Goal: Feedback & Contribution: Contribute content

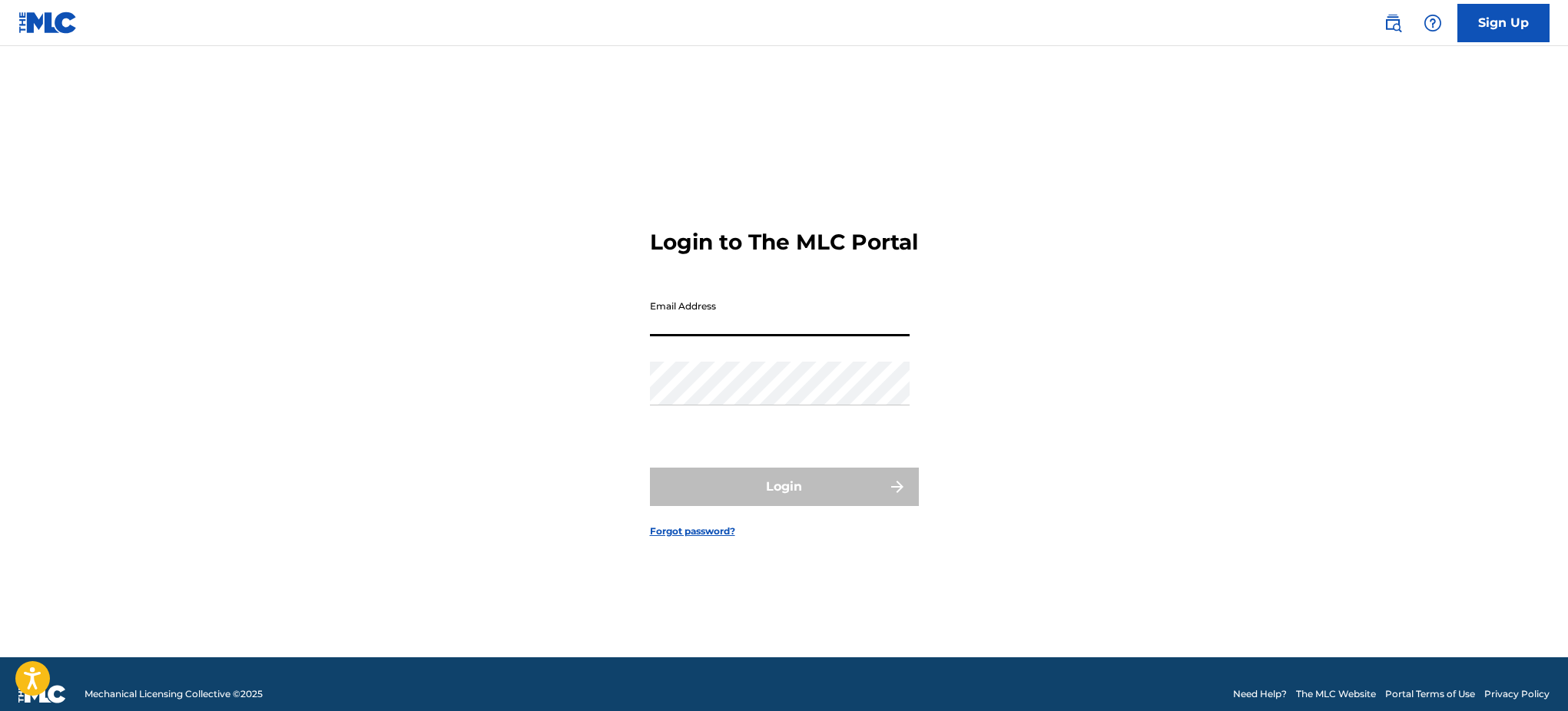
click at [720, 336] on input "Email Address" at bounding box center [780, 314] width 259 height 44
drag, startPoint x: 849, startPoint y: 266, endPoint x: 1010, endPoint y: 262, distance: 161.0
click at [850, 256] on h3 "Login to The MLC Portal" at bounding box center [784, 242] width 268 height 27
click at [738, 330] on input "Email Address" at bounding box center [780, 314] width 259 height 44
type input "rockyylikee@gmail.com"
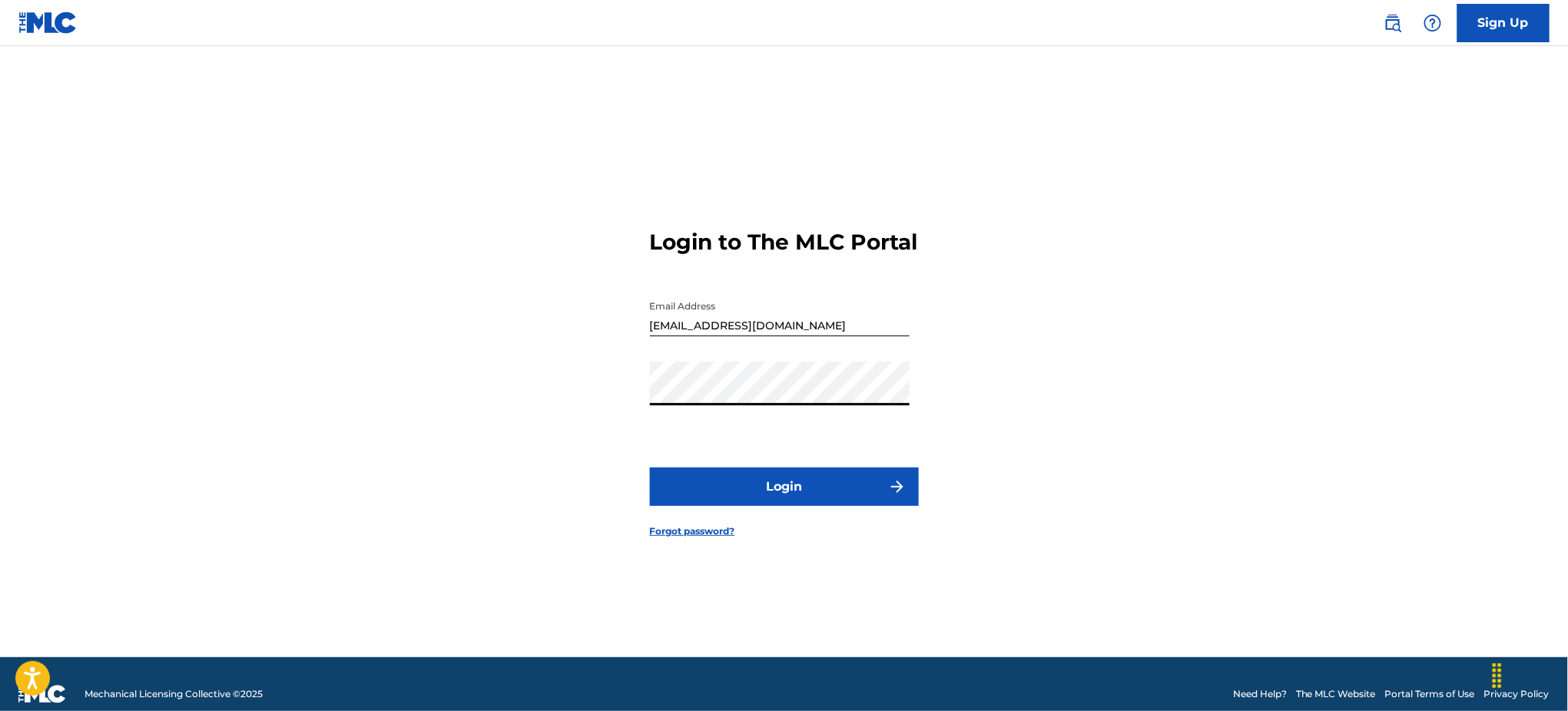
click at [750, 500] on button "Login" at bounding box center [784, 486] width 268 height 38
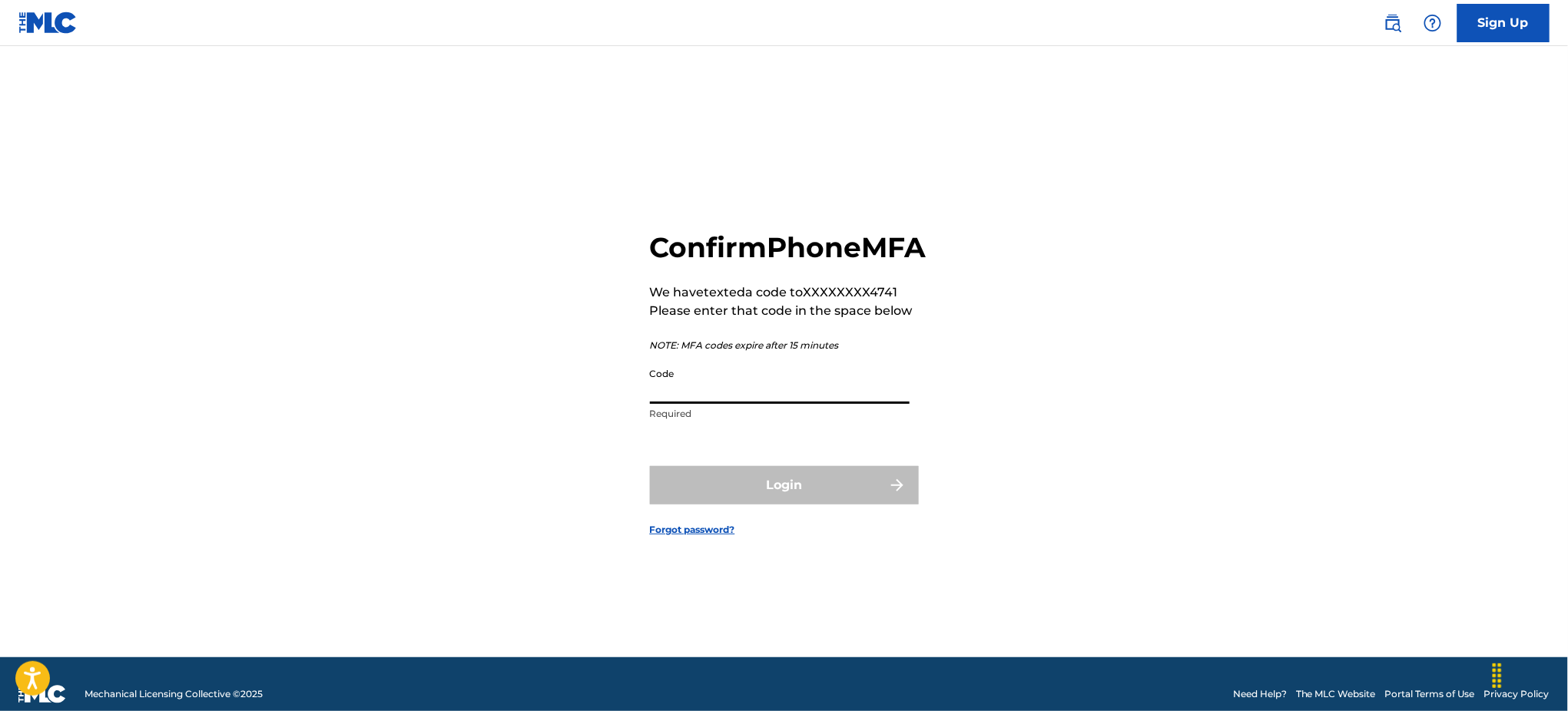
click at [713, 391] on input "Code" at bounding box center [780, 382] width 259 height 44
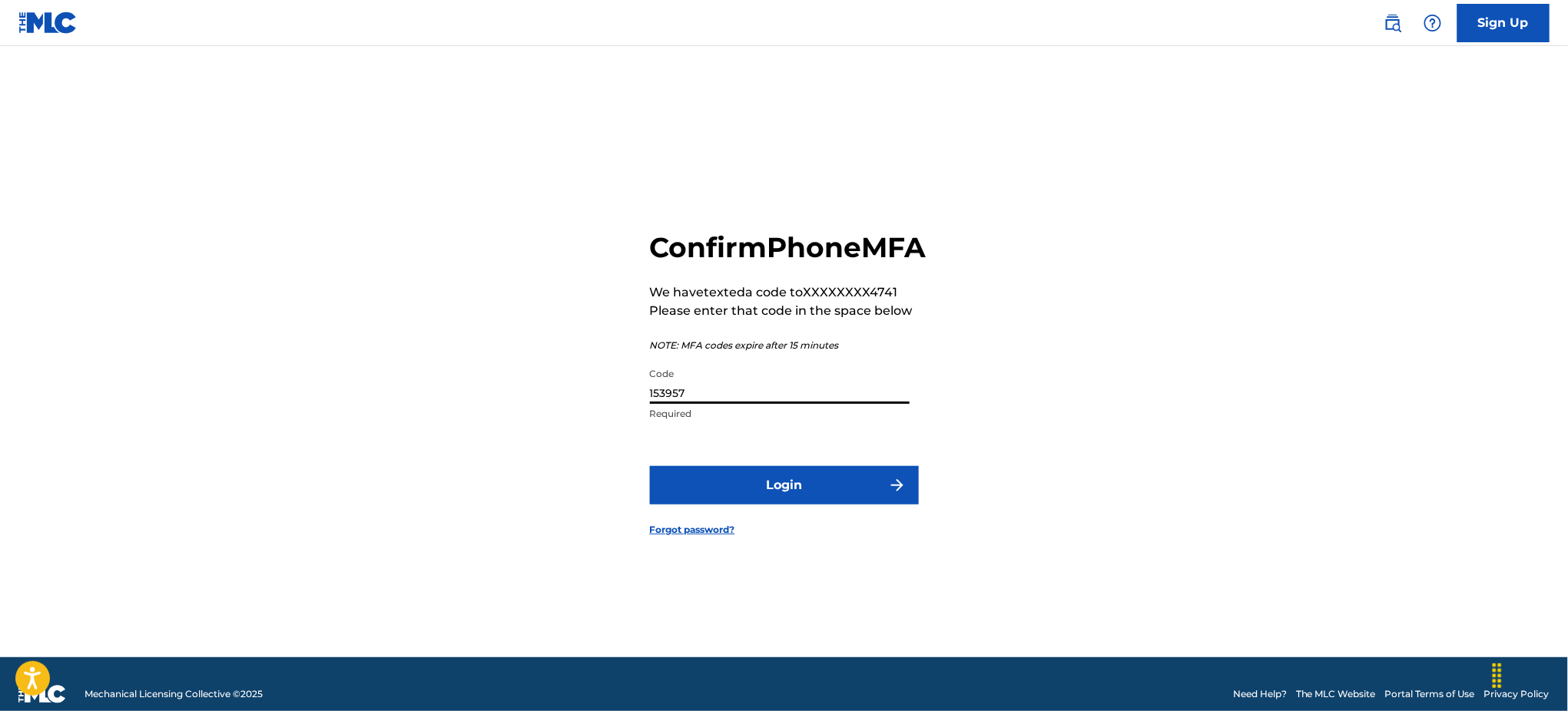
type input "153957"
click at [650, 466] on button "Login" at bounding box center [784, 485] width 268 height 38
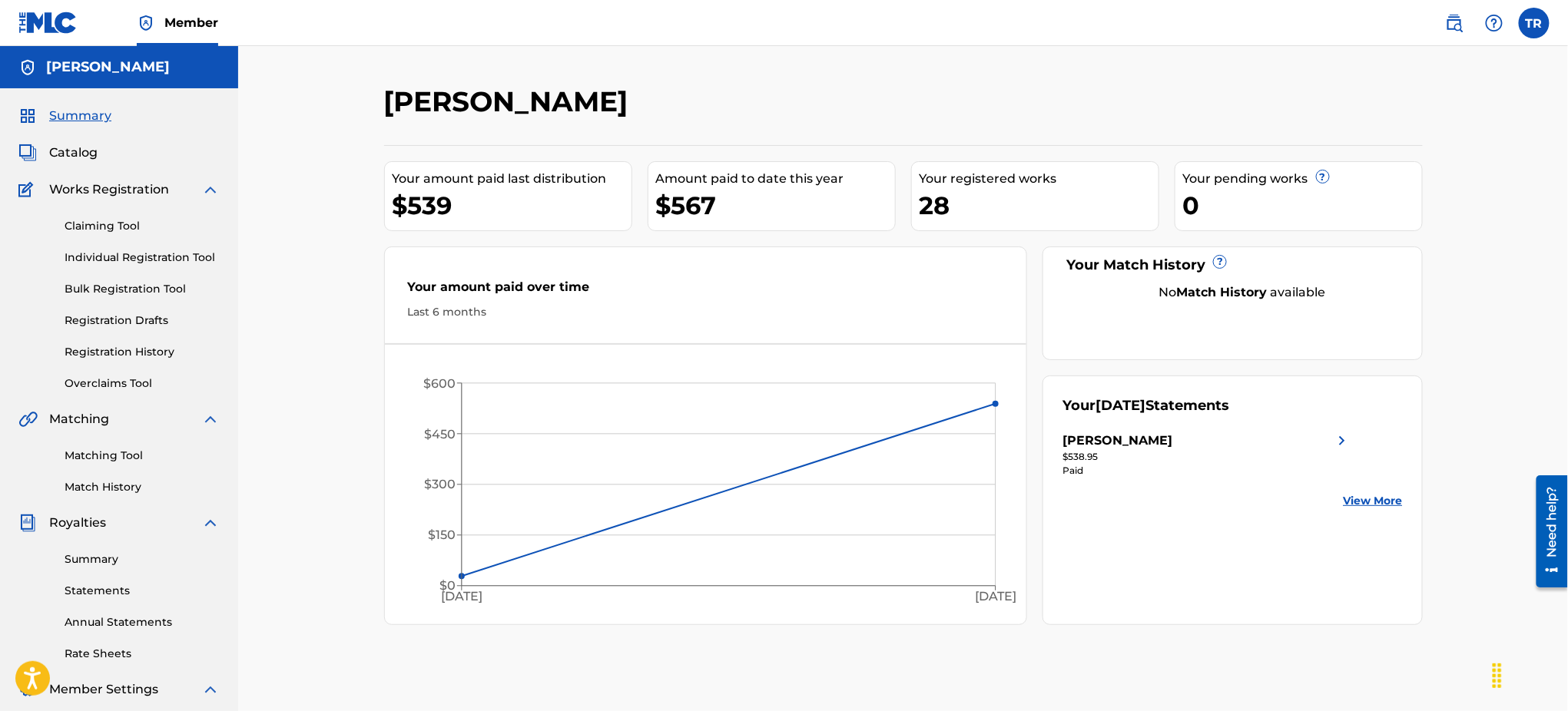
click at [144, 352] on link "Registration History" at bounding box center [142, 353] width 155 height 17
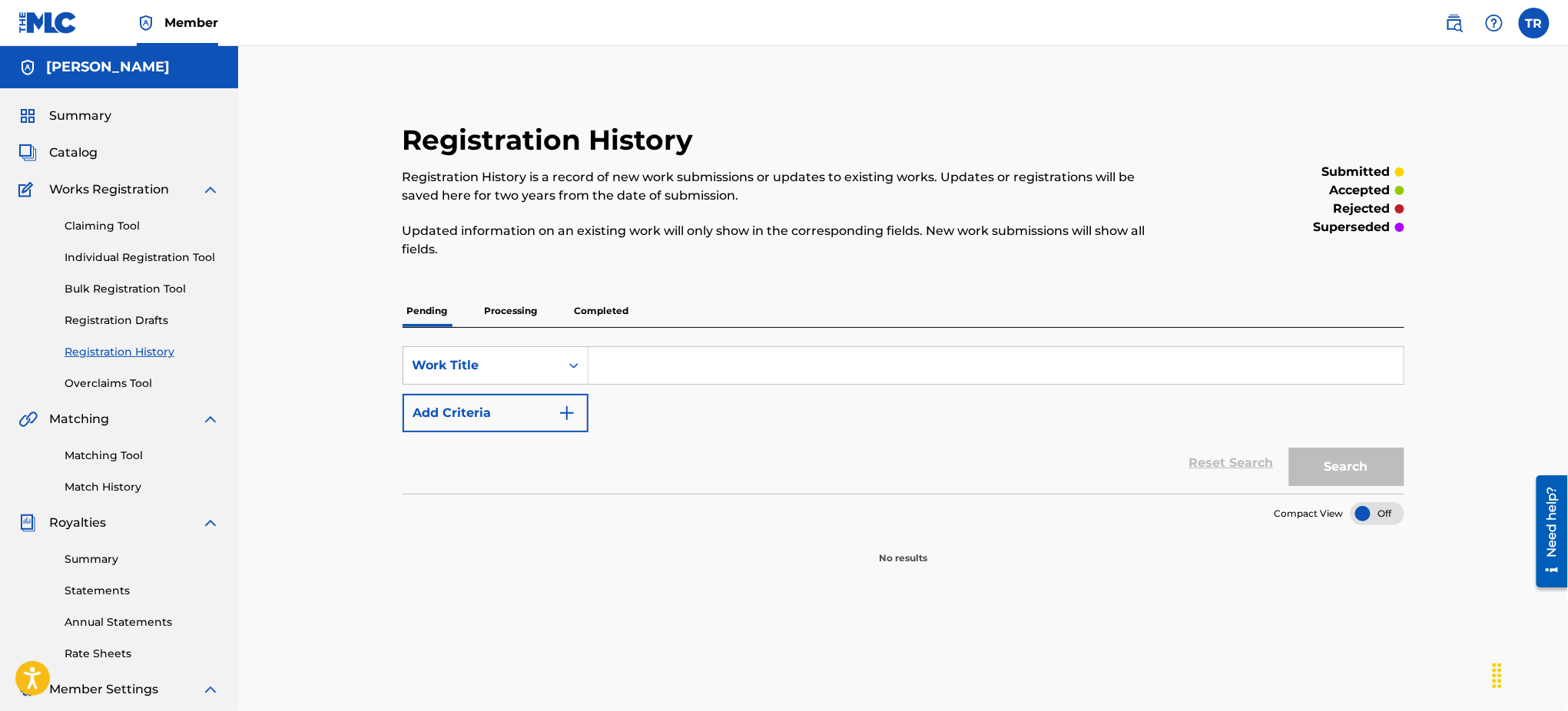
click at [493, 306] on p "Processing" at bounding box center [511, 310] width 62 height 32
click at [599, 308] on p "Completed" at bounding box center [601, 310] width 64 height 32
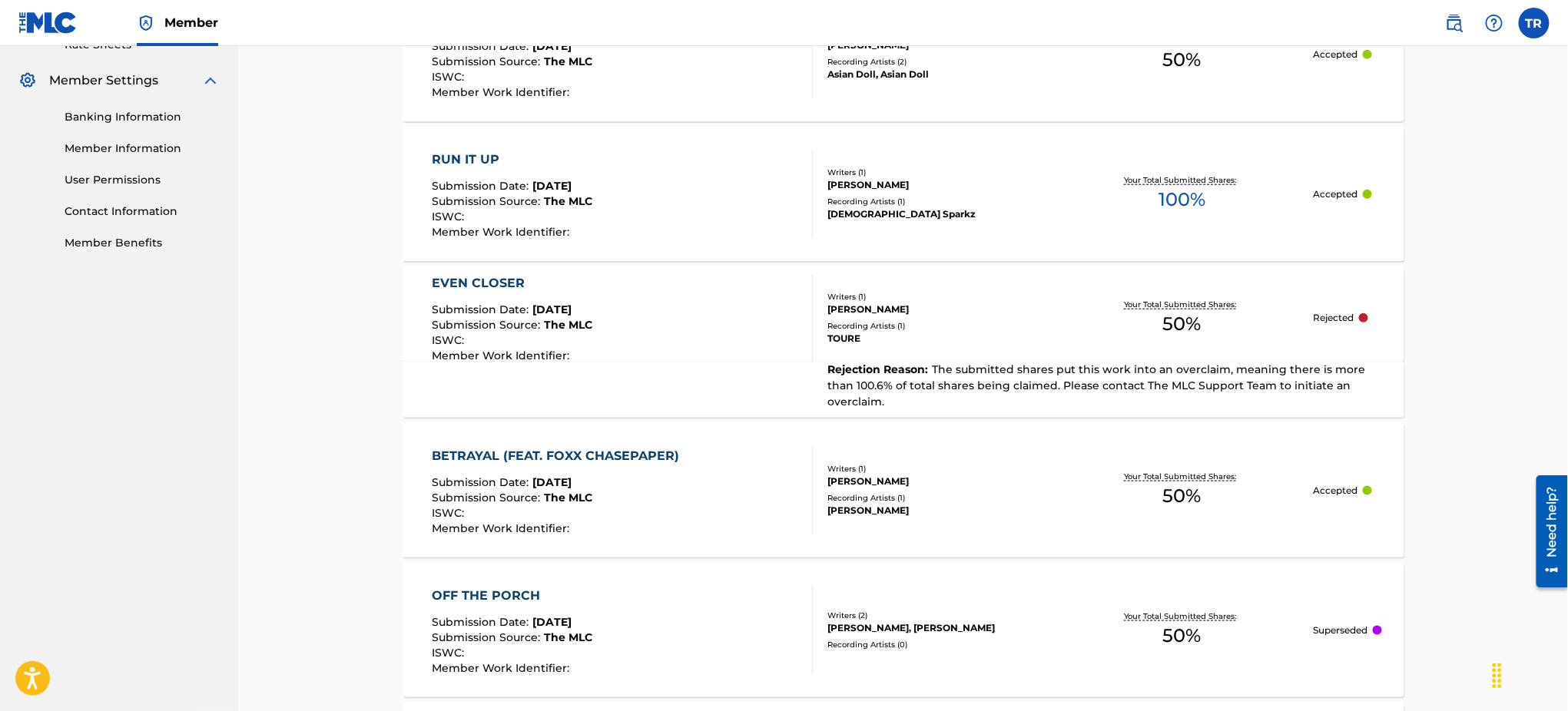
scroll to position [614, 0]
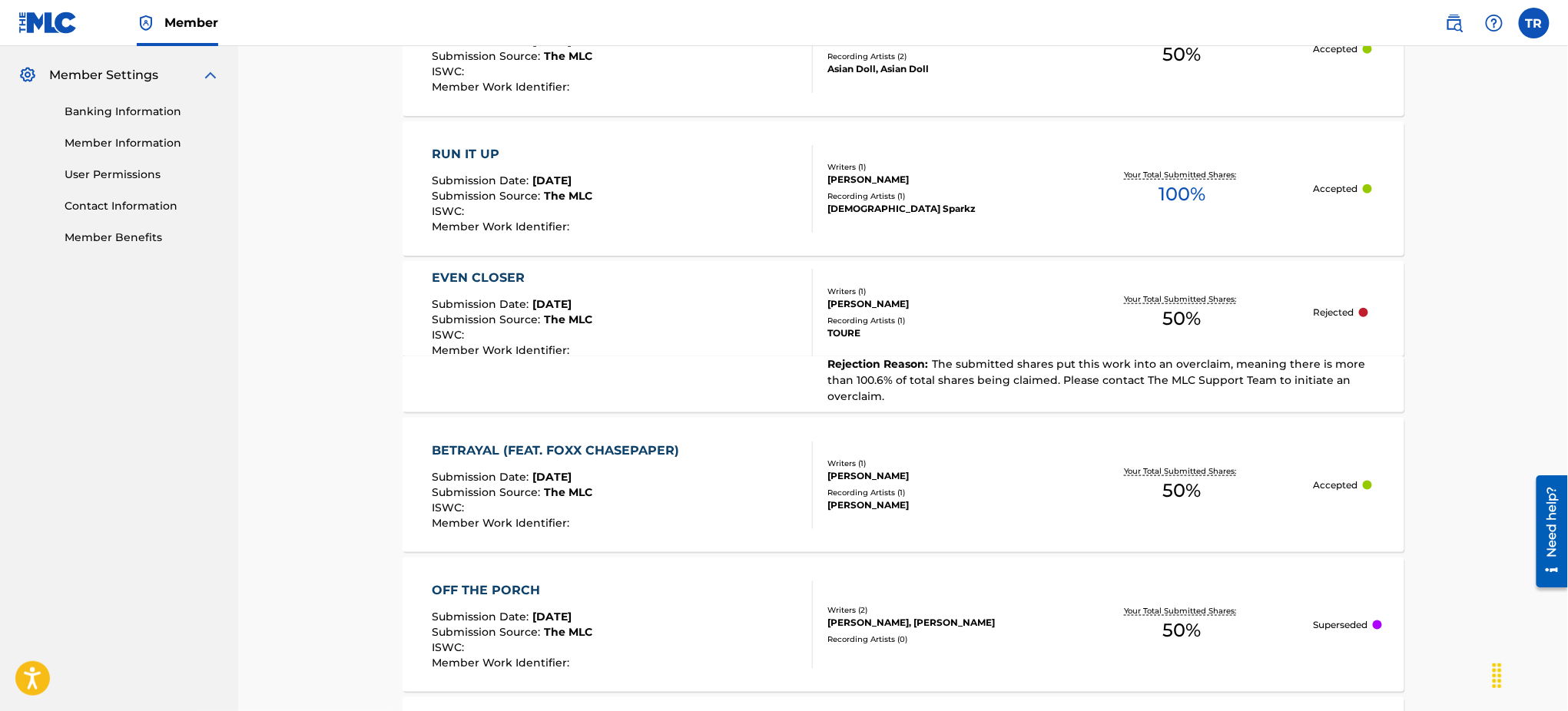
click at [1310, 372] on div "Rejection Reason : The submitted shares put this work into an overclaim, meanin…" at bounding box center [1100, 380] width 574 height 49
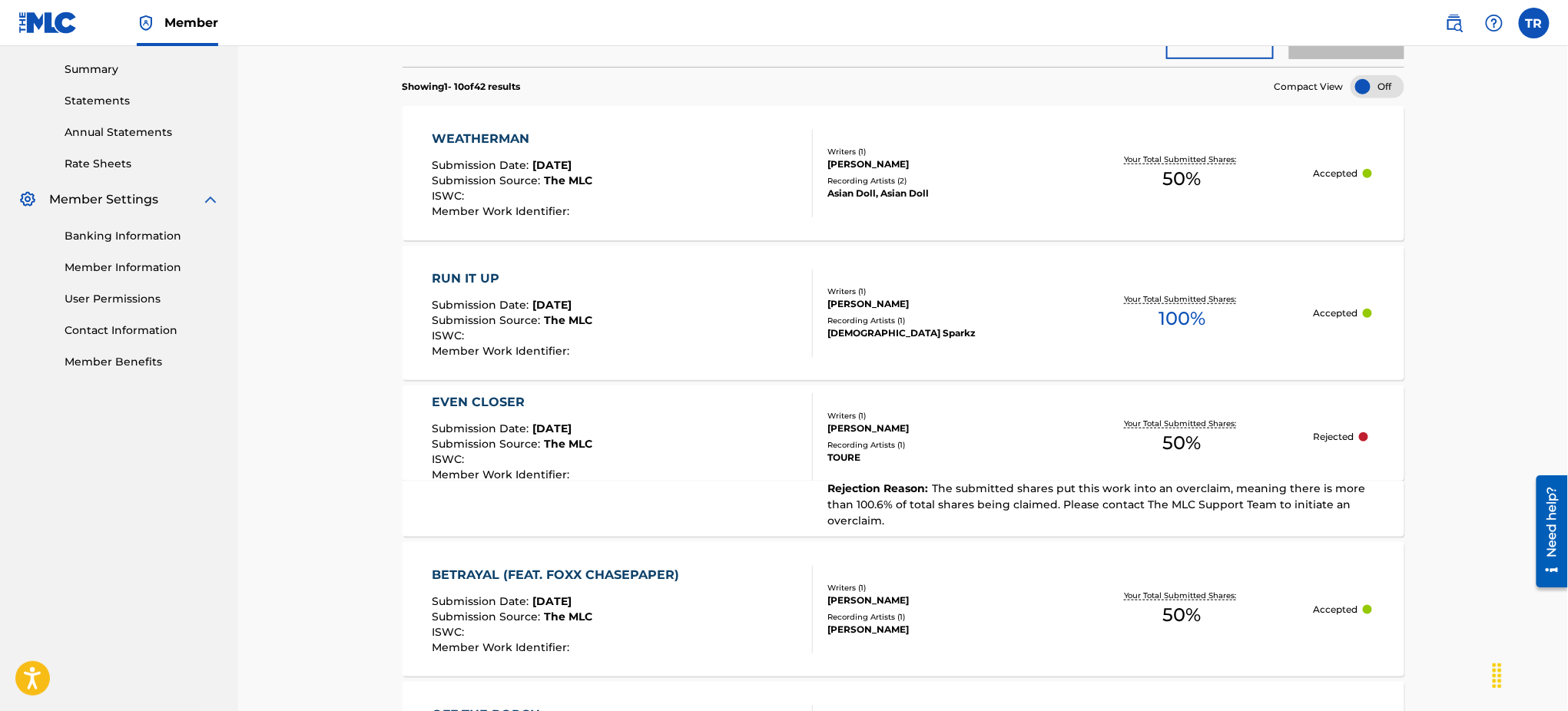
scroll to position [410, 0]
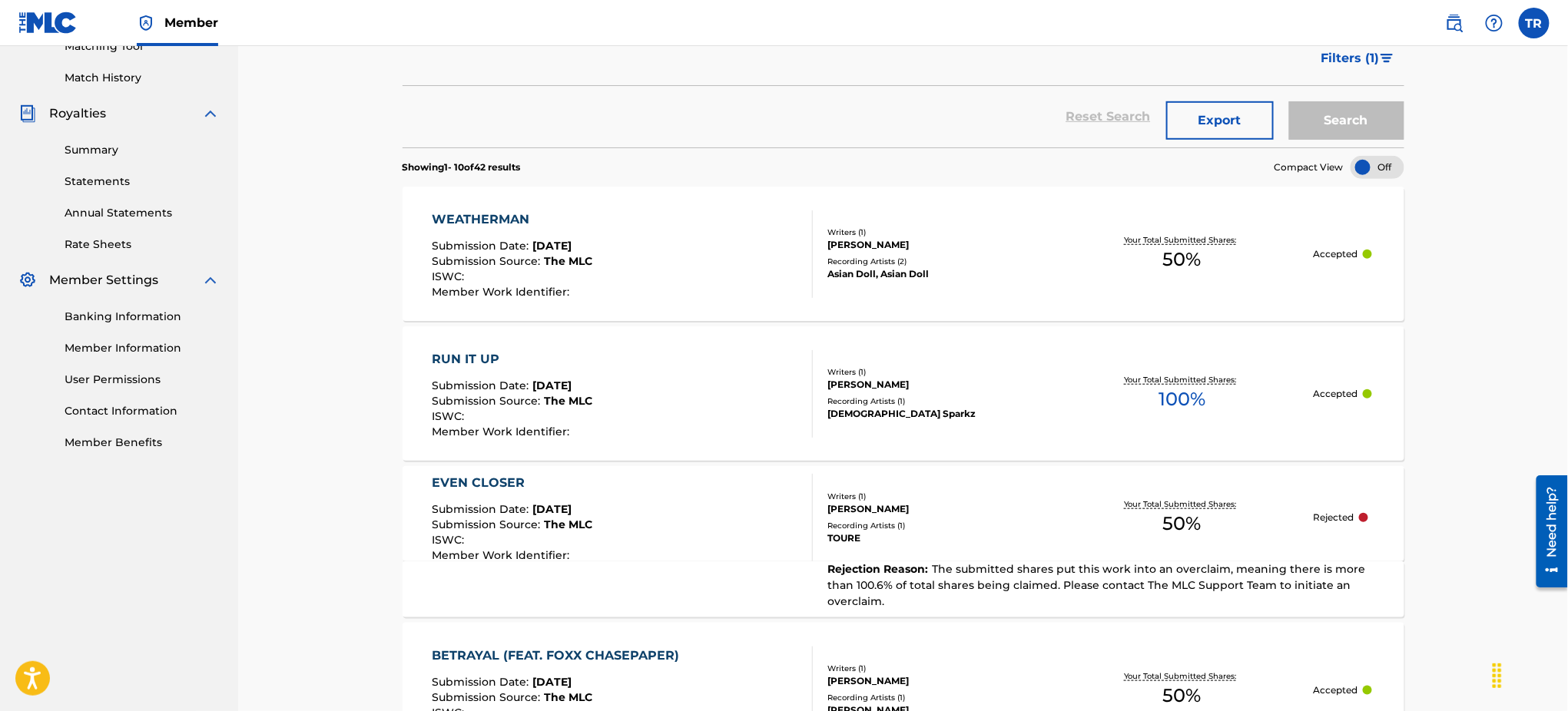
click at [1024, 538] on div "TOURE" at bounding box center [938, 538] width 224 height 14
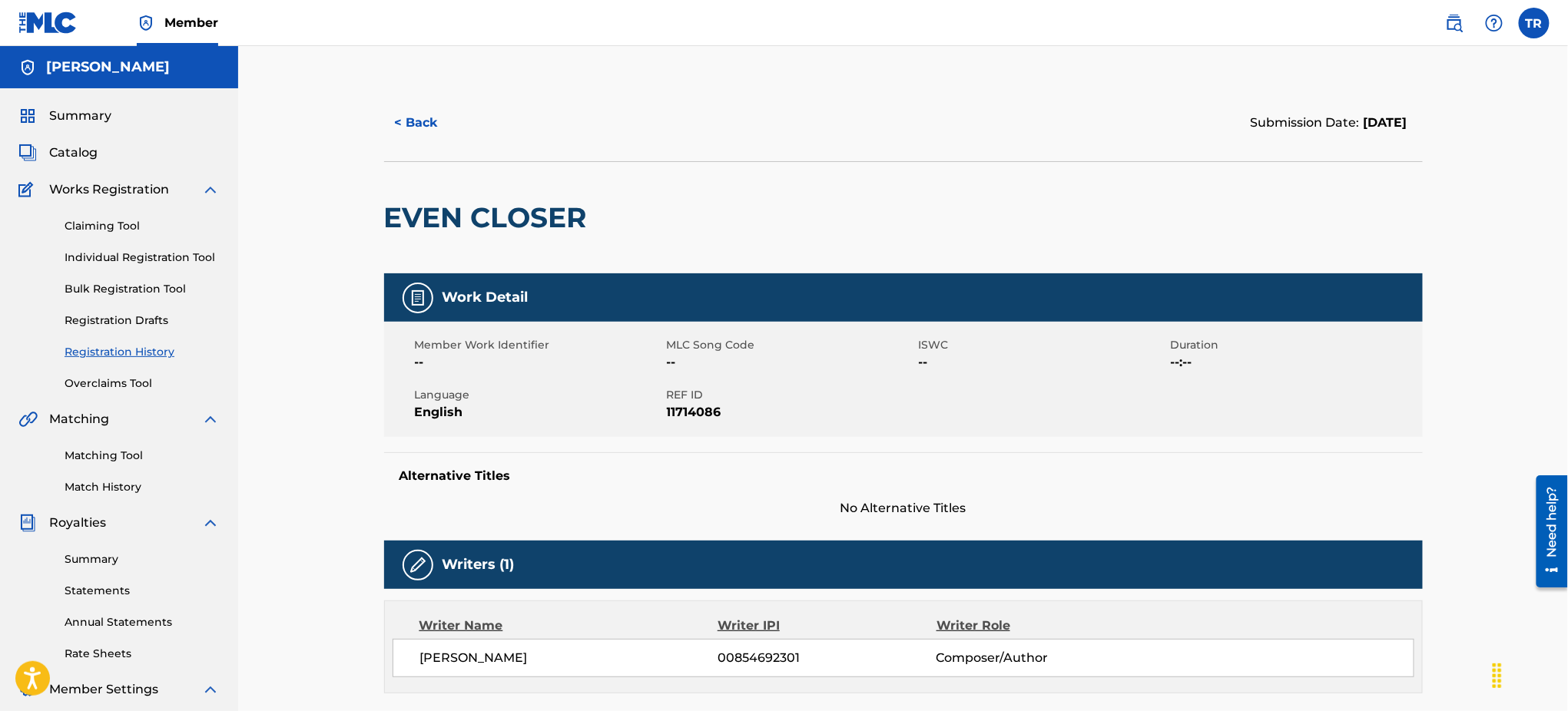
click at [406, 129] on button "< Back" at bounding box center [430, 123] width 93 height 38
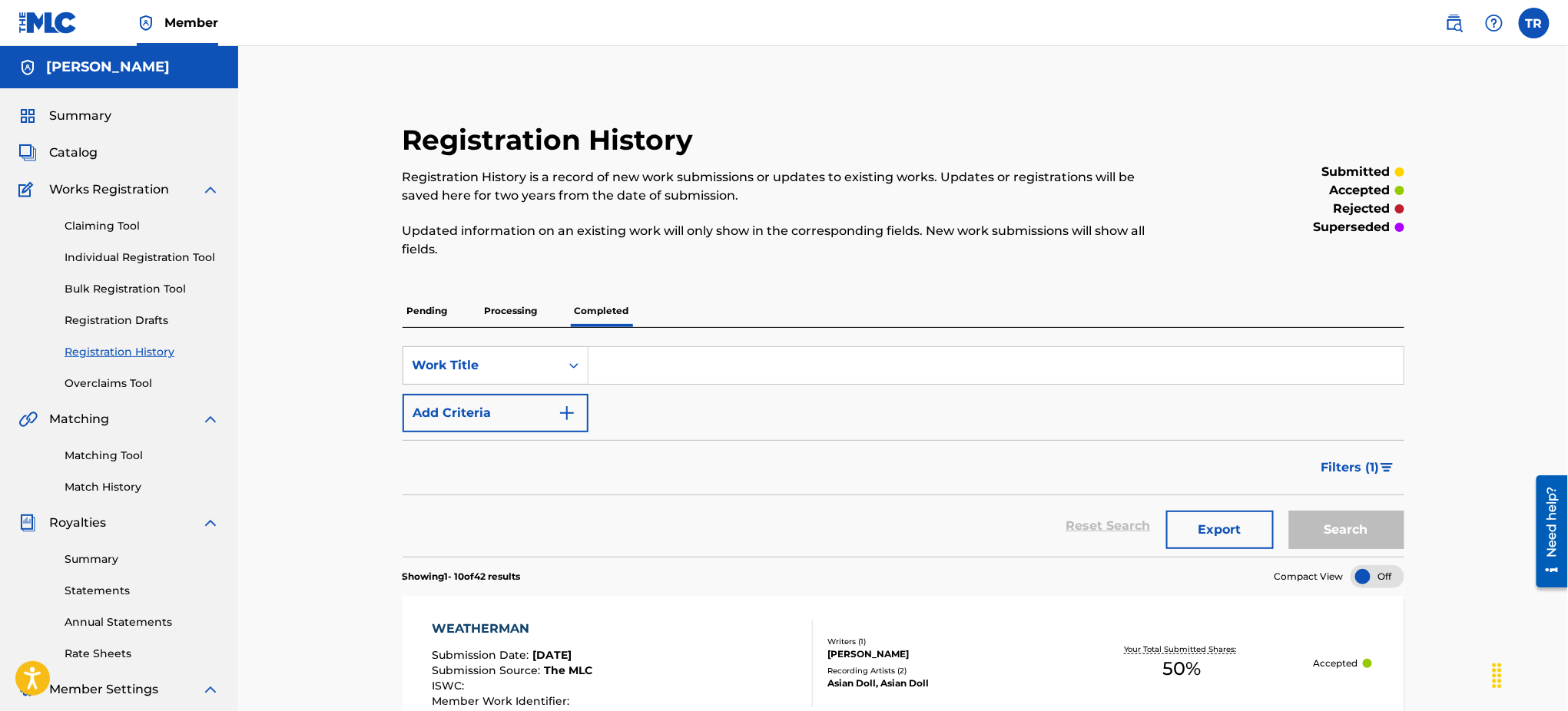
scroll to position [240, 0]
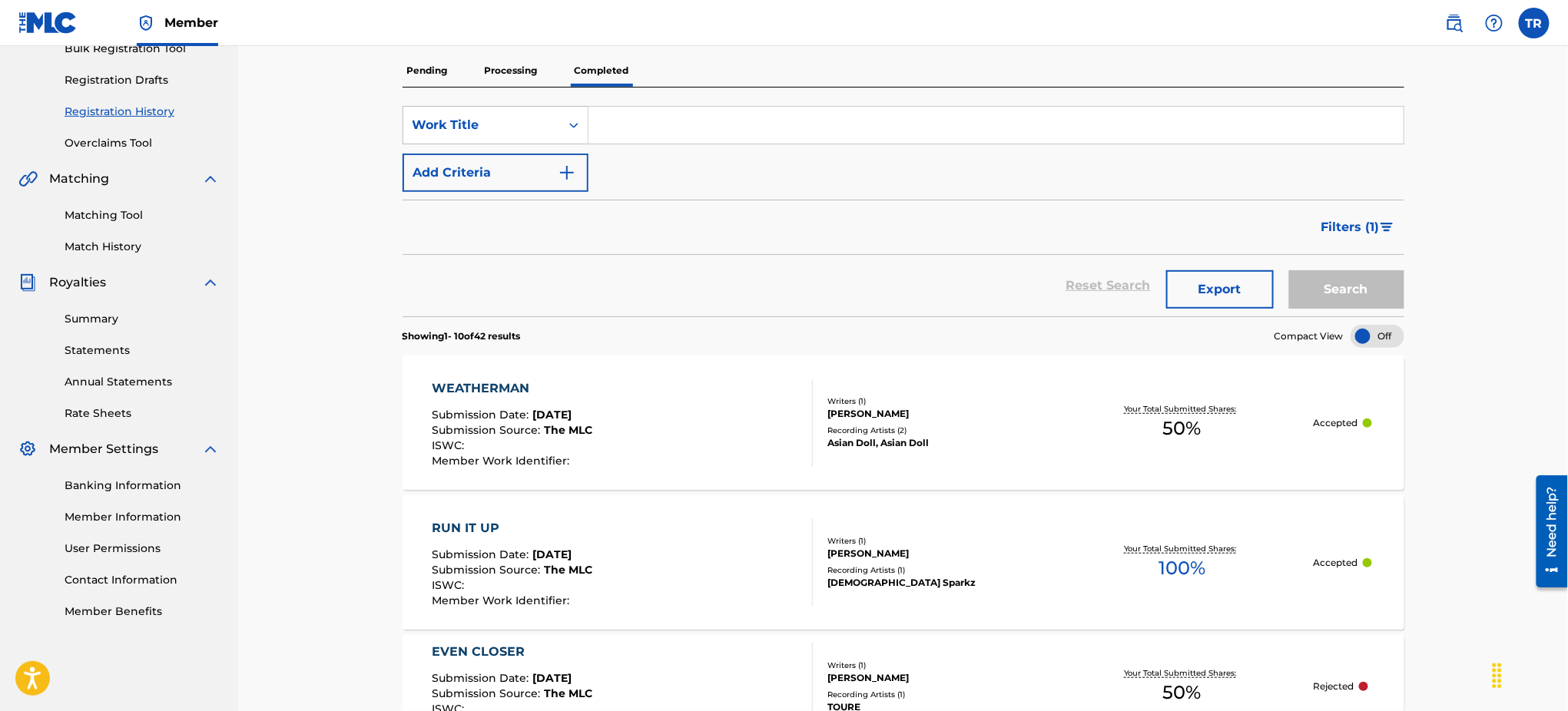
click at [493, 68] on p "Processing" at bounding box center [511, 70] width 62 height 32
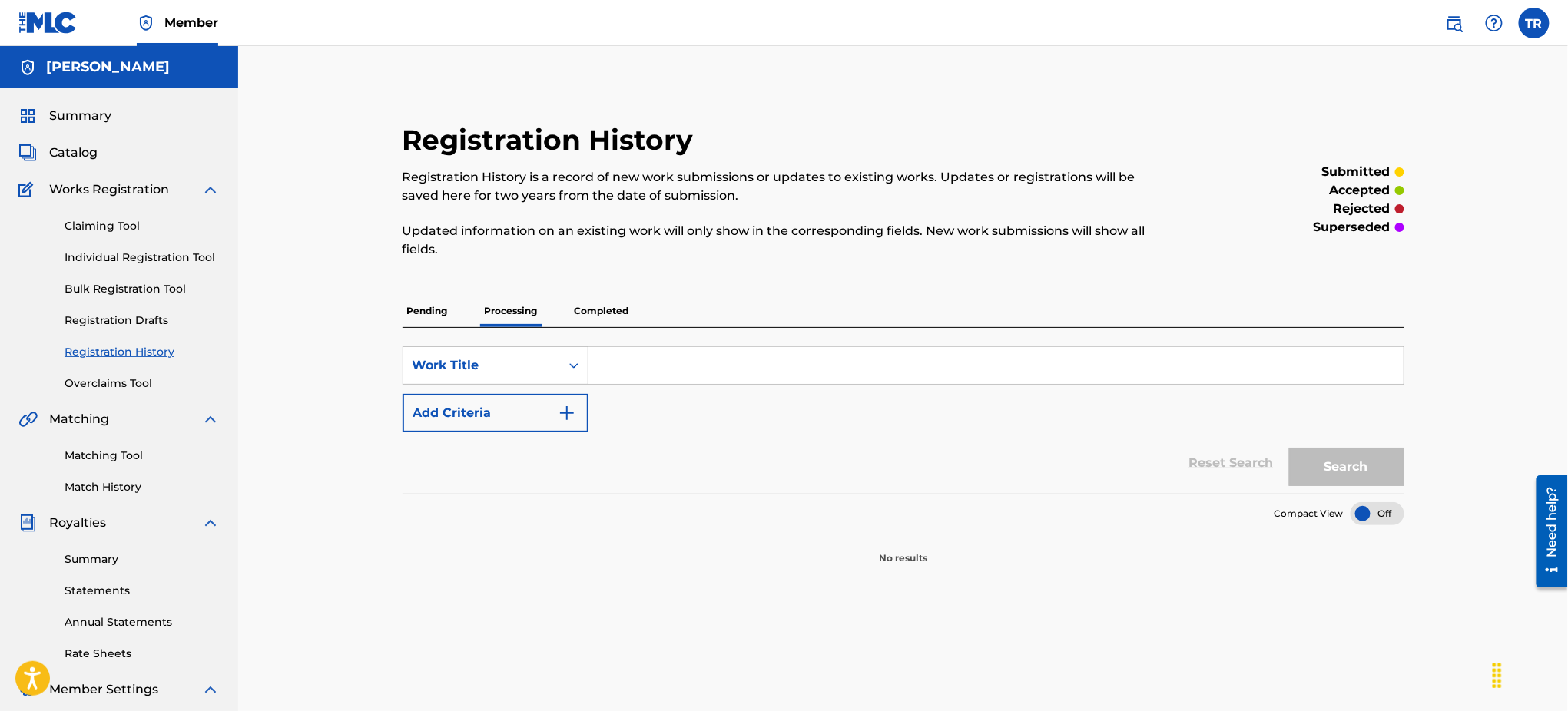
click at [437, 320] on p "Pending" at bounding box center [427, 310] width 50 height 32
click at [607, 312] on p "Completed" at bounding box center [601, 310] width 64 height 32
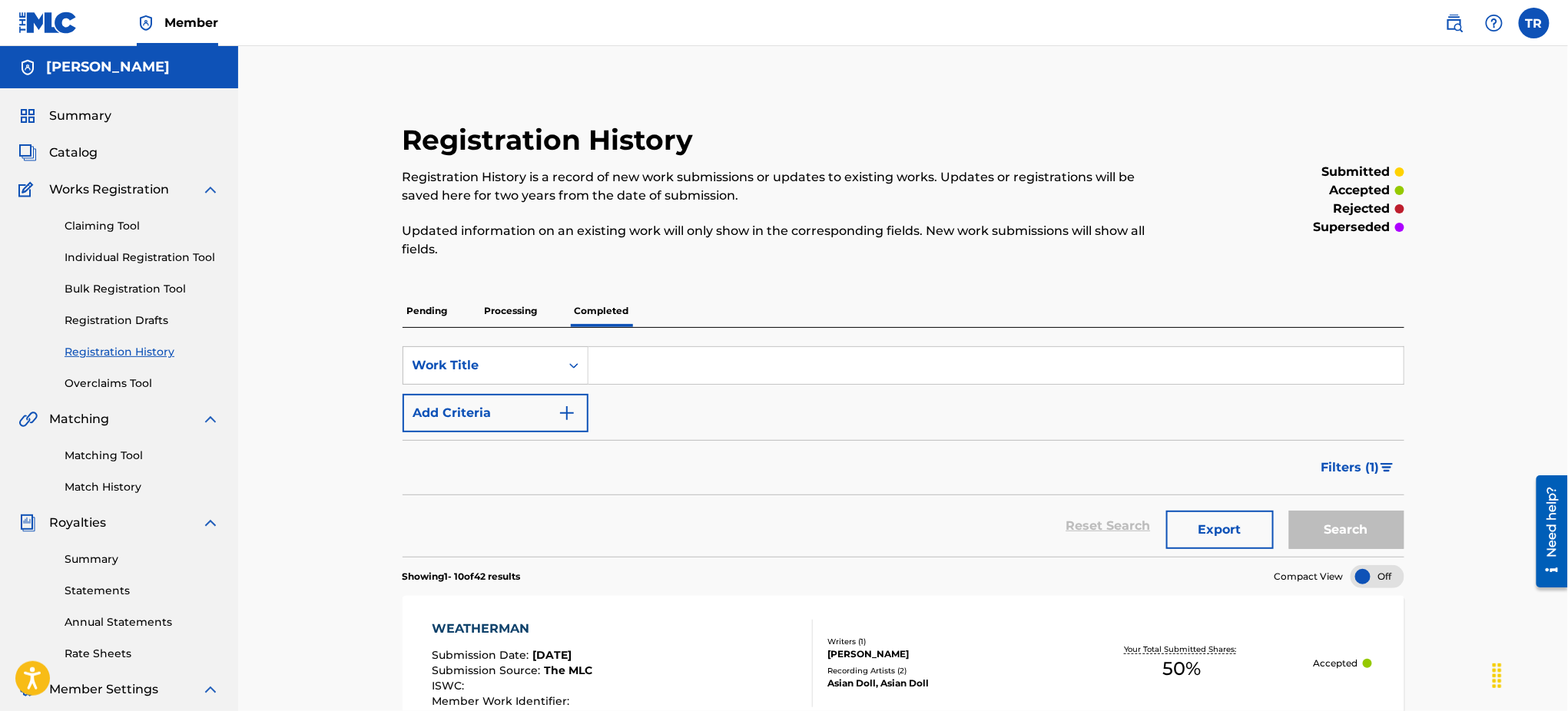
click at [427, 318] on p "Pending" at bounding box center [427, 310] width 50 height 32
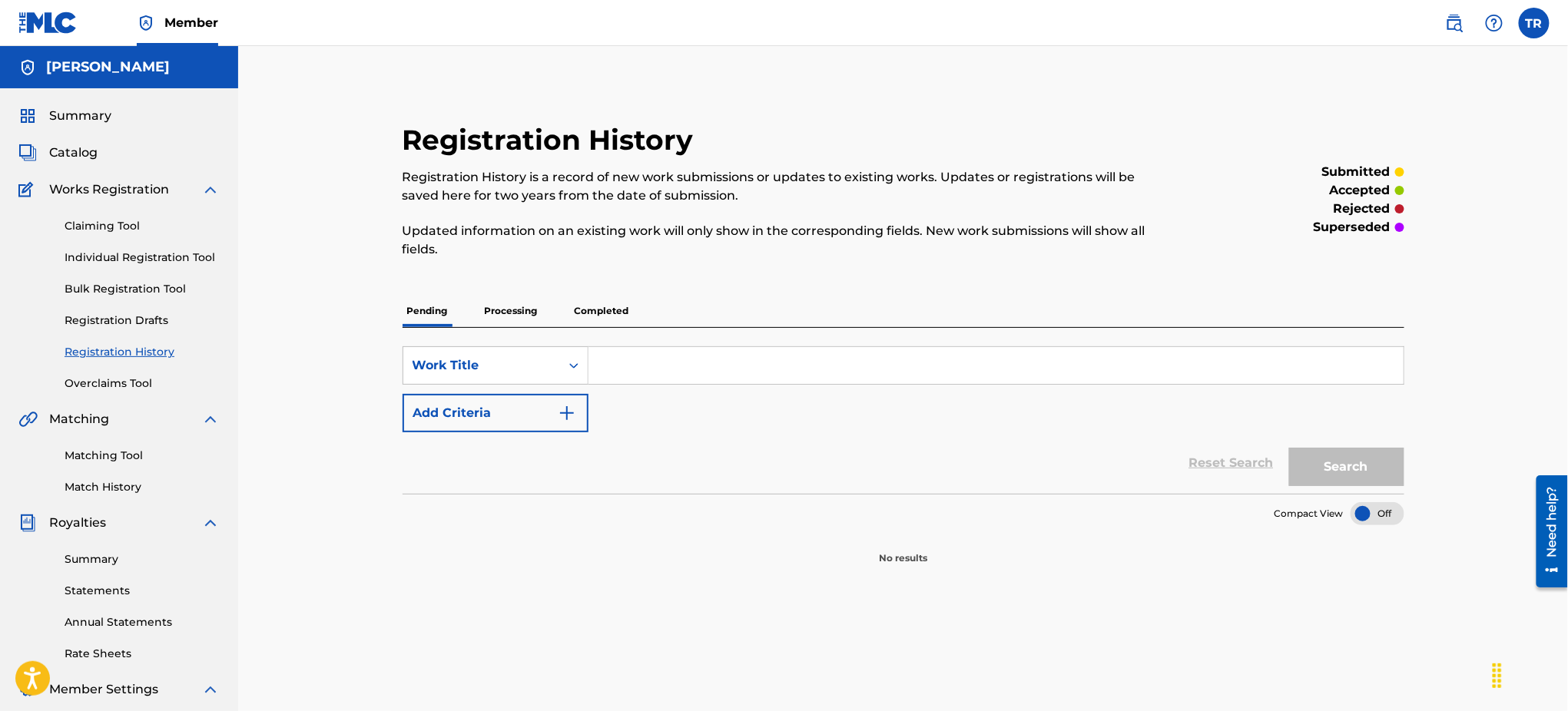
click at [216, 191] on img at bounding box center [211, 189] width 18 height 18
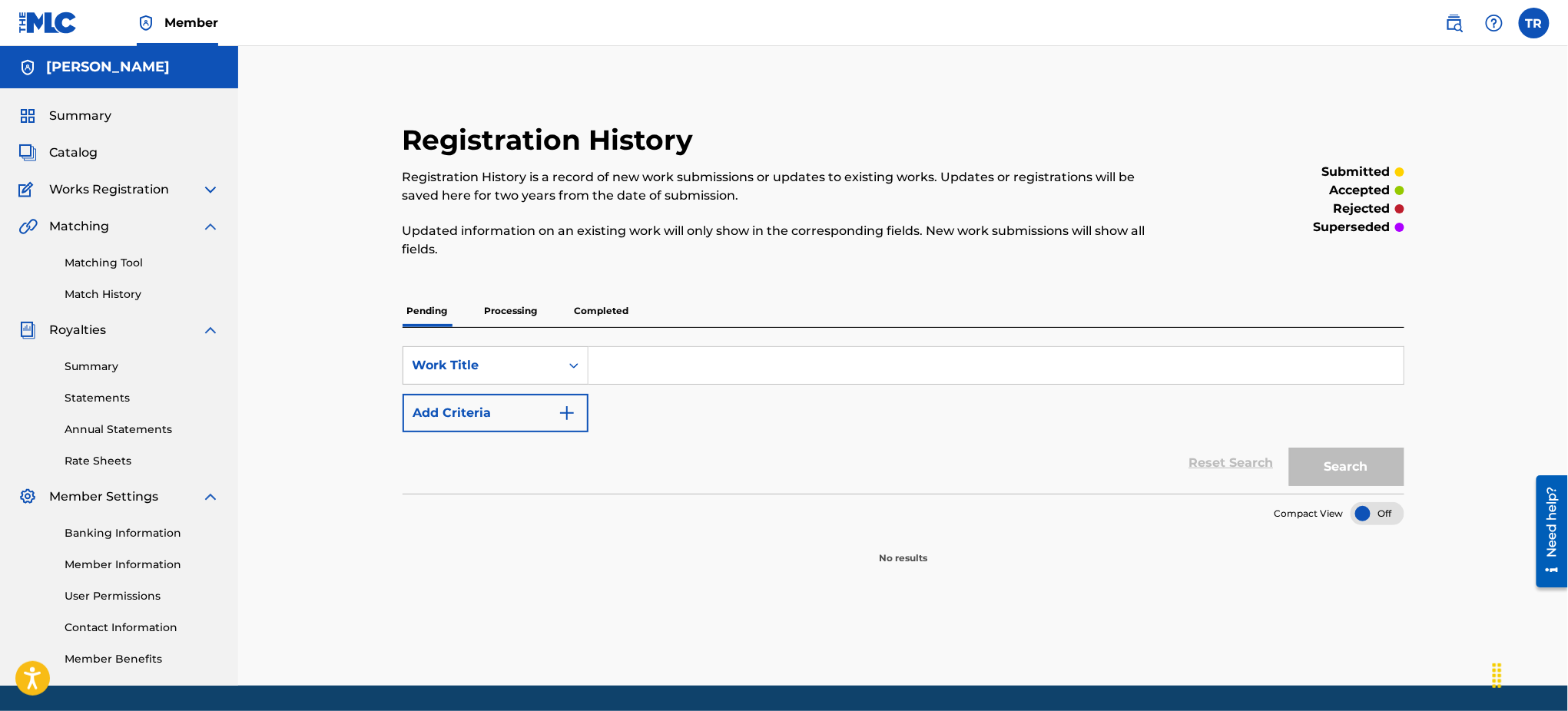
click at [212, 224] on img at bounding box center [211, 226] width 18 height 18
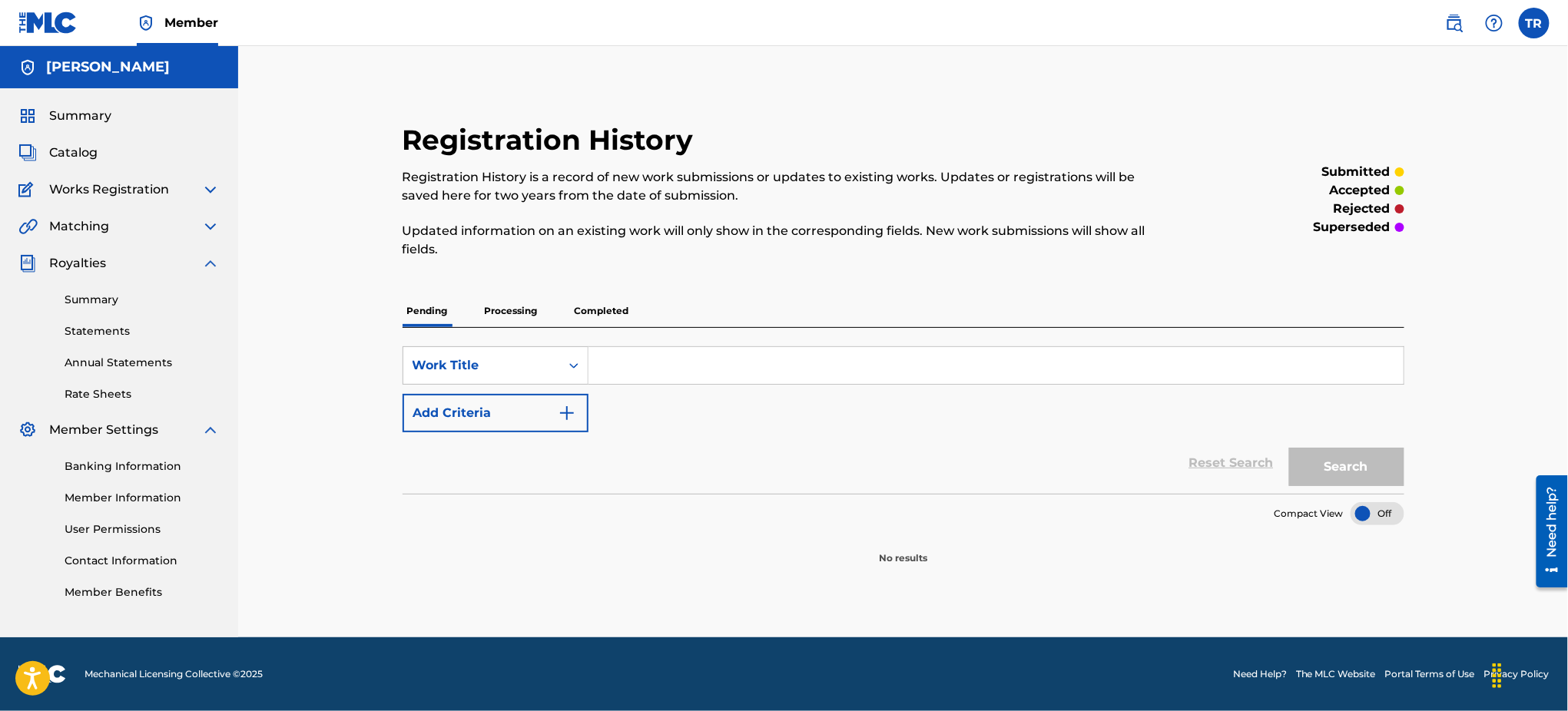
click at [211, 265] on img at bounding box center [211, 263] width 18 height 18
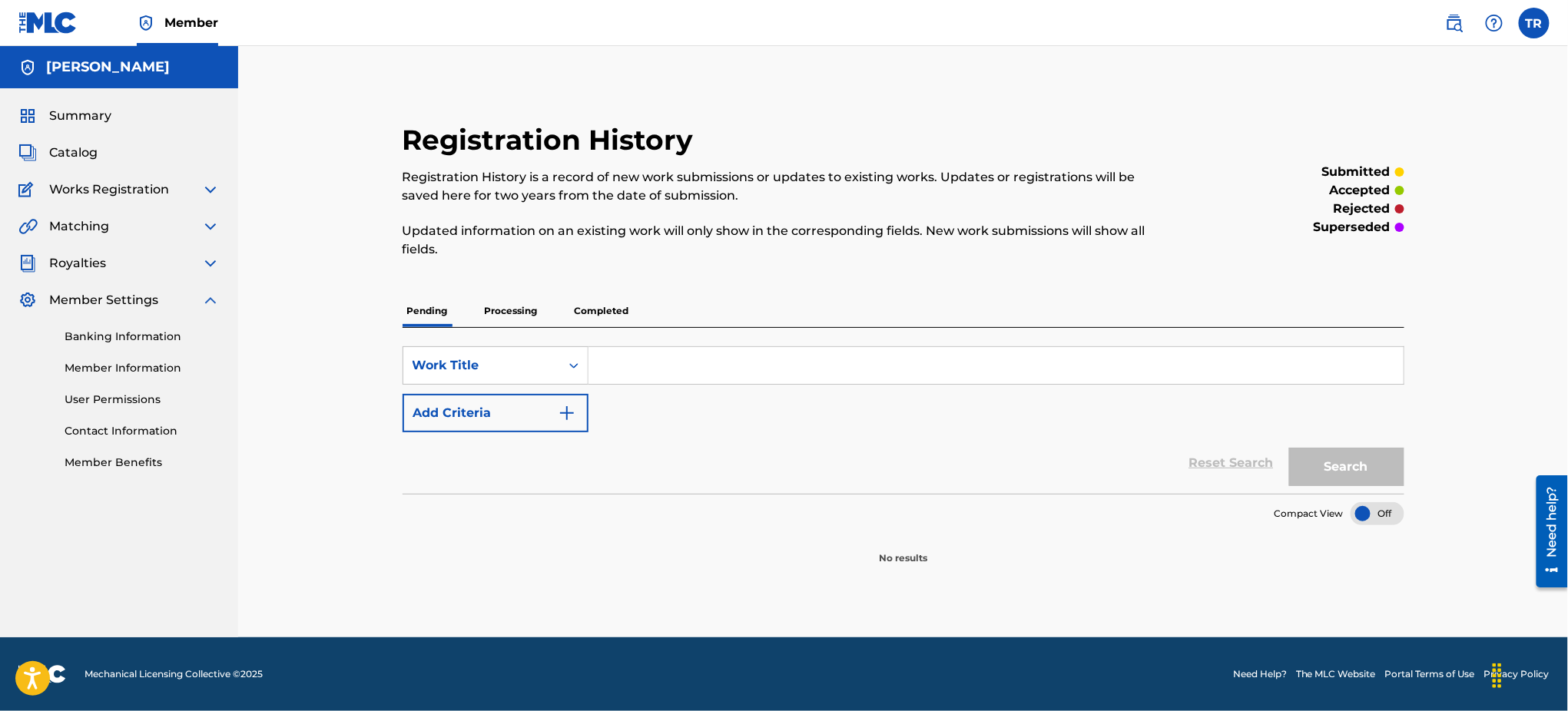
click at [209, 298] on img at bounding box center [211, 300] width 18 height 18
click at [83, 150] on span "Catalog" at bounding box center [74, 153] width 49 height 18
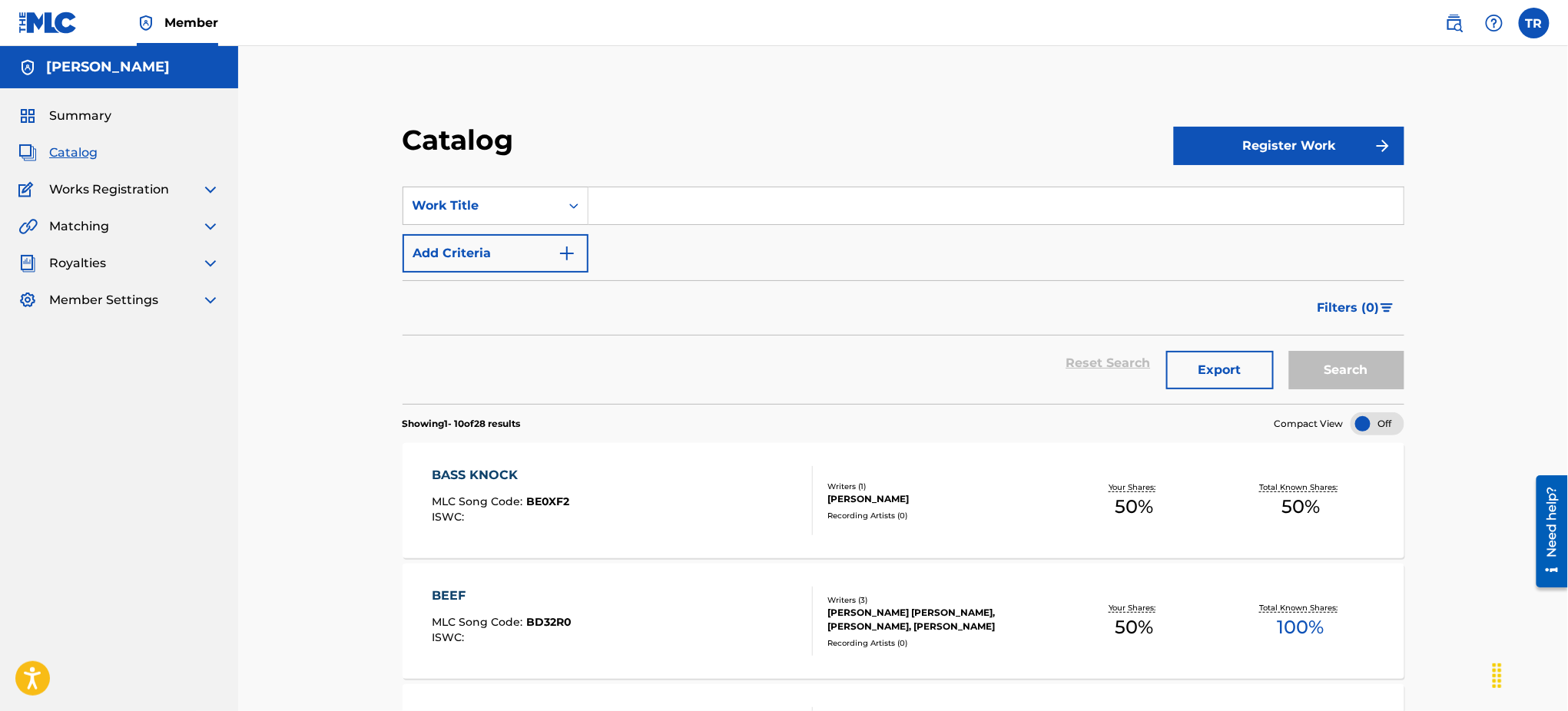
click at [97, 120] on span "Summary" at bounding box center [80, 116] width 62 height 18
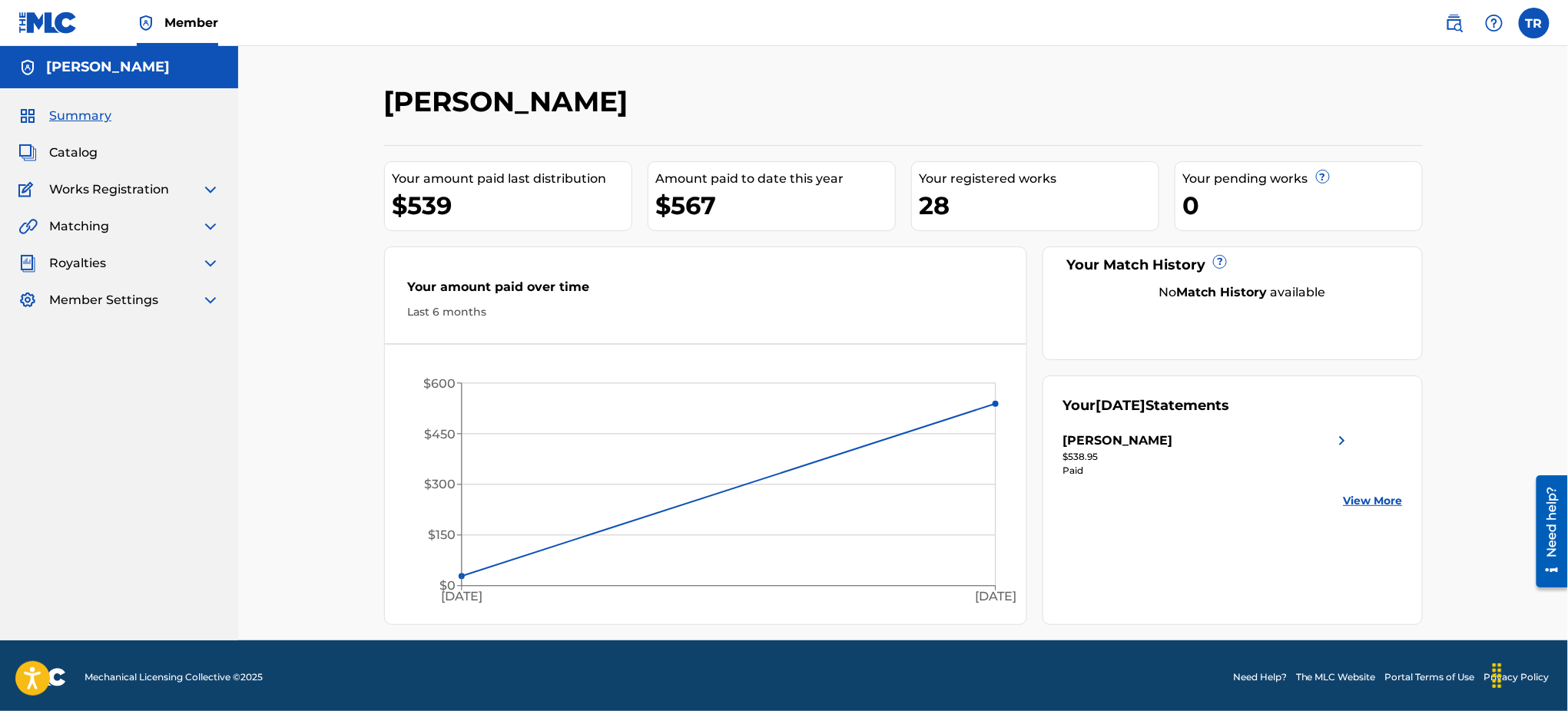
click at [1340, 440] on img at bounding box center [1342, 440] width 18 height 18
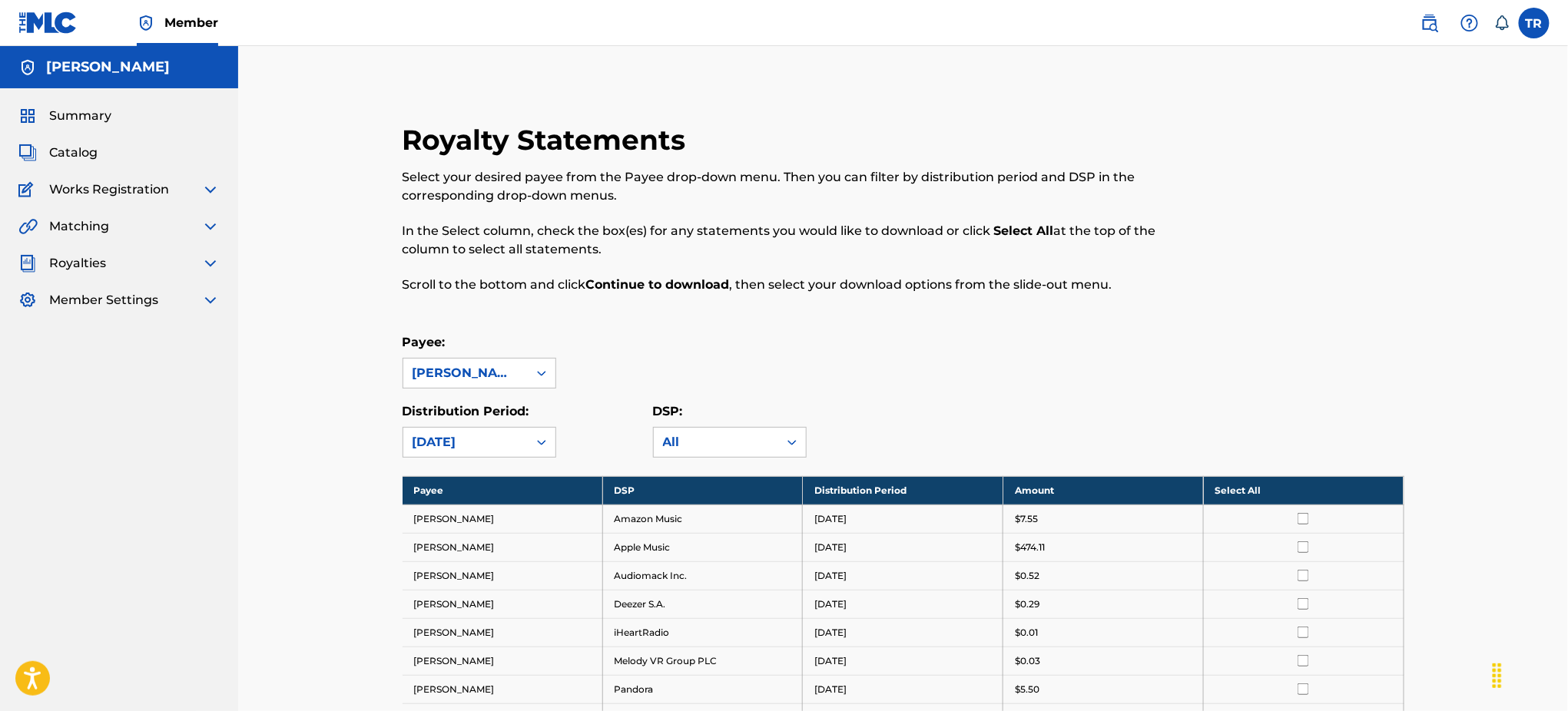
click at [83, 116] on span "Summary" at bounding box center [80, 116] width 62 height 18
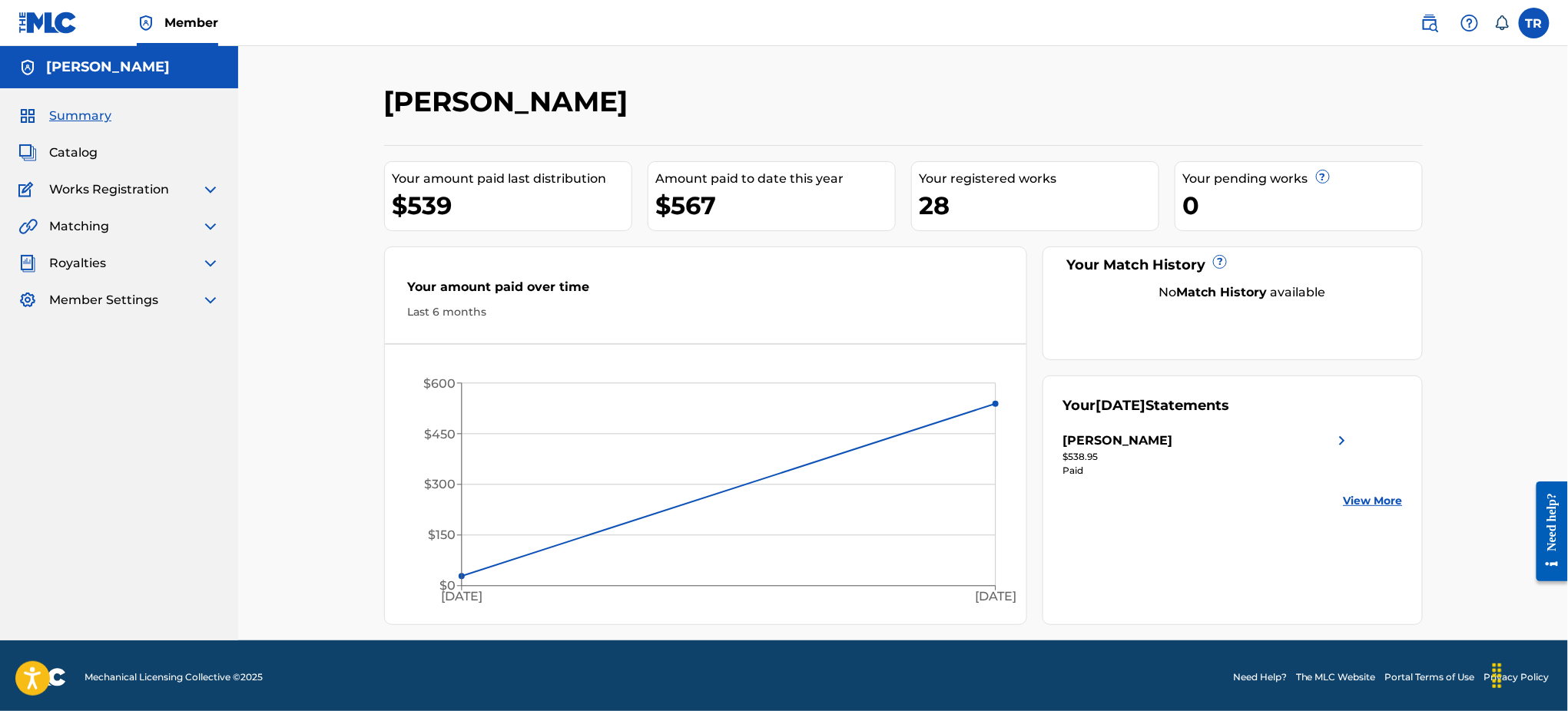
click at [78, 115] on span "Summary" at bounding box center [80, 116] width 62 height 18
click at [92, 146] on span "Catalog" at bounding box center [74, 153] width 49 height 18
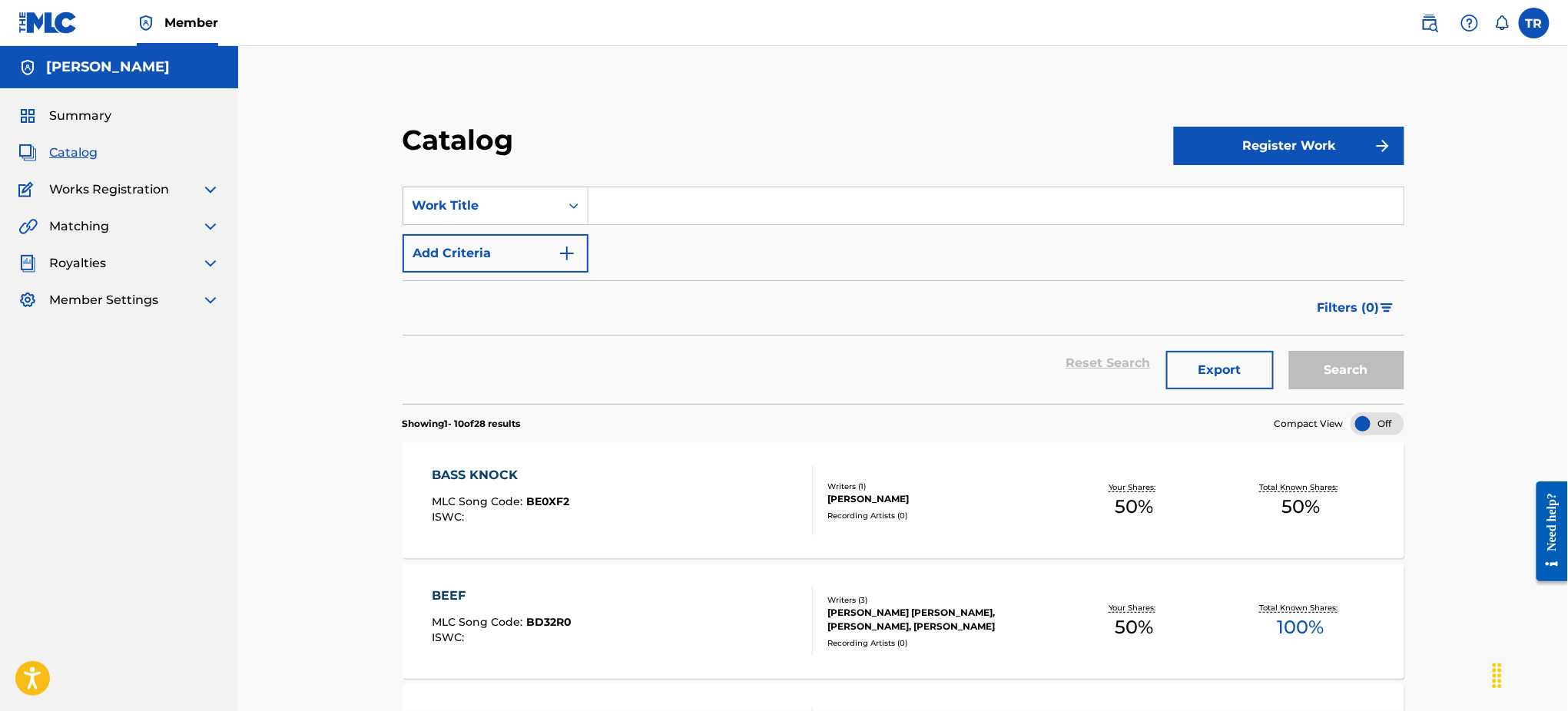
click at [1539, 32] on label at bounding box center [1533, 22] width 31 height 31
click at [1534, 23] on input "TR Terrence Reynolds rockyylikee@gmail.com Notification Preferences Profile Log…" at bounding box center [1534, 23] width 0 height 0
click at [1393, 217] on p "Log out" at bounding box center [1385, 217] width 36 height 14
click at [1534, 23] on input "TR Terrence Reynolds rockyylikee@gmail.com Notification Preferences Profile Log…" at bounding box center [1534, 23] width 0 height 0
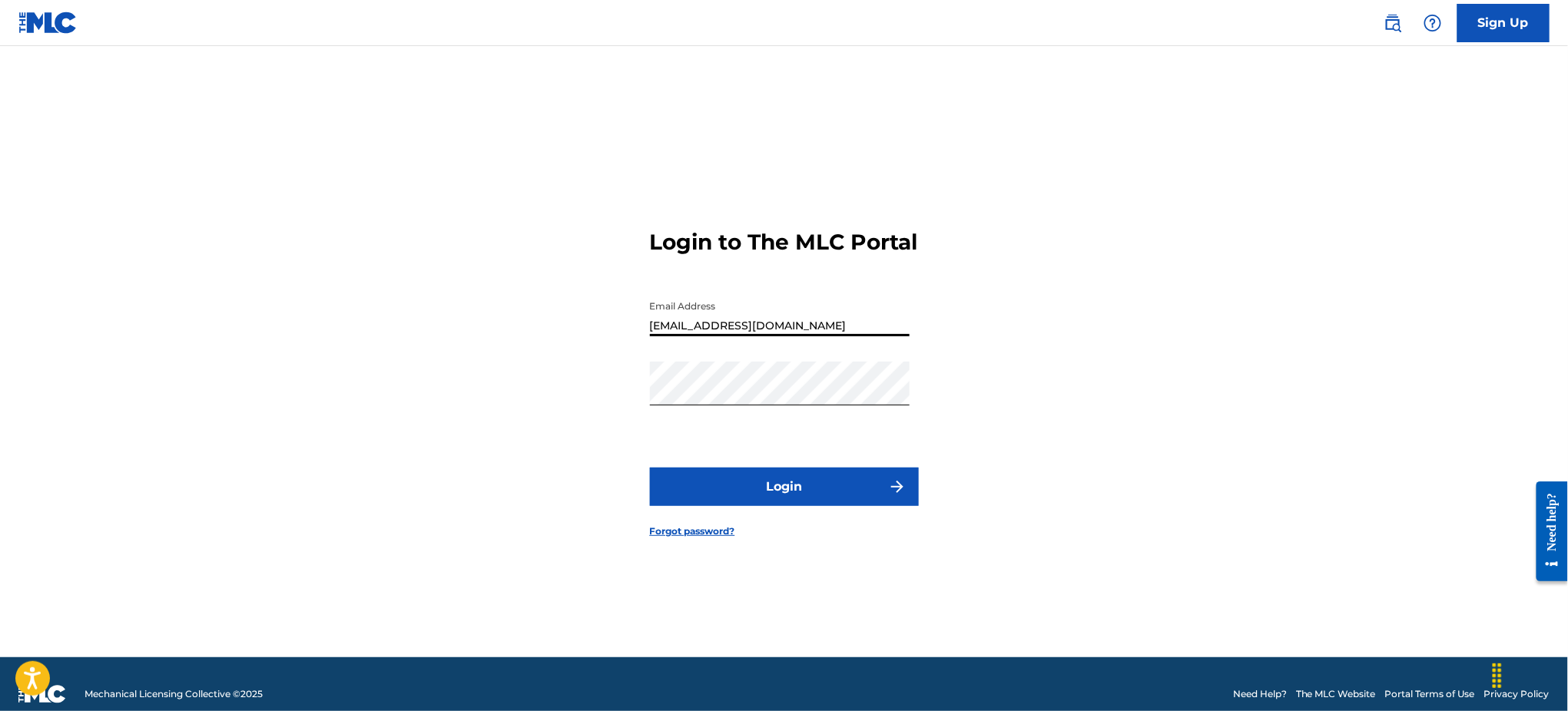
drag, startPoint x: 796, startPoint y: 331, endPoint x: 585, endPoint y: 363, distance: 213.4
click at [585, 363] on div "Login to The MLC Portal Email Address rockyylikee@gmail.com Password Login Forg…" at bounding box center [784, 371] width 1076 height 573
type input "[EMAIL_ADDRESS][DOMAIN_NAME]"
click at [803, 503] on button "Login" at bounding box center [784, 486] width 268 height 38
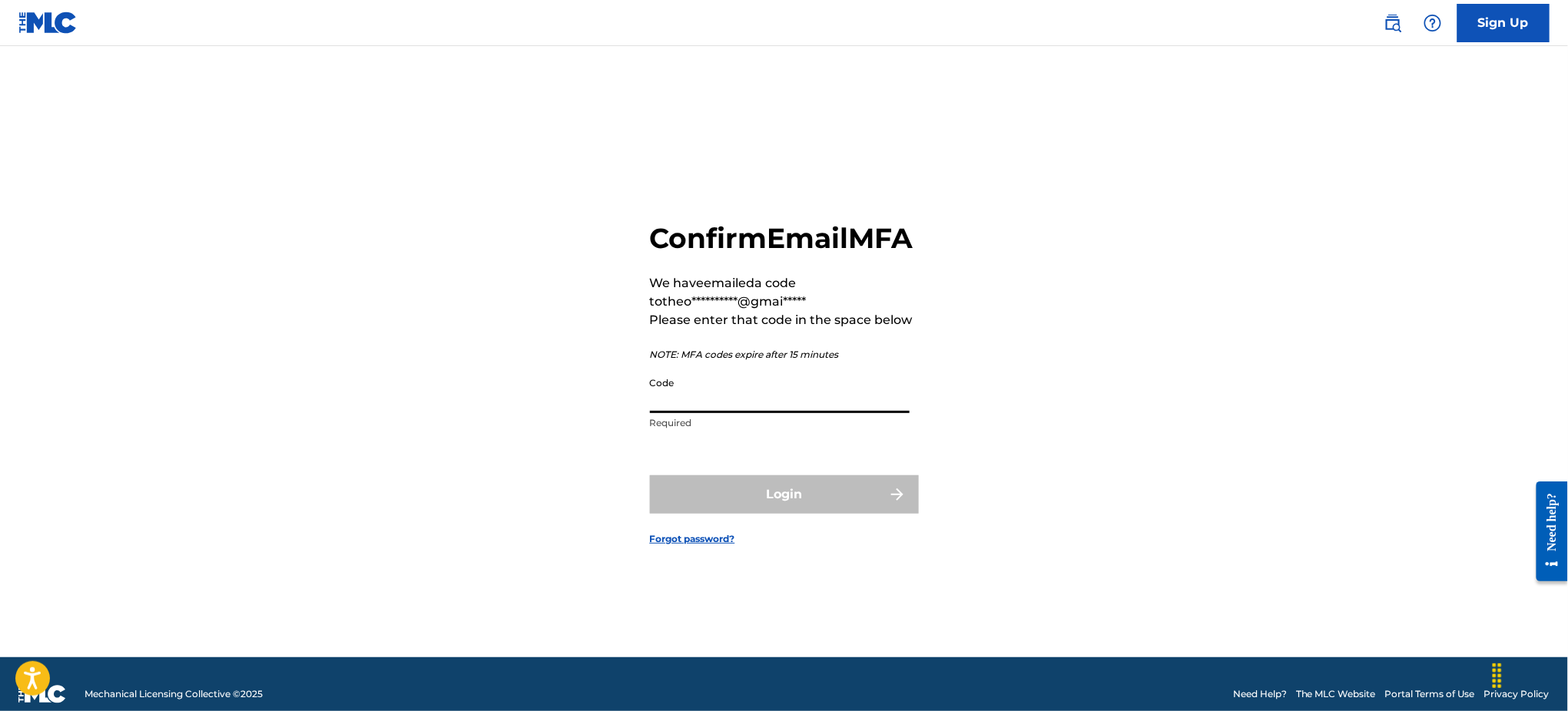
click at [742, 413] on input "Code" at bounding box center [780, 391] width 259 height 44
paste input "068850"
type input "068850"
click at [758, 500] on button "Login" at bounding box center [784, 494] width 268 height 38
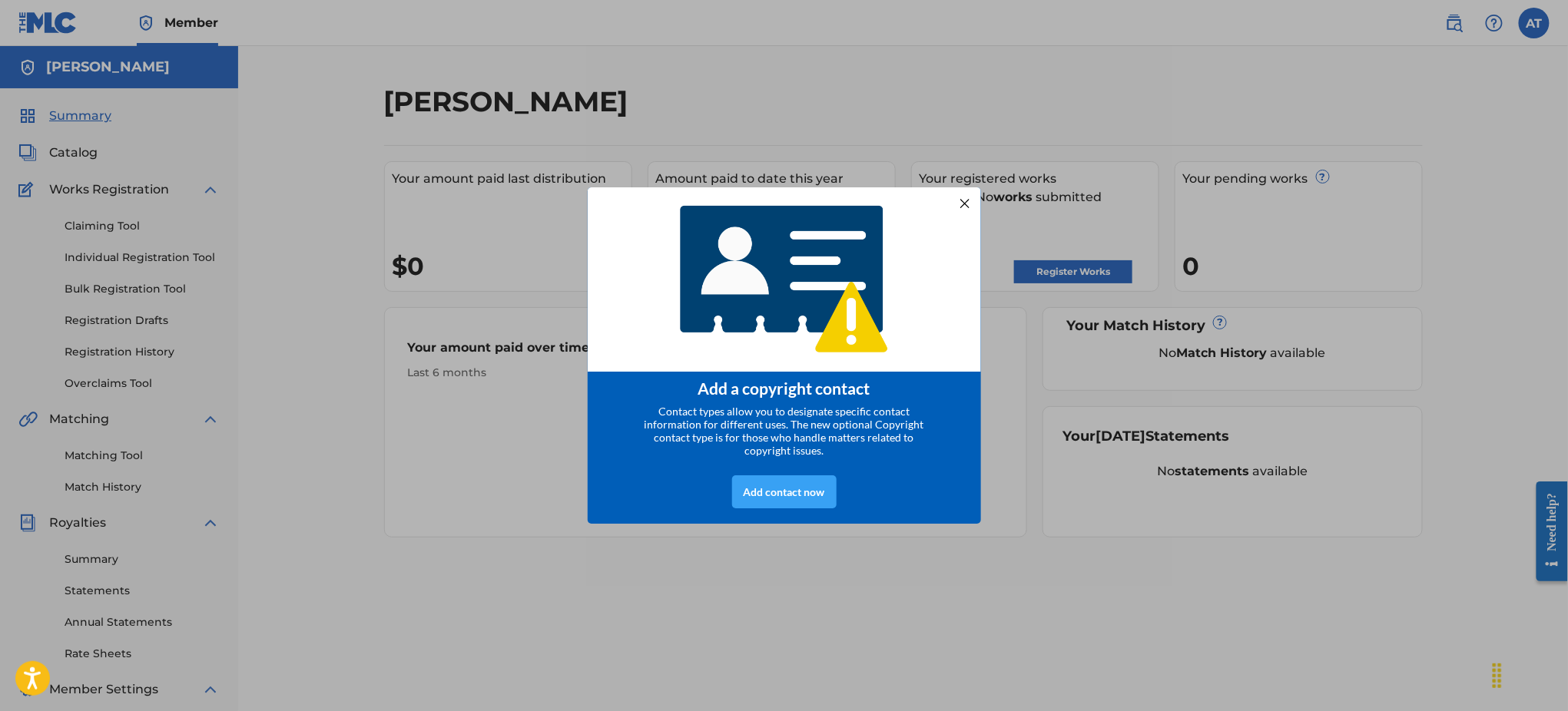
click at [807, 500] on div "Add contact now" at bounding box center [784, 491] width 104 height 33
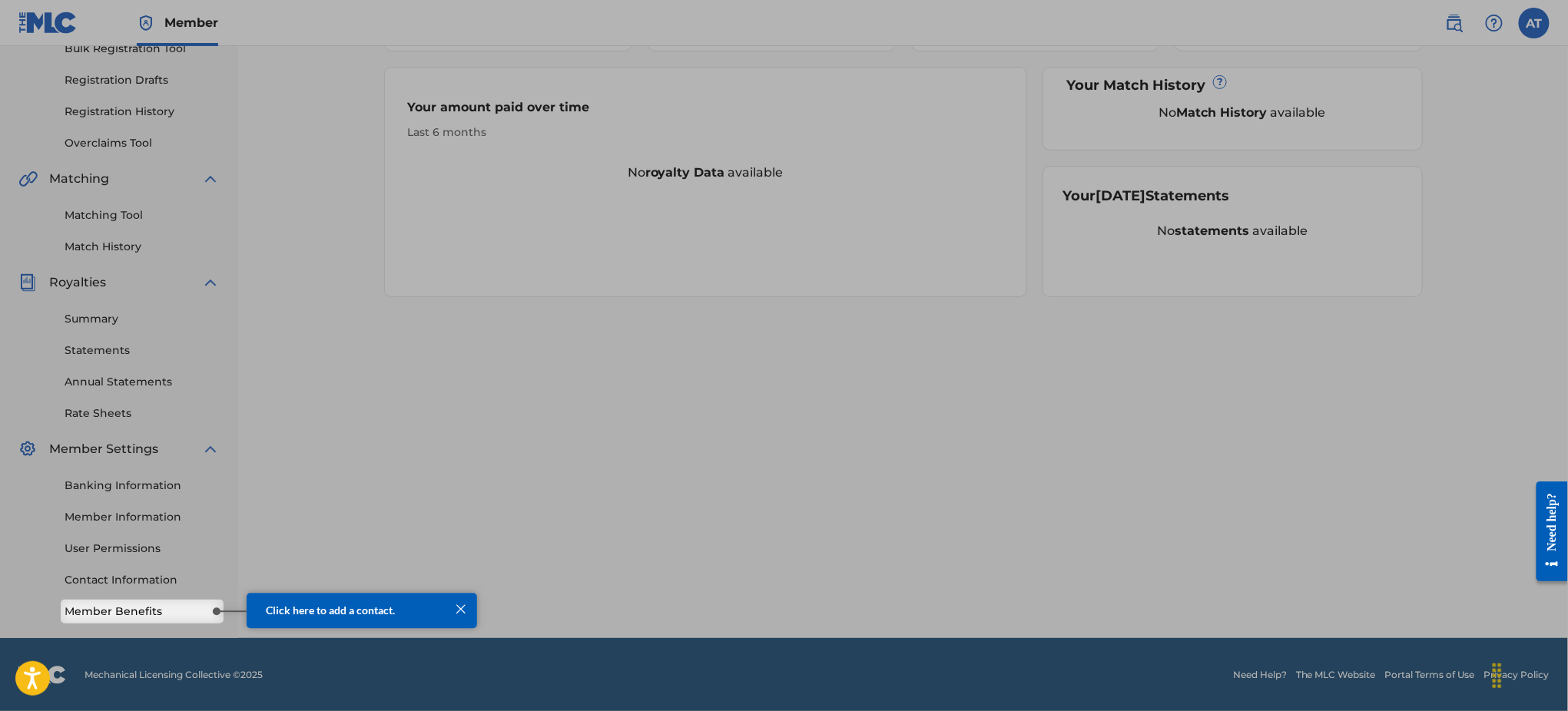
click at [317, 613] on span "Click here to add a contact." at bounding box center [330, 610] width 129 height 13
click at [118, 606] on link "Member Benefits" at bounding box center [142, 612] width 155 height 17
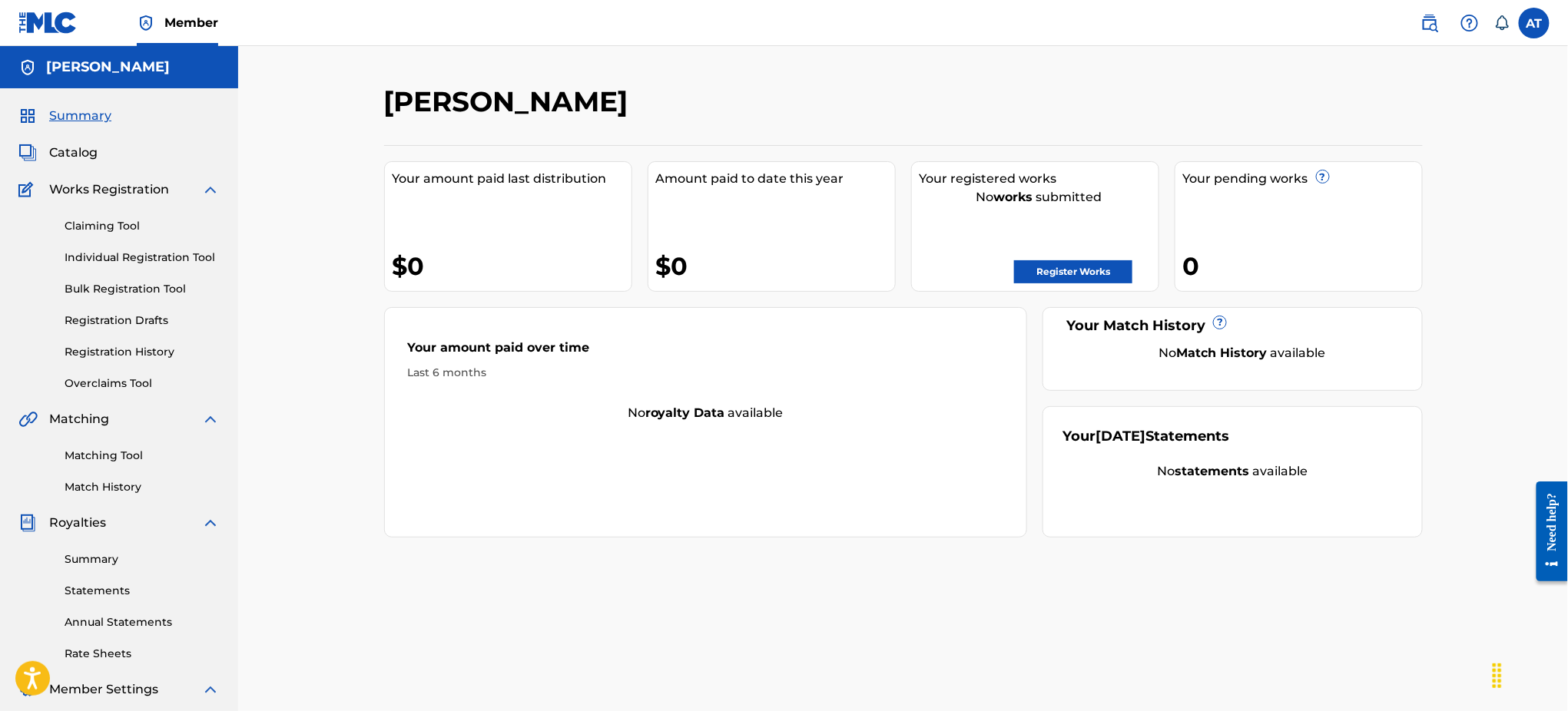
scroll to position [240, 0]
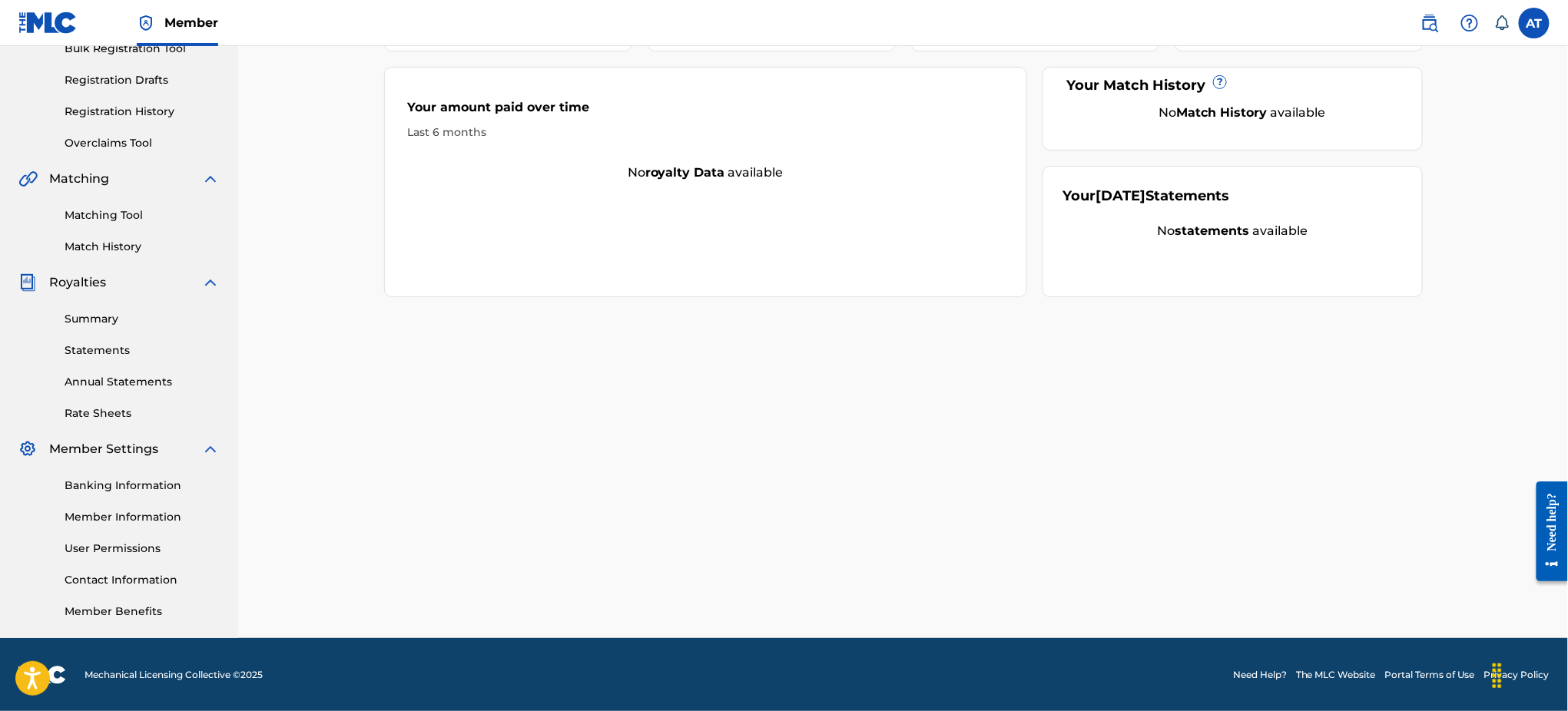
click at [112, 606] on link "Member Benefits" at bounding box center [142, 612] width 155 height 17
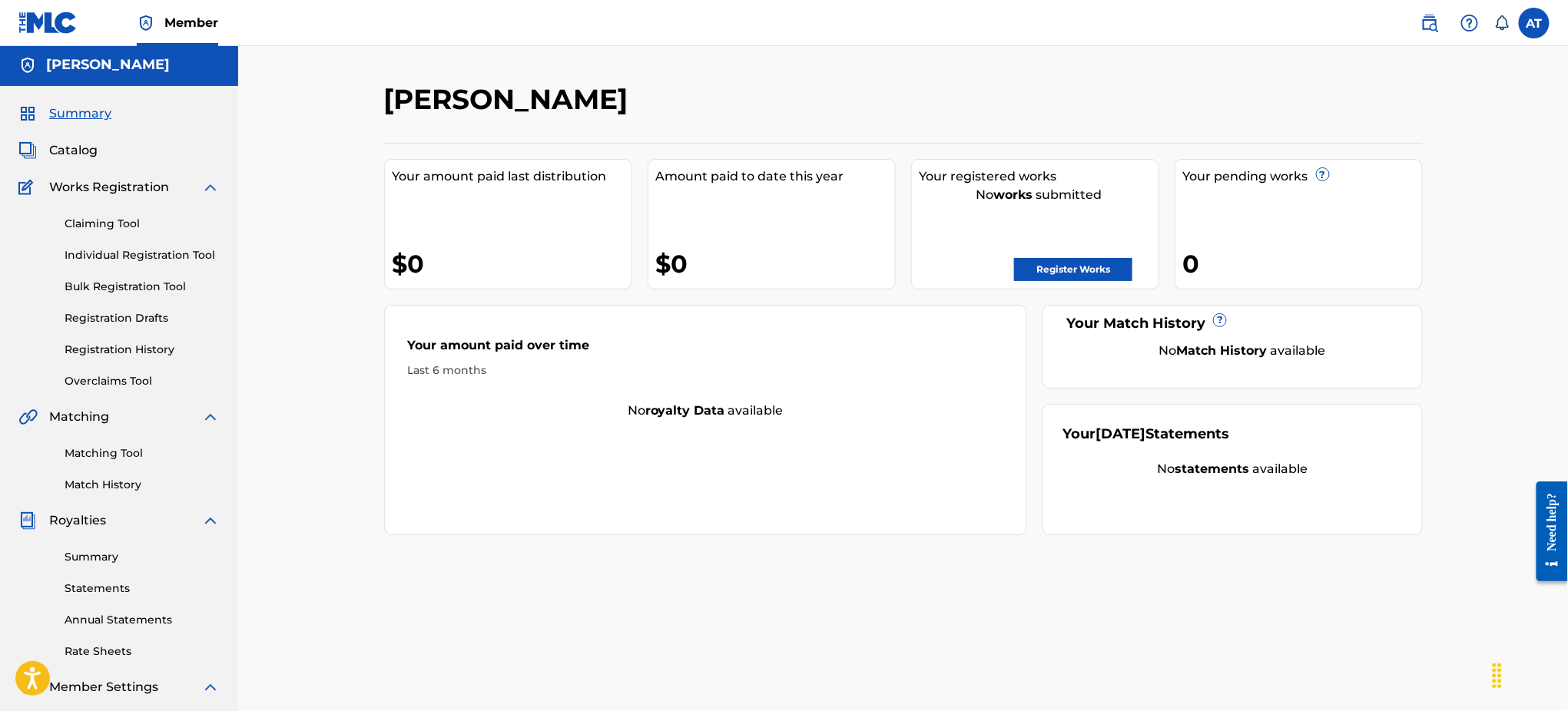
scroll to position [0, 0]
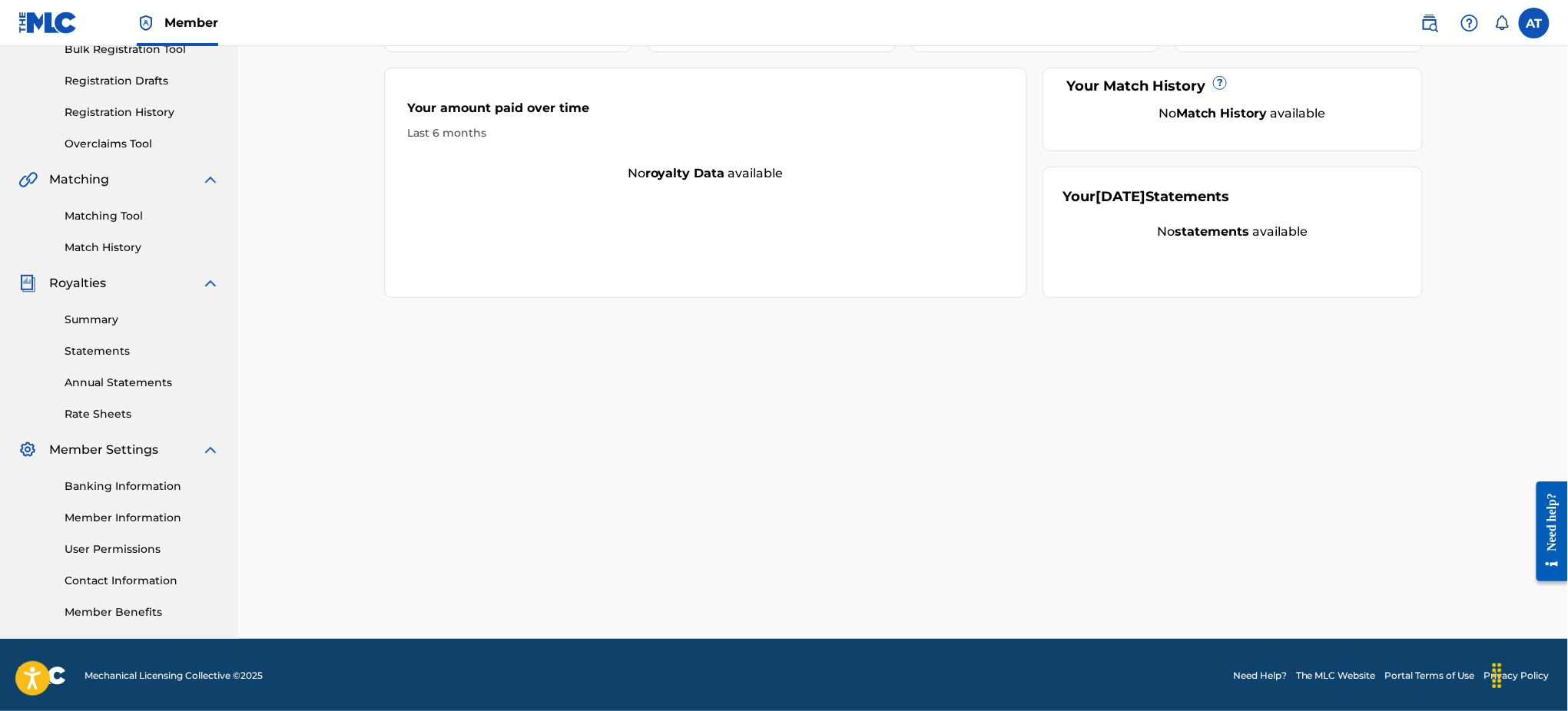
scroll to position [240, 0]
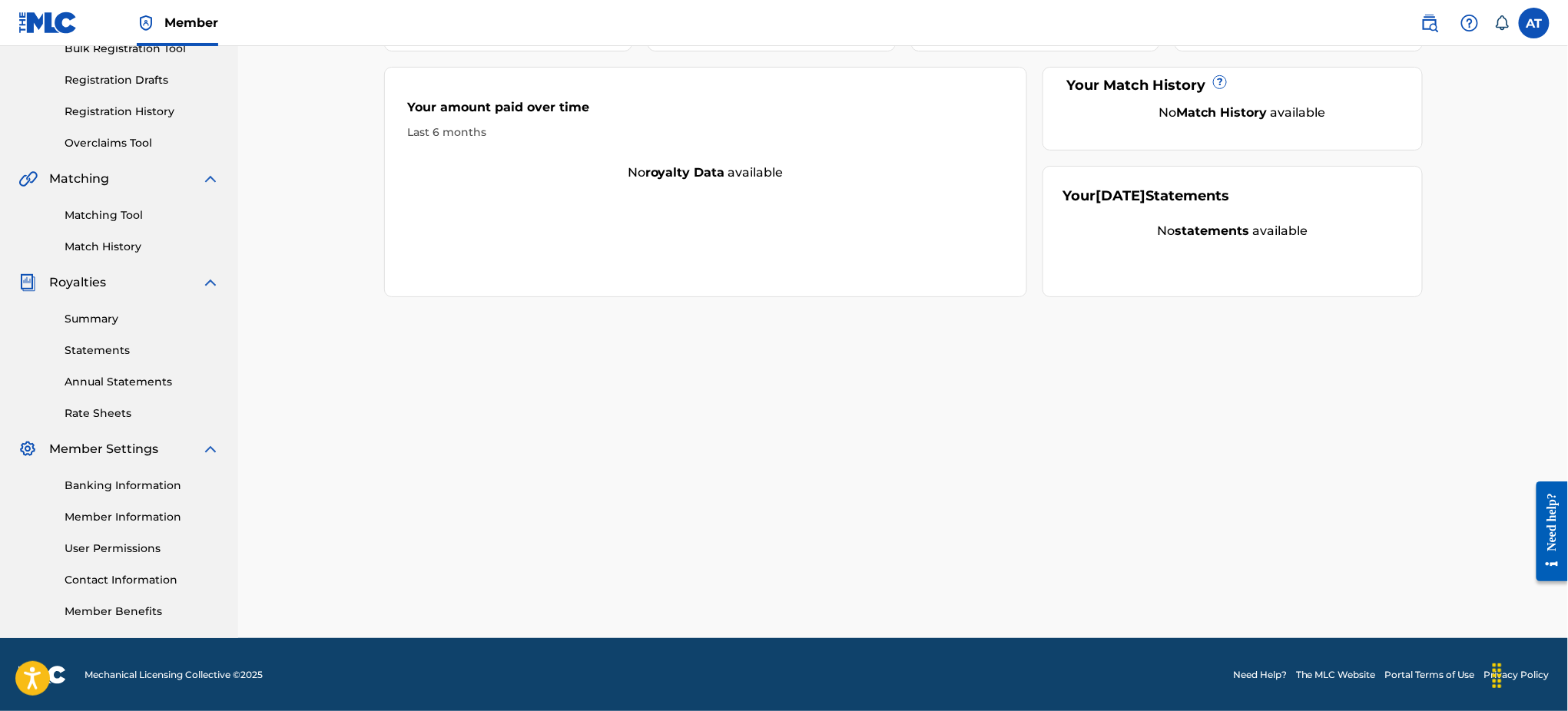
click at [132, 519] on link "Member Information" at bounding box center [142, 517] width 155 height 17
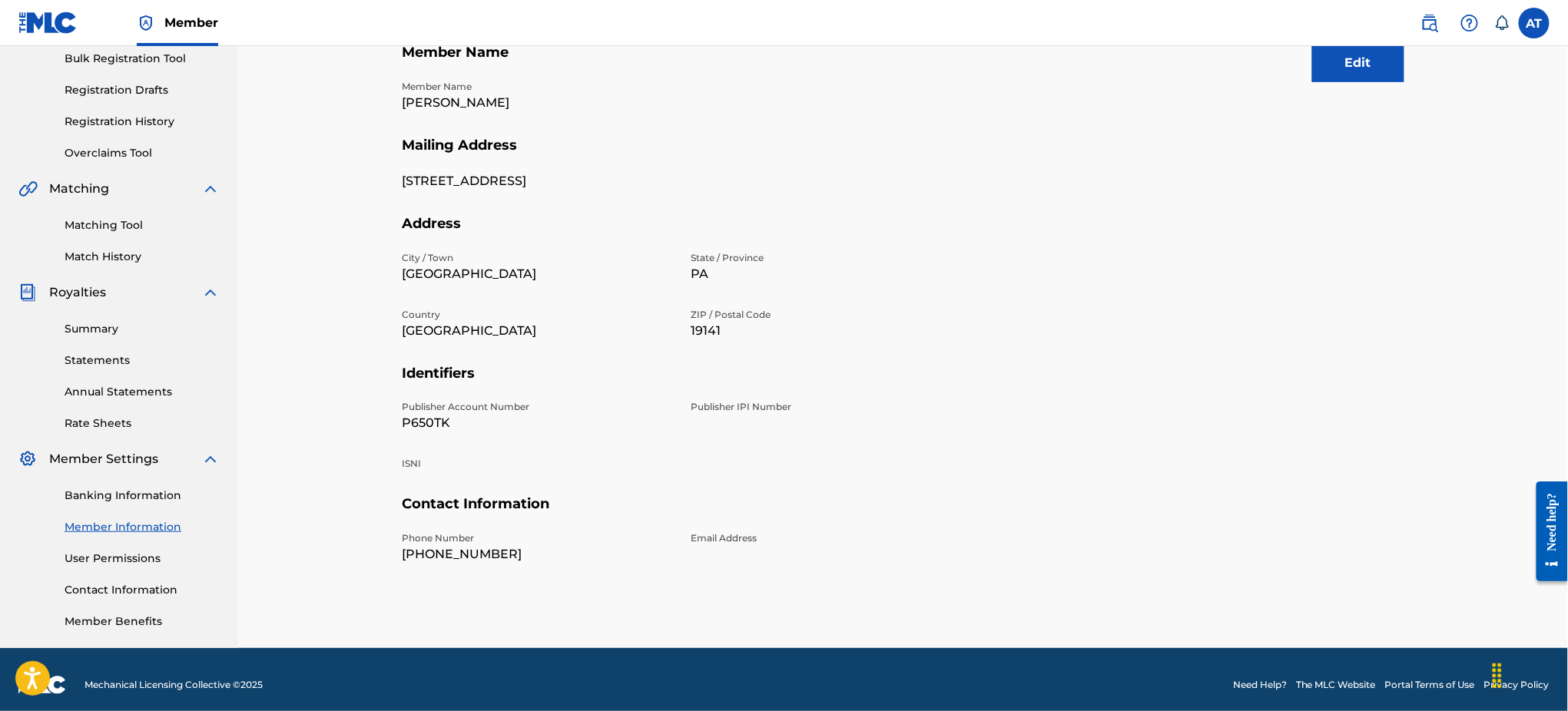
scroll to position [240, 0]
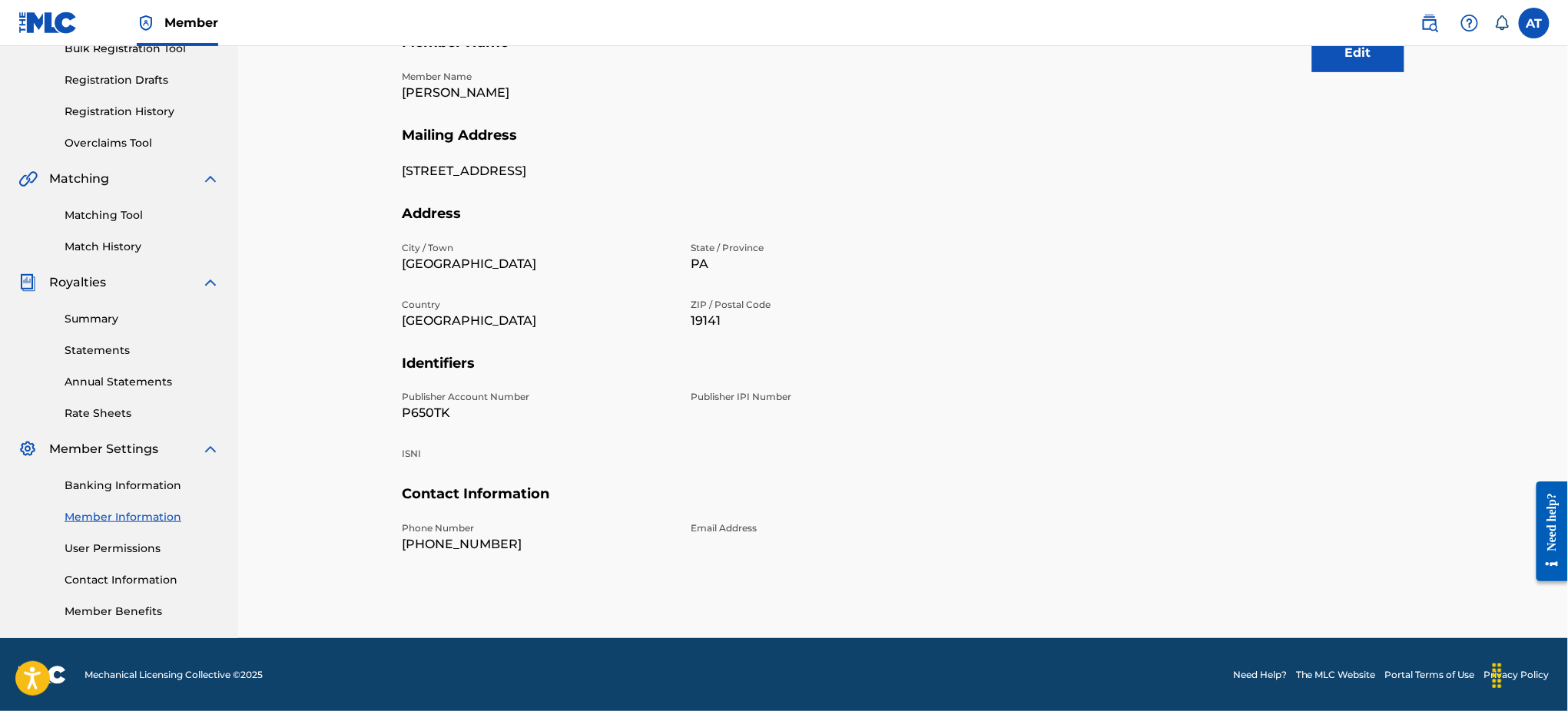
click at [1339, 63] on button "Edit" at bounding box center [1358, 53] width 93 height 38
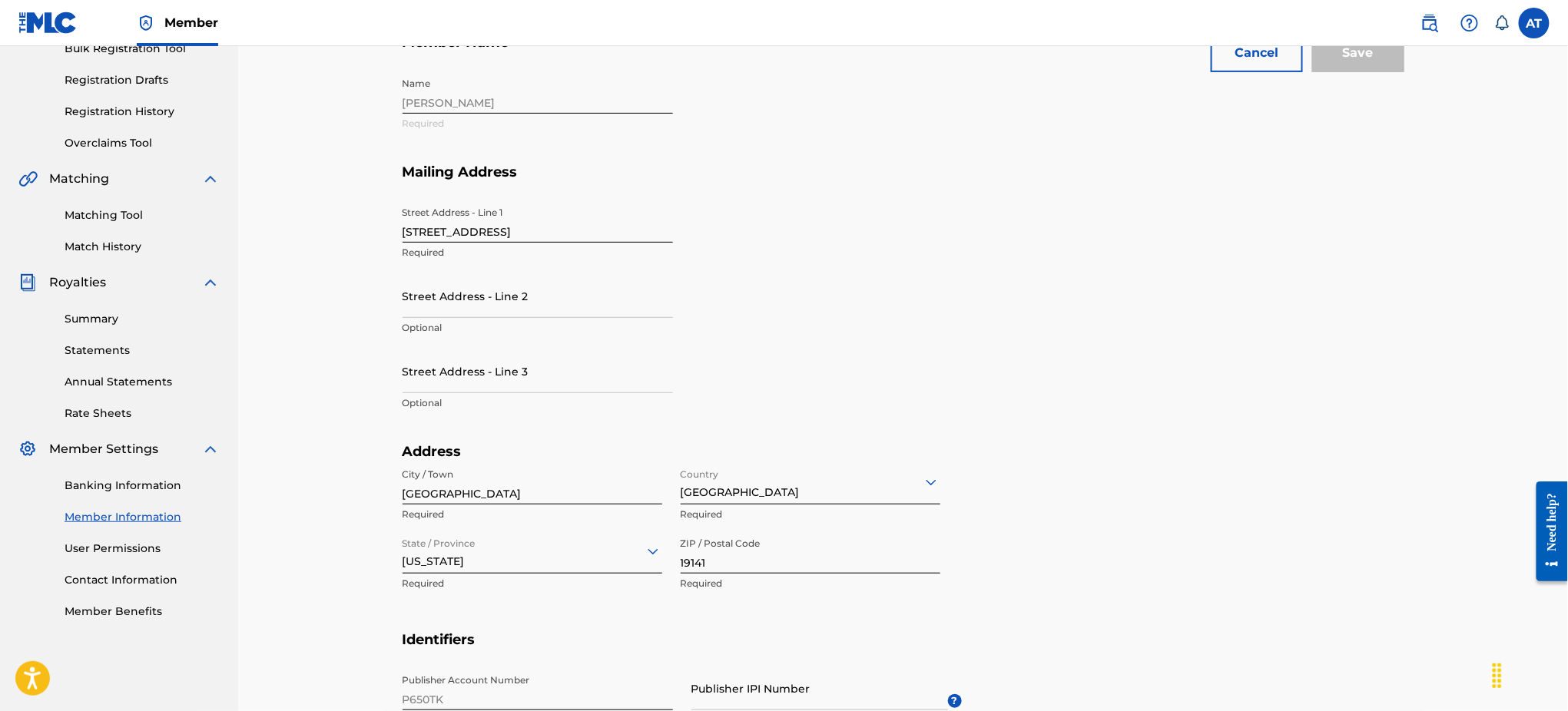
scroll to position [622, 0]
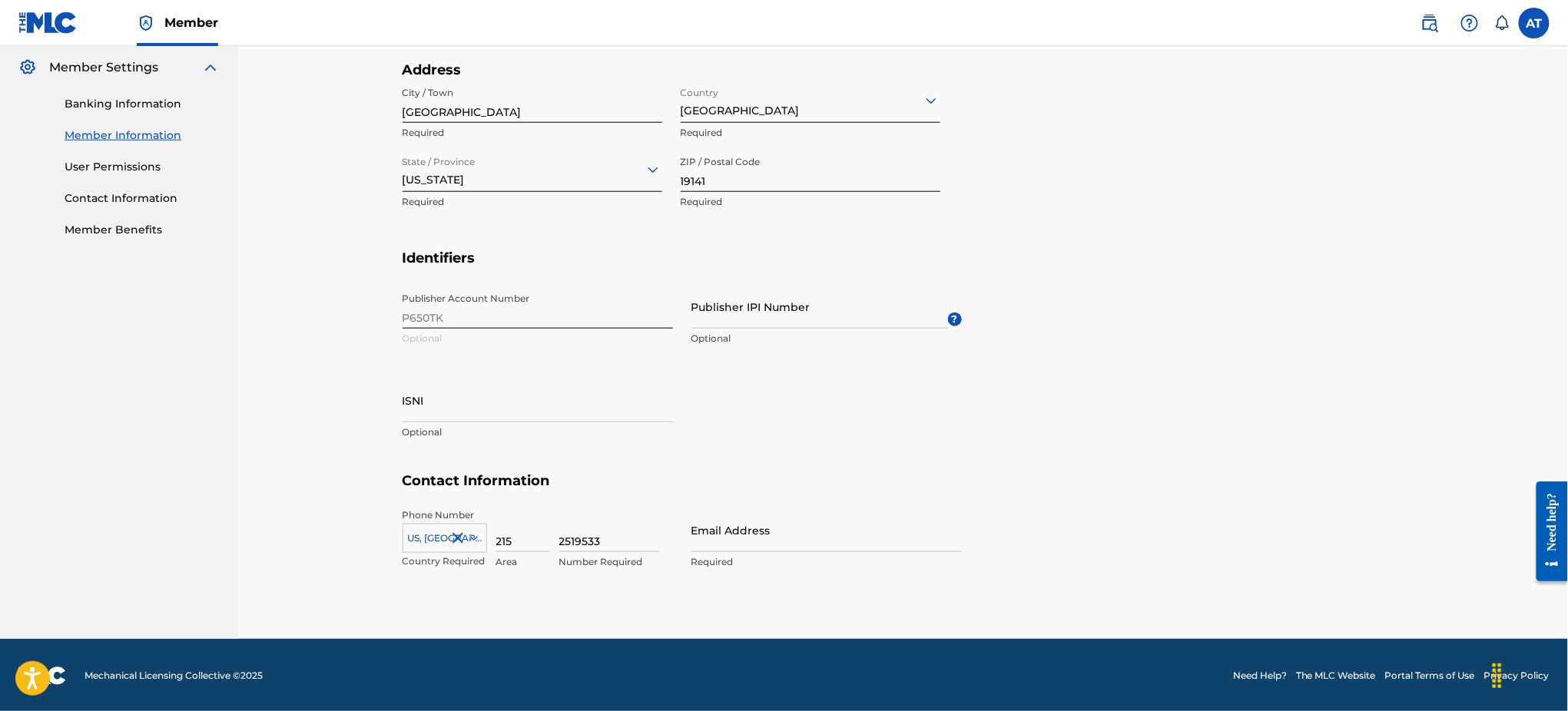
click at [763, 529] on input "Email Address" at bounding box center [826, 529] width 270 height 44
type input "T"
type input "[EMAIL_ADDRESS][DOMAIN_NAME]"
click at [1158, 481] on h5 "Contact Information" at bounding box center [903, 491] width 1001 height 36
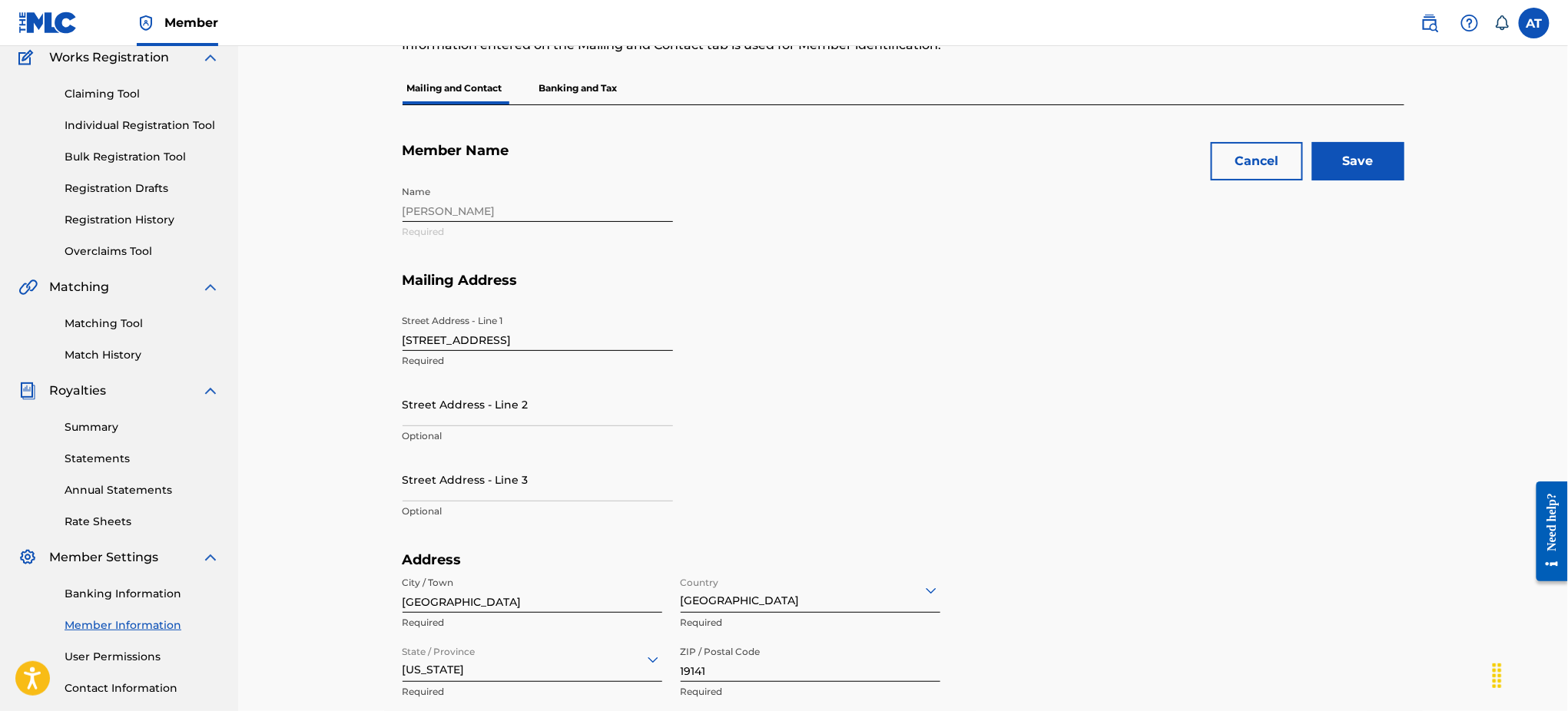
scroll to position [0, 0]
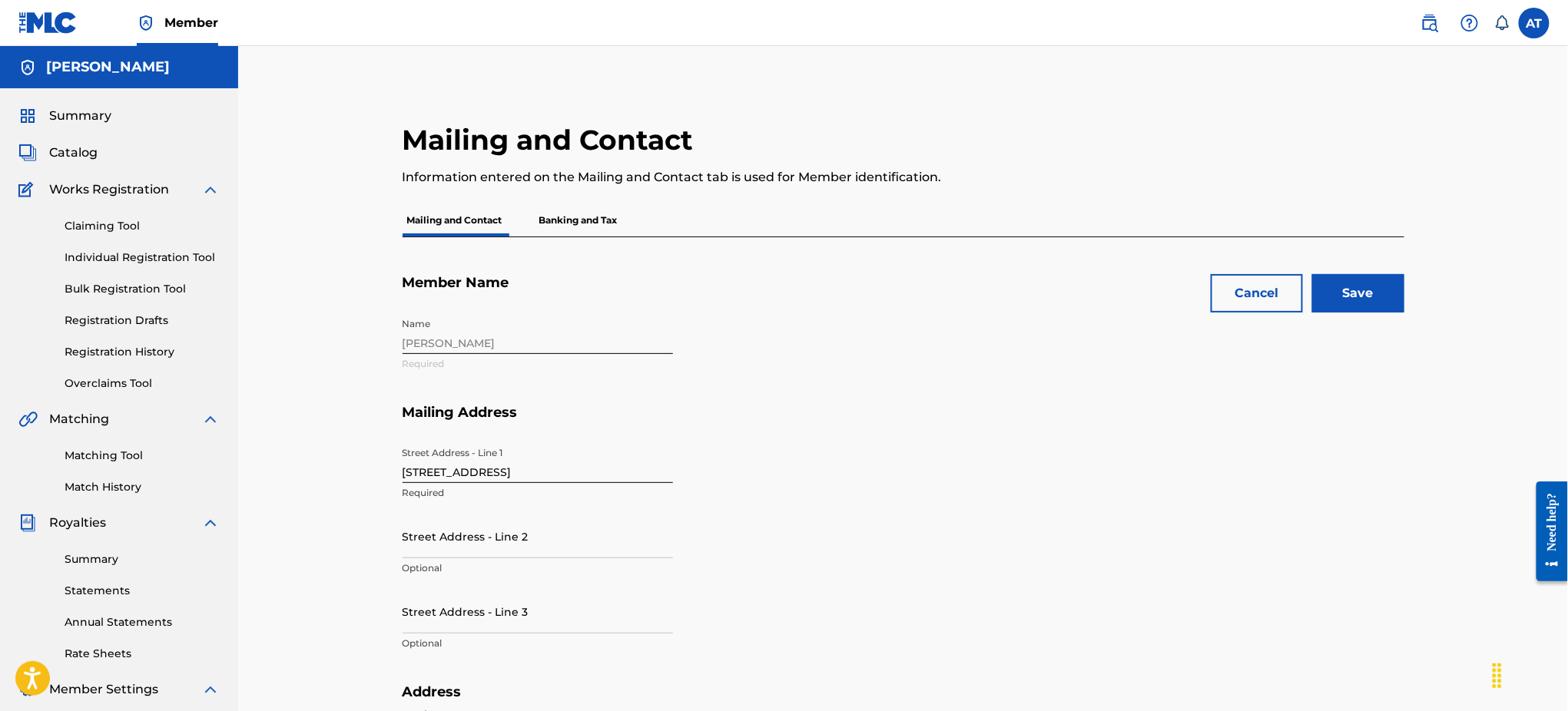
click at [1361, 301] on input "Save" at bounding box center [1358, 293] width 93 height 38
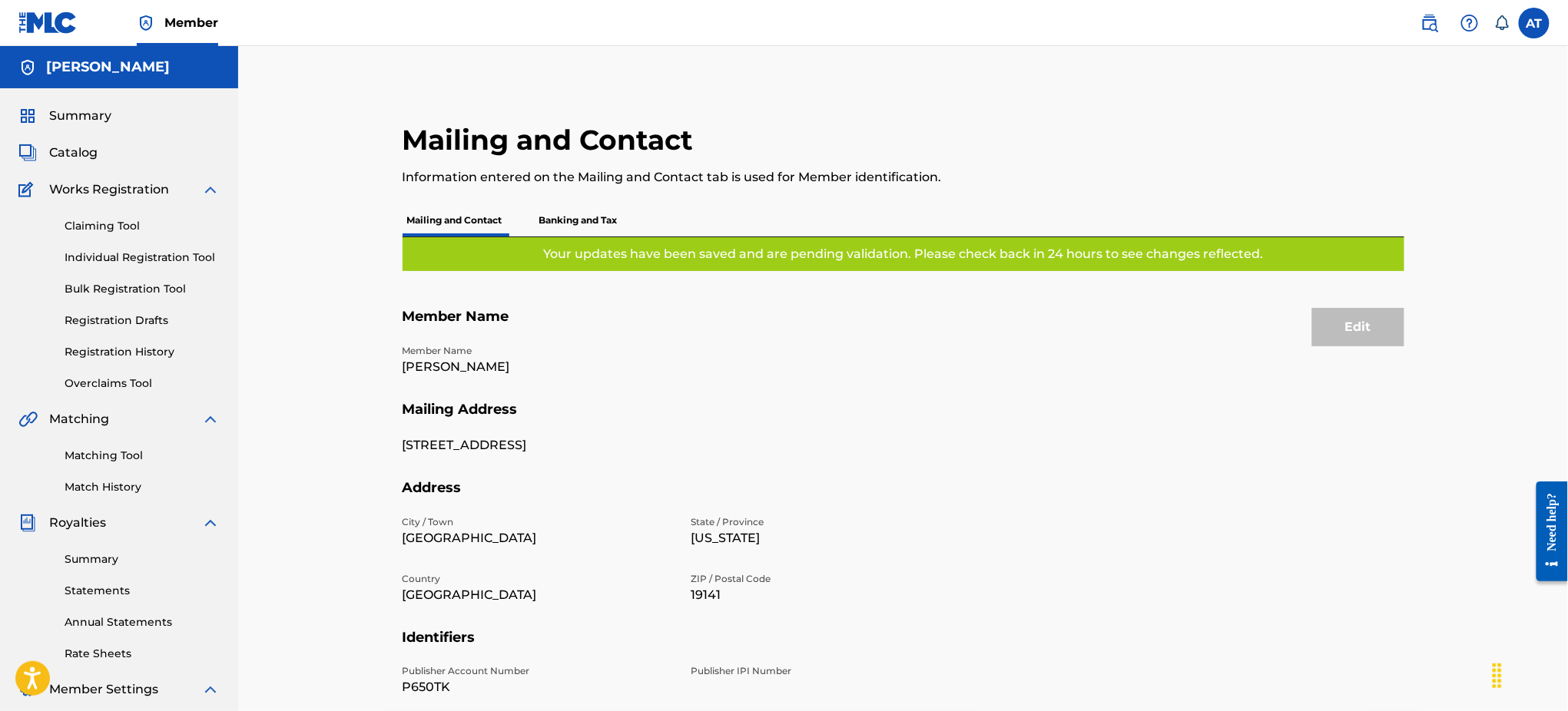
click at [574, 213] on p "Banking and Tax" at bounding box center [578, 220] width 88 height 32
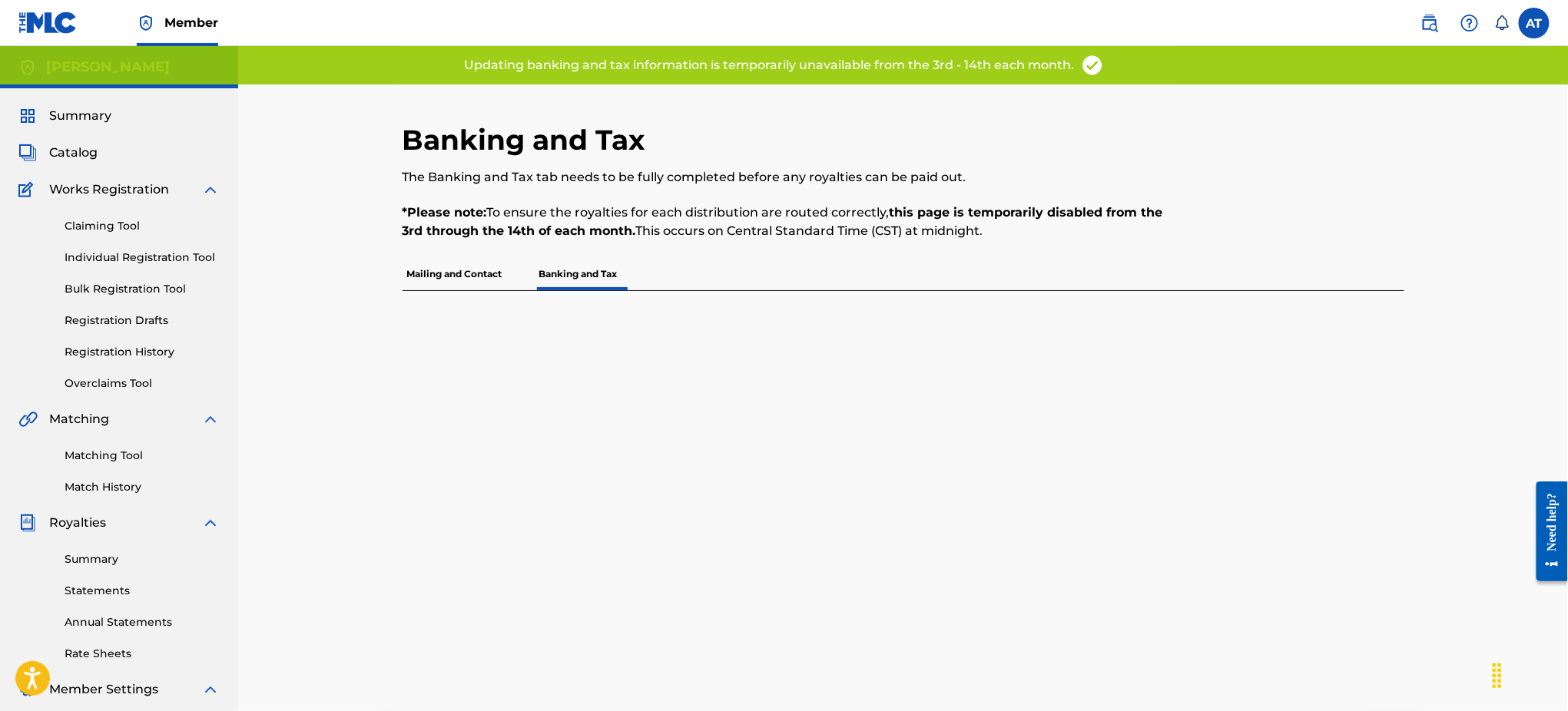
click at [435, 278] on p "Mailing and Contact" at bounding box center [454, 273] width 104 height 32
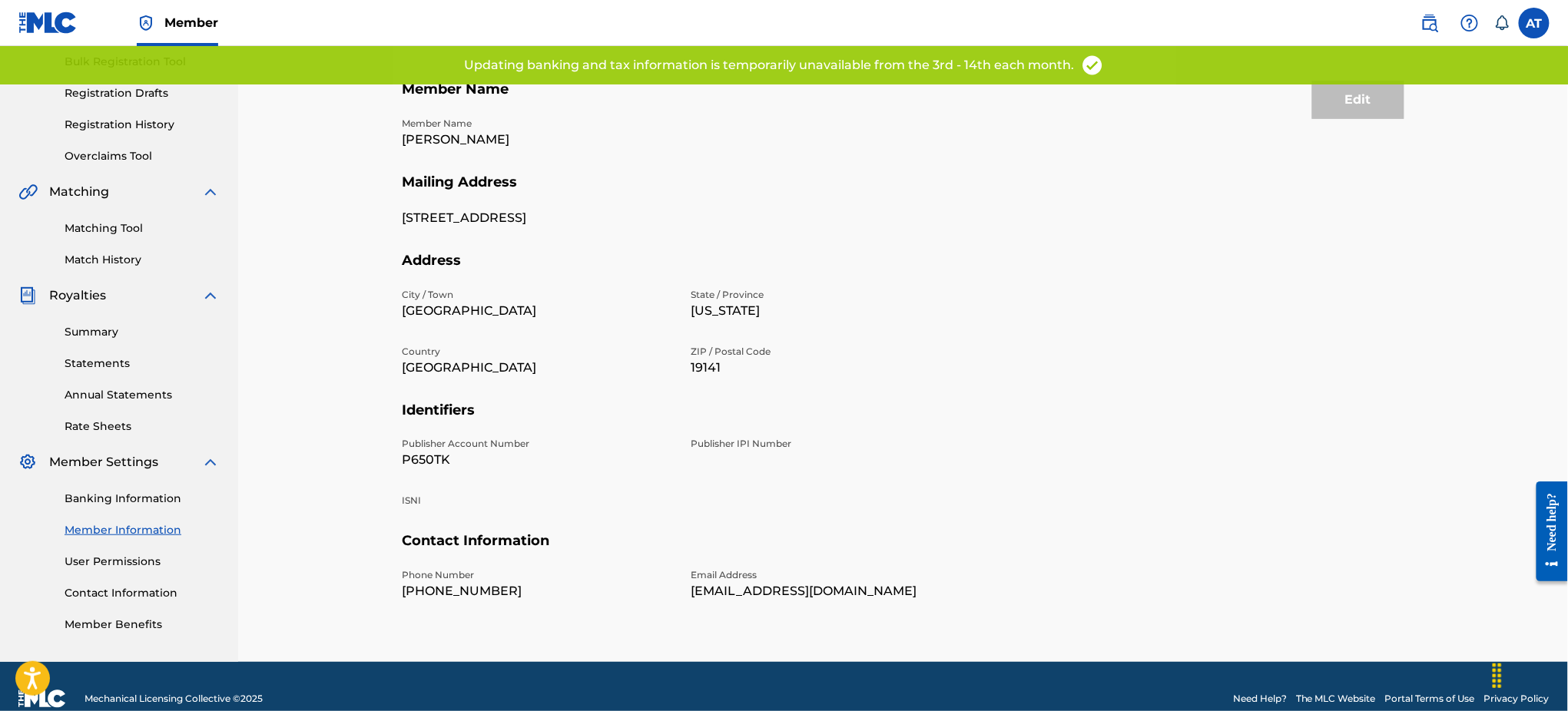
scroll to position [250, 0]
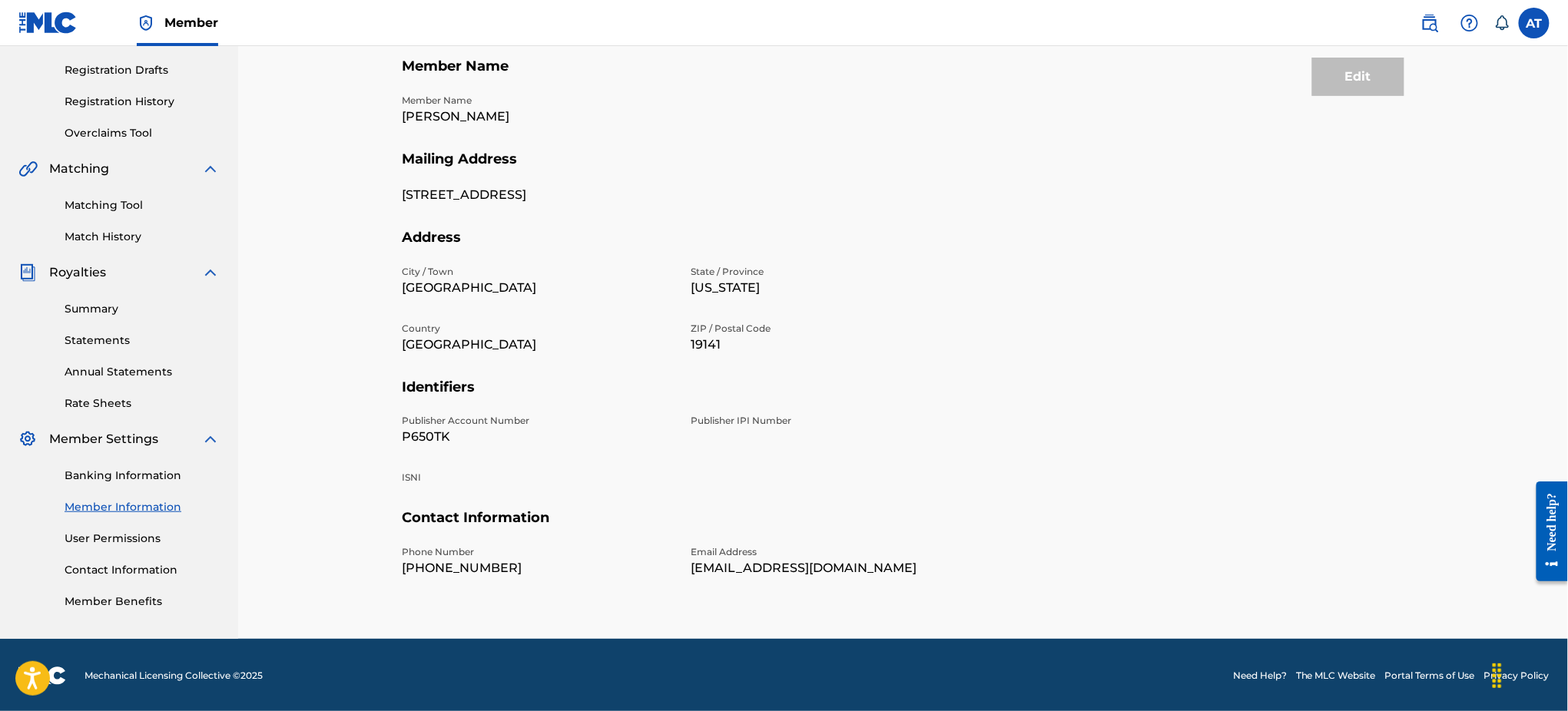
click at [134, 569] on link "Contact Information" at bounding box center [142, 571] width 155 height 17
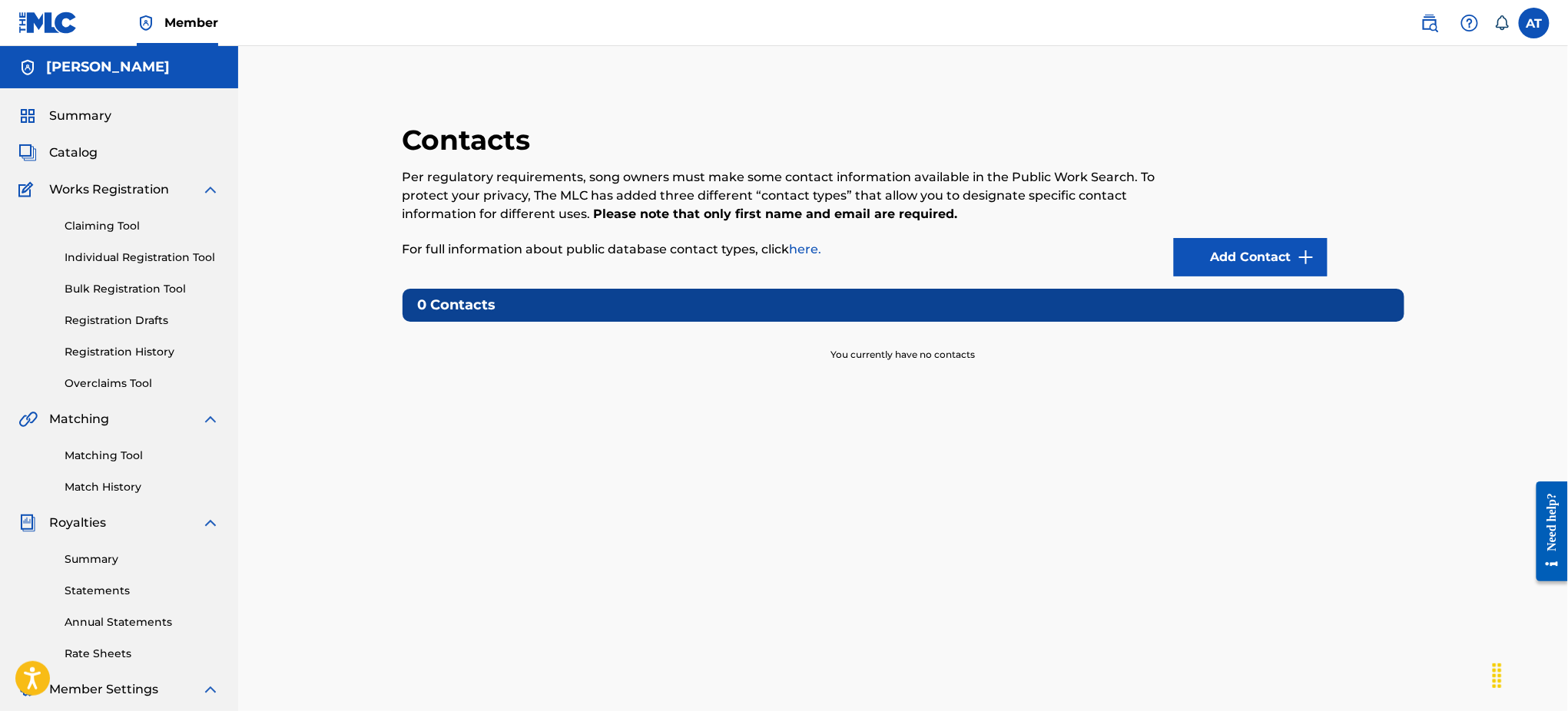
click at [1226, 276] on link "Add Contact" at bounding box center [1251, 257] width 154 height 38
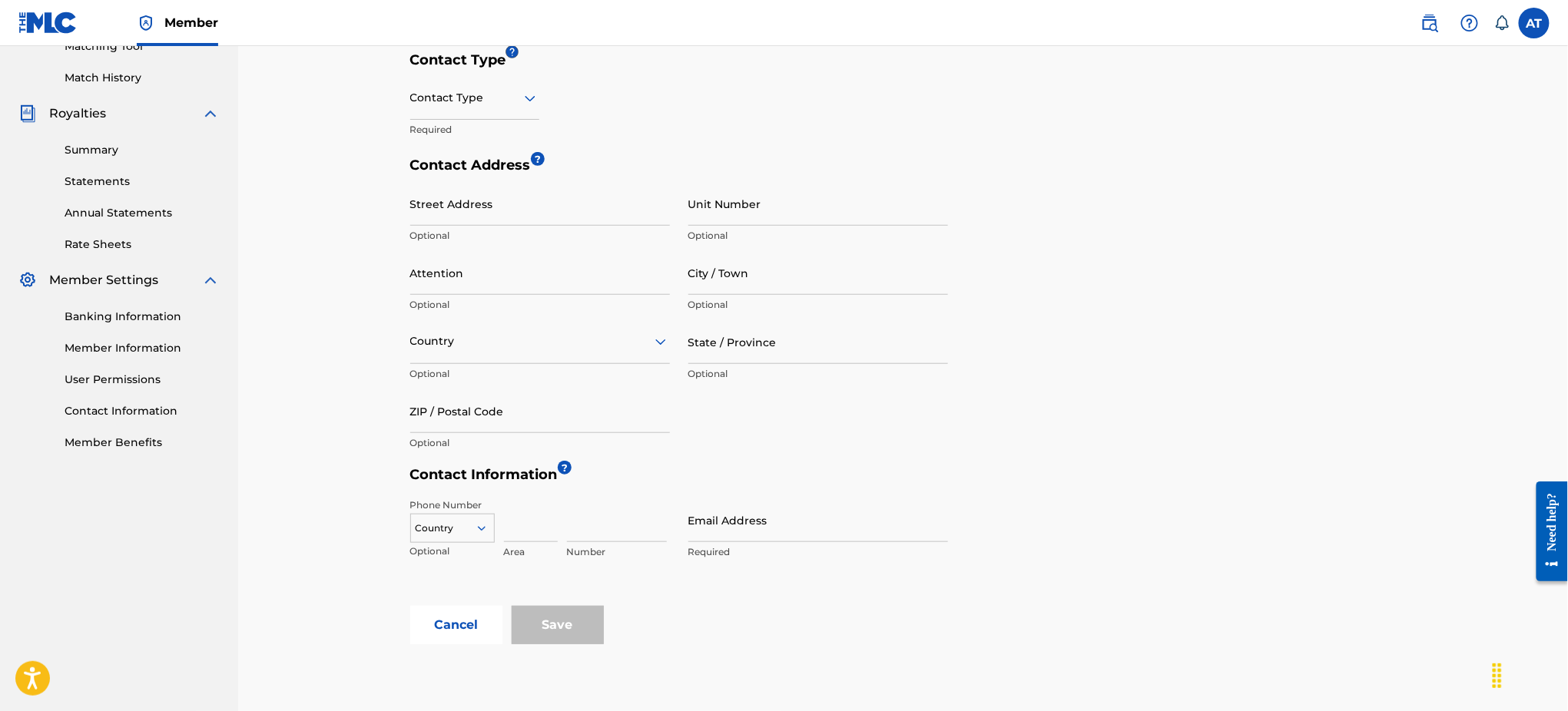
click at [1224, 281] on div "Contact Address ? Street Address Optional Unit Number Optional Attention Option…" at bounding box center [906, 311] width 994 height 310
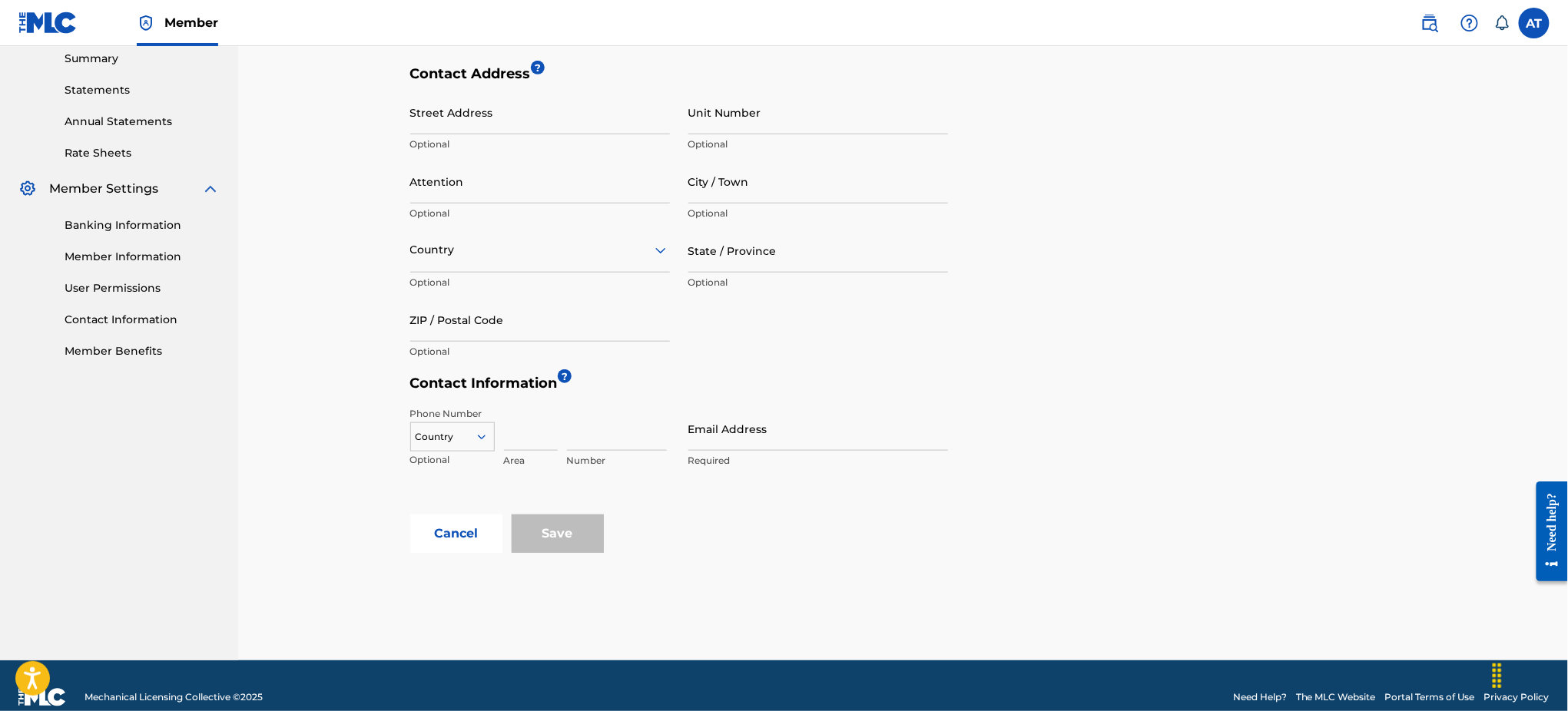
scroll to position [523, 0]
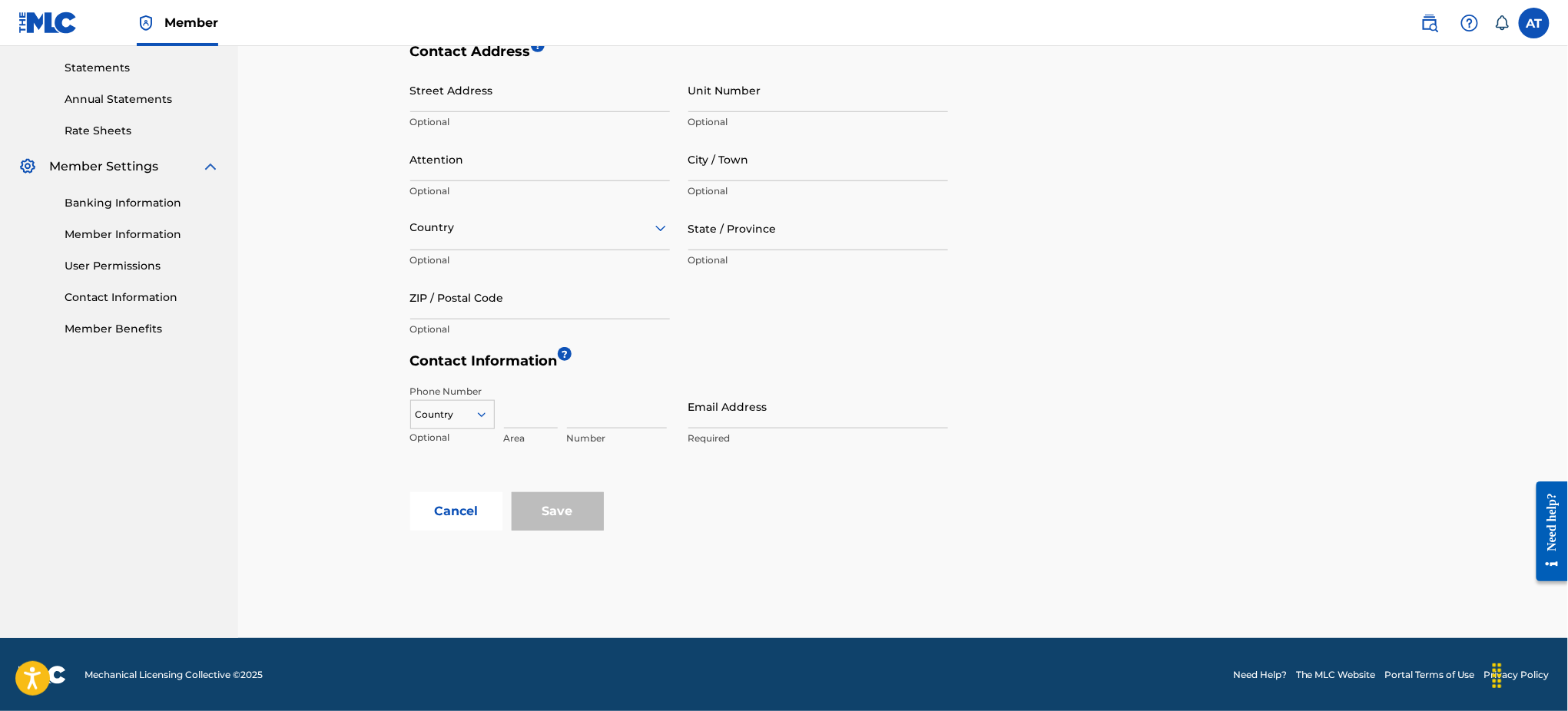
click at [454, 508] on button "Cancel" at bounding box center [456, 511] width 93 height 38
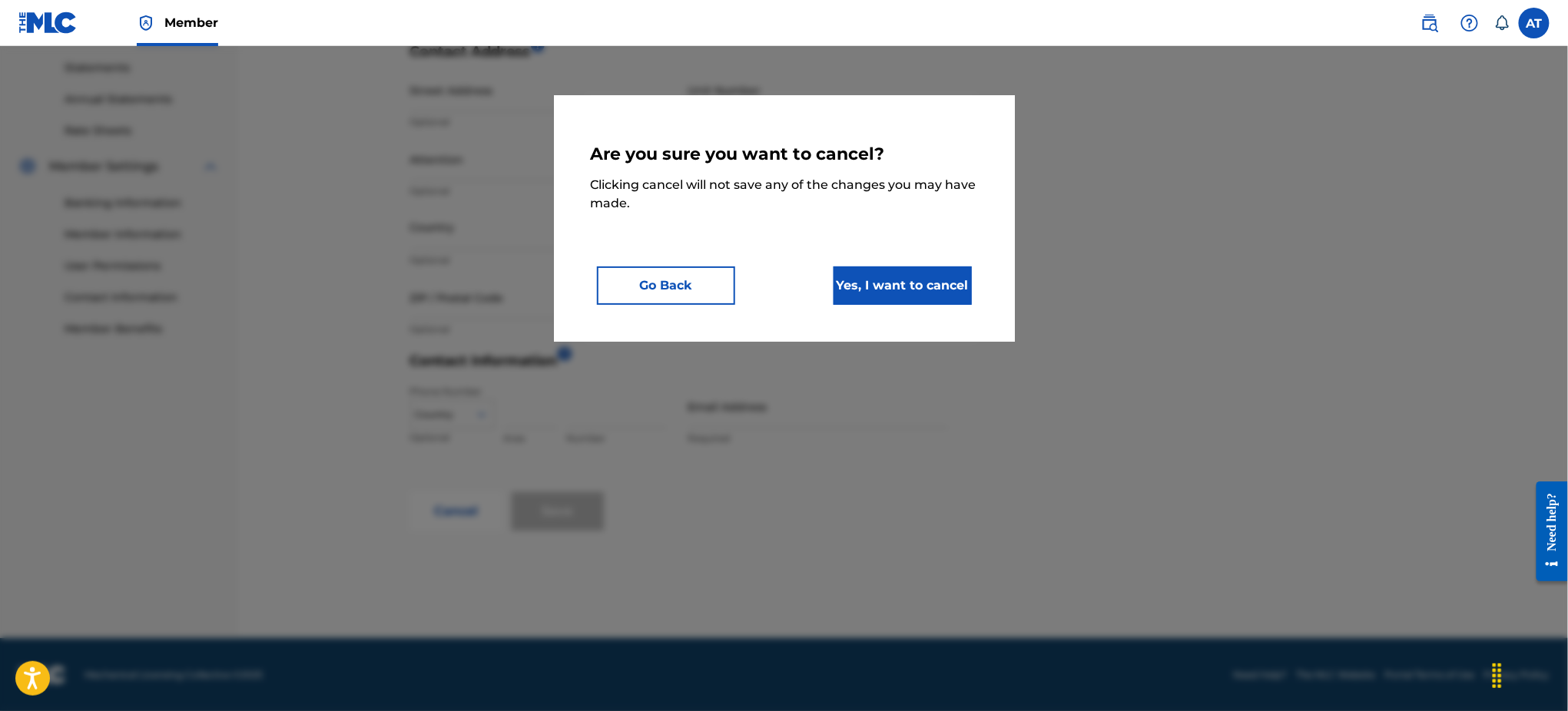
click at [851, 291] on button "Yes, I want to cancel" at bounding box center [902, 286] width 138 height 38
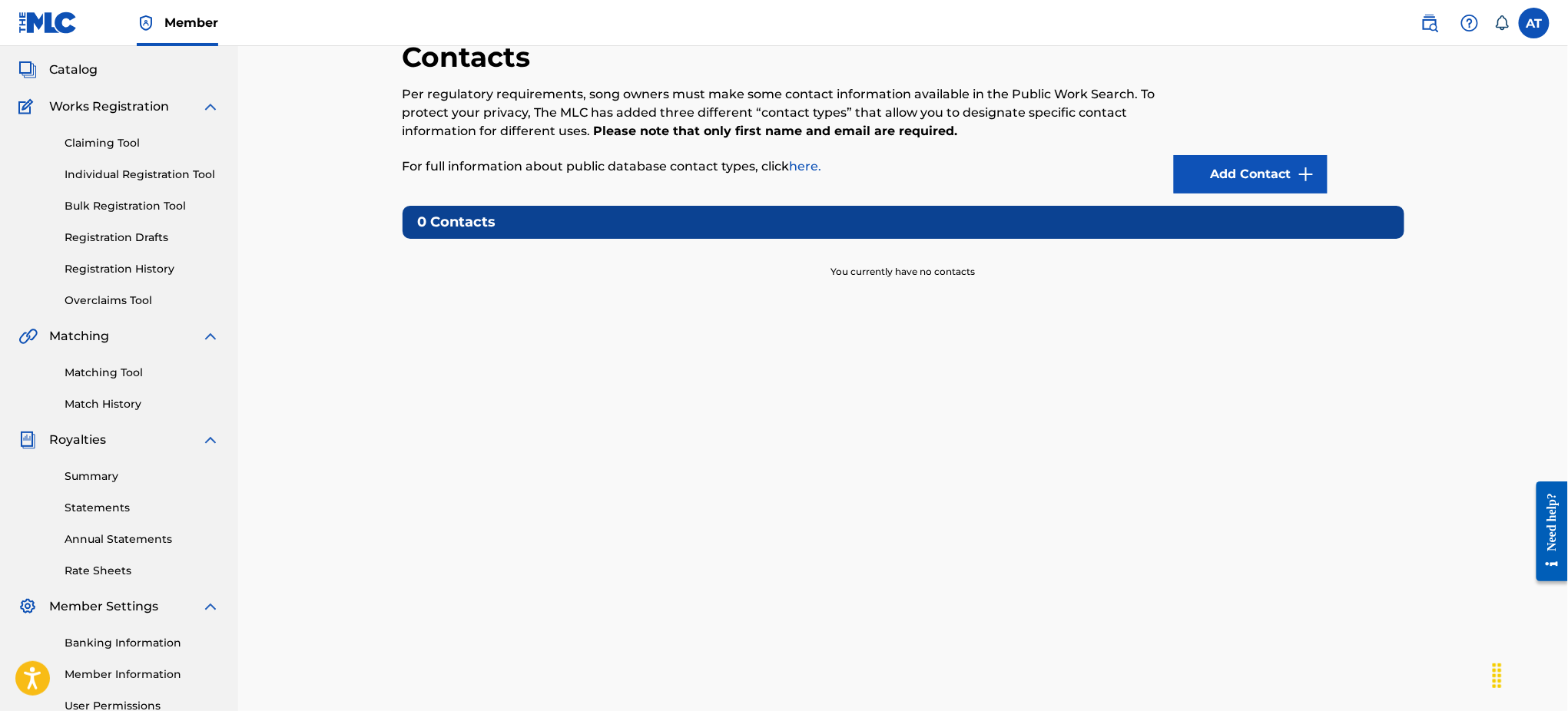
scroll to position [240, 0]
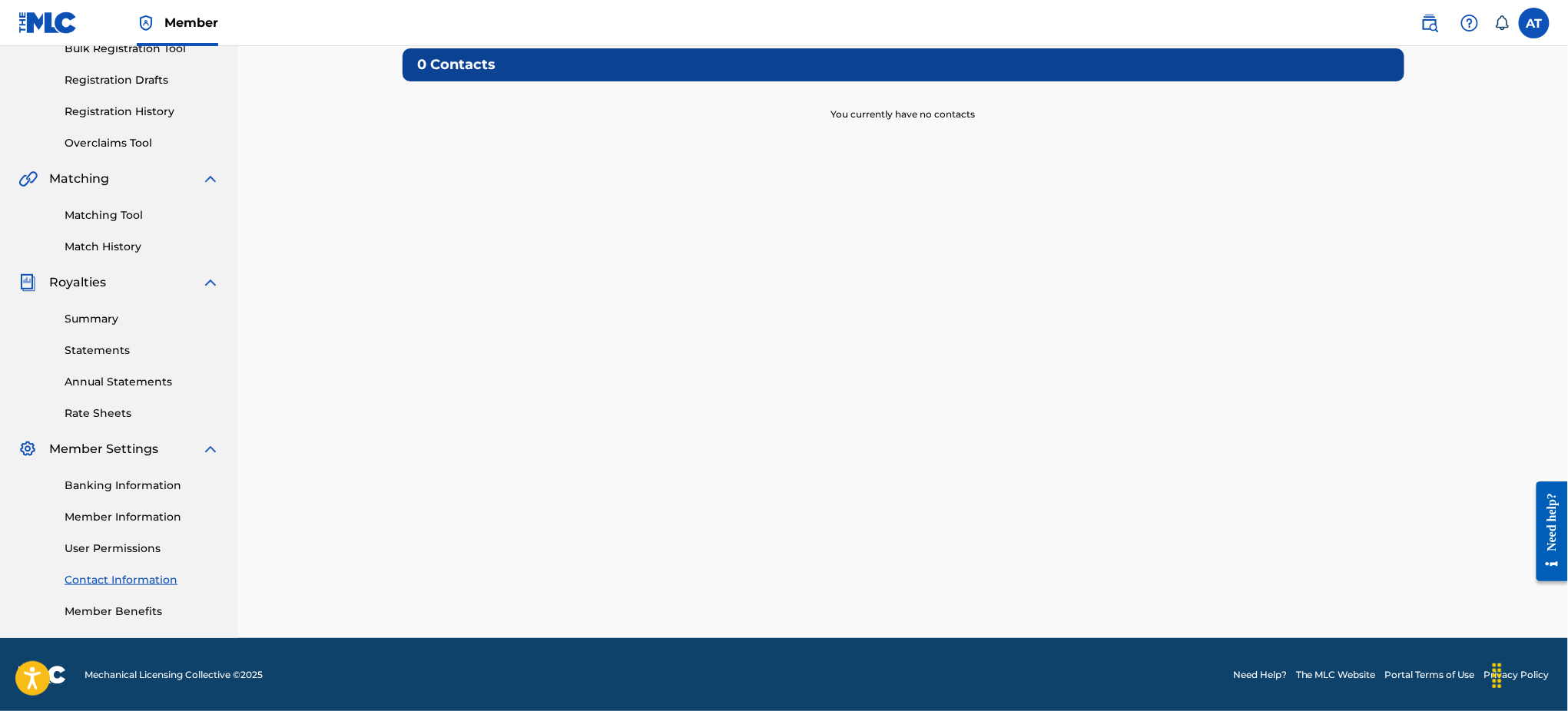
click at [115, 485] on link "Banking Information" at bounding box center [142, 486] width 155 height 17
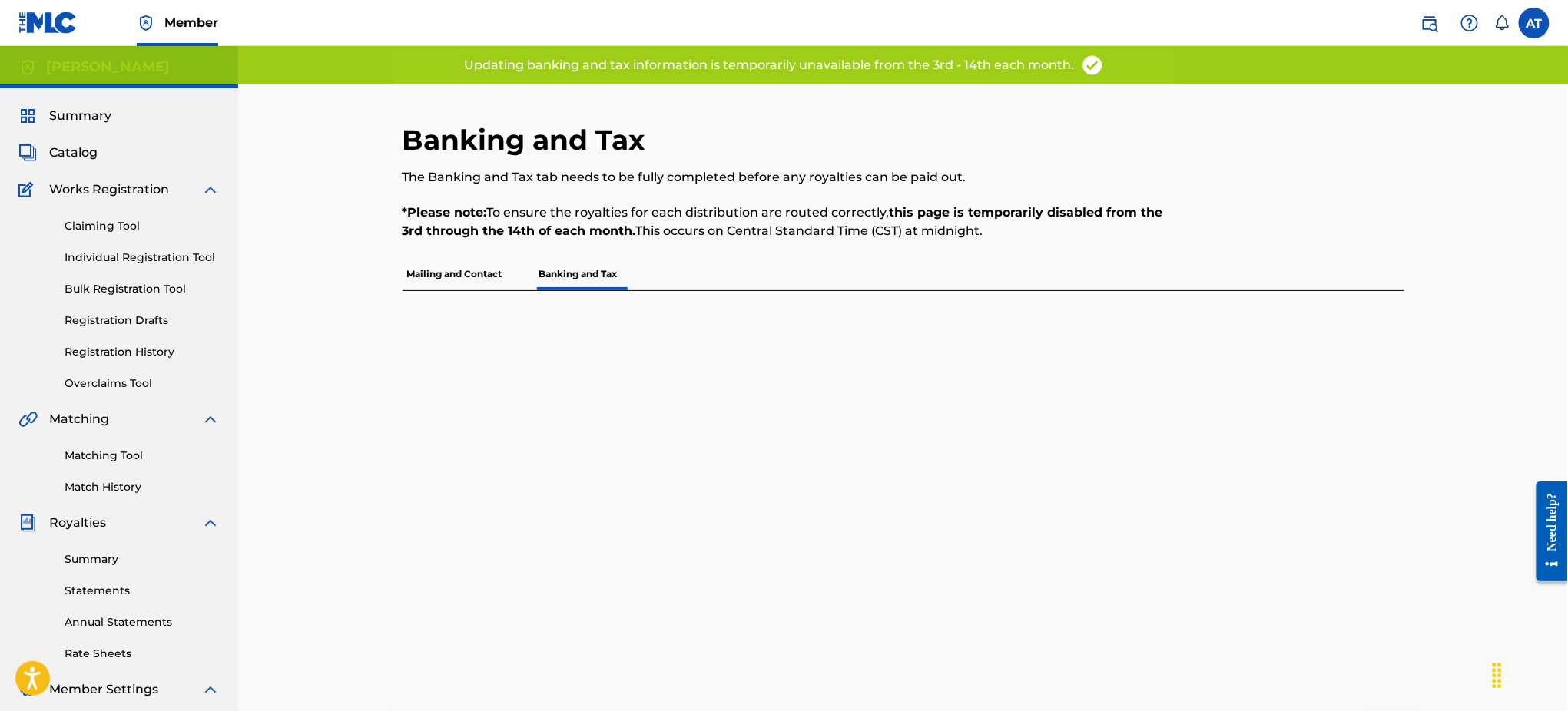
click at [464, 265] on p "Mailing and Contact" at bounding box center [454, 273] width 104 height 32
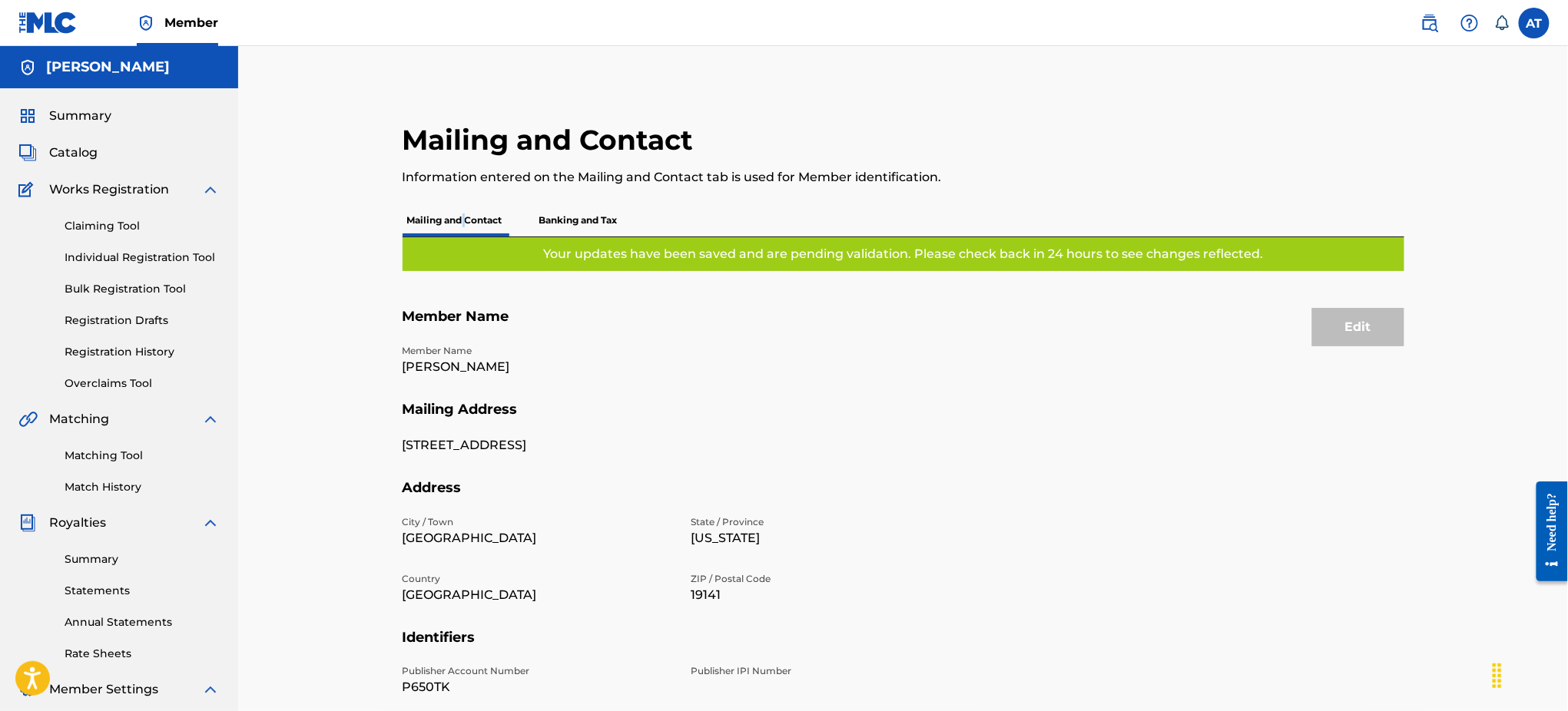
click at [68, 115] on span "Summary" at bounding box center [80, 116] width 62 height 18
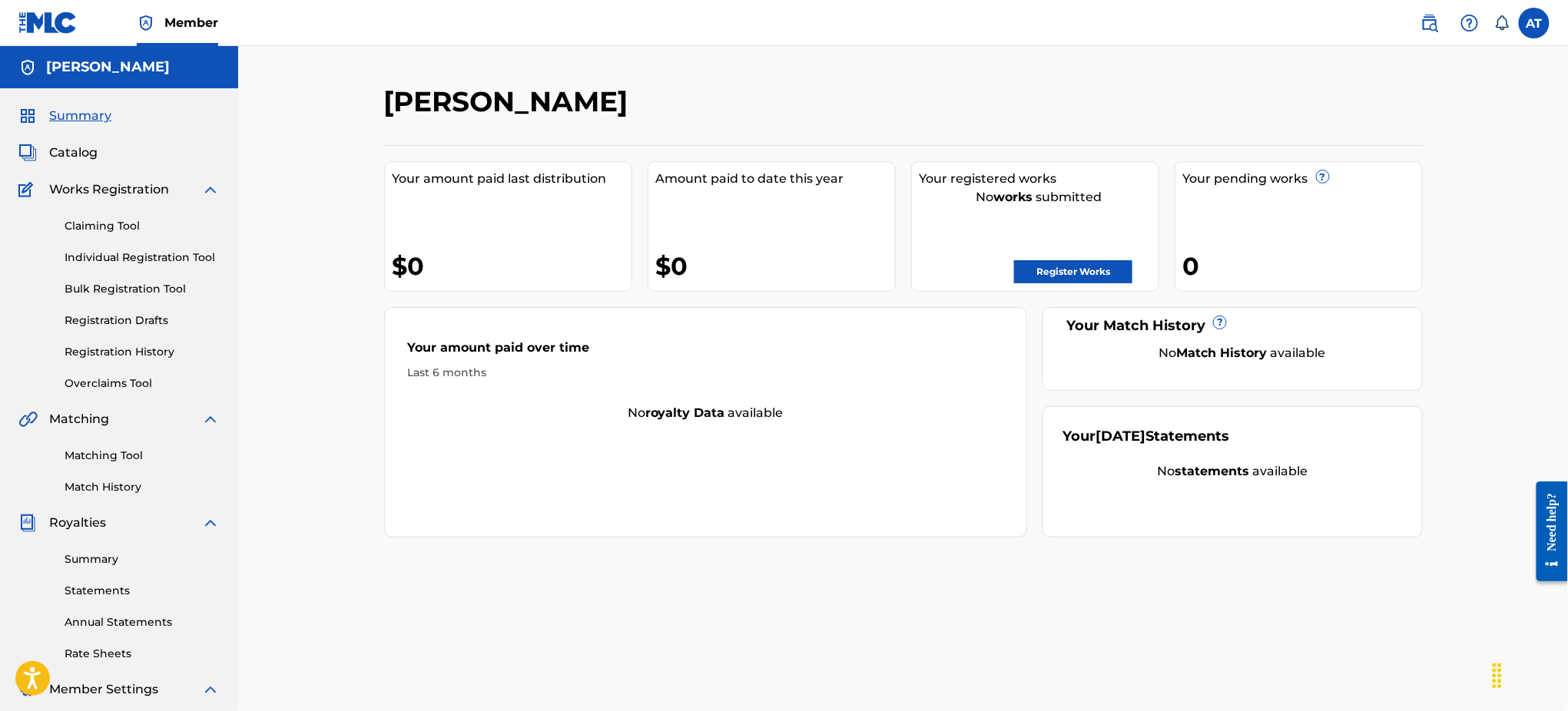
click at [1041, 268] on link "Register Works" at bounding box center [1072, 272] width 118 height 23
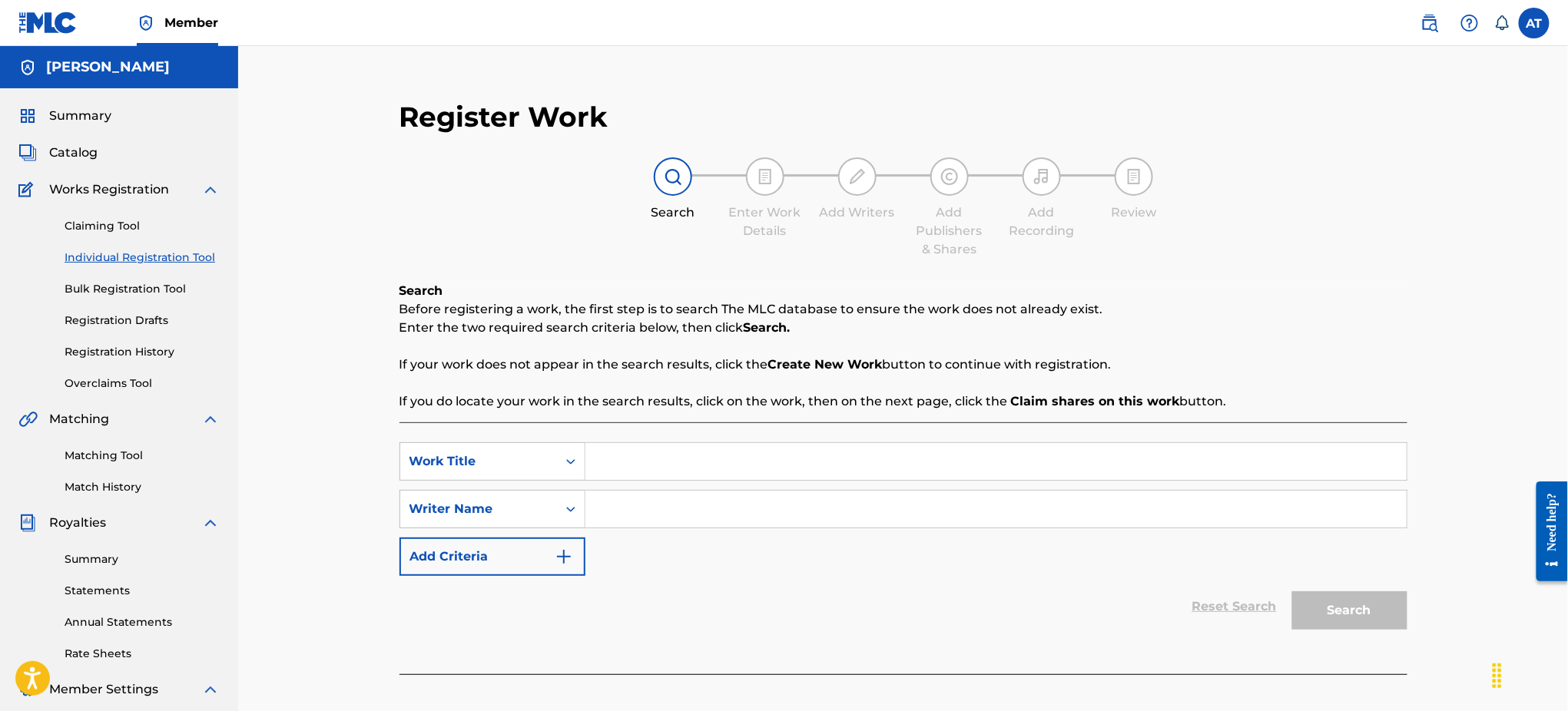
click at [653, 454] on input "Search Form" at bounding box center [995, 461] width 821 height 37
type input "CHOPPED"
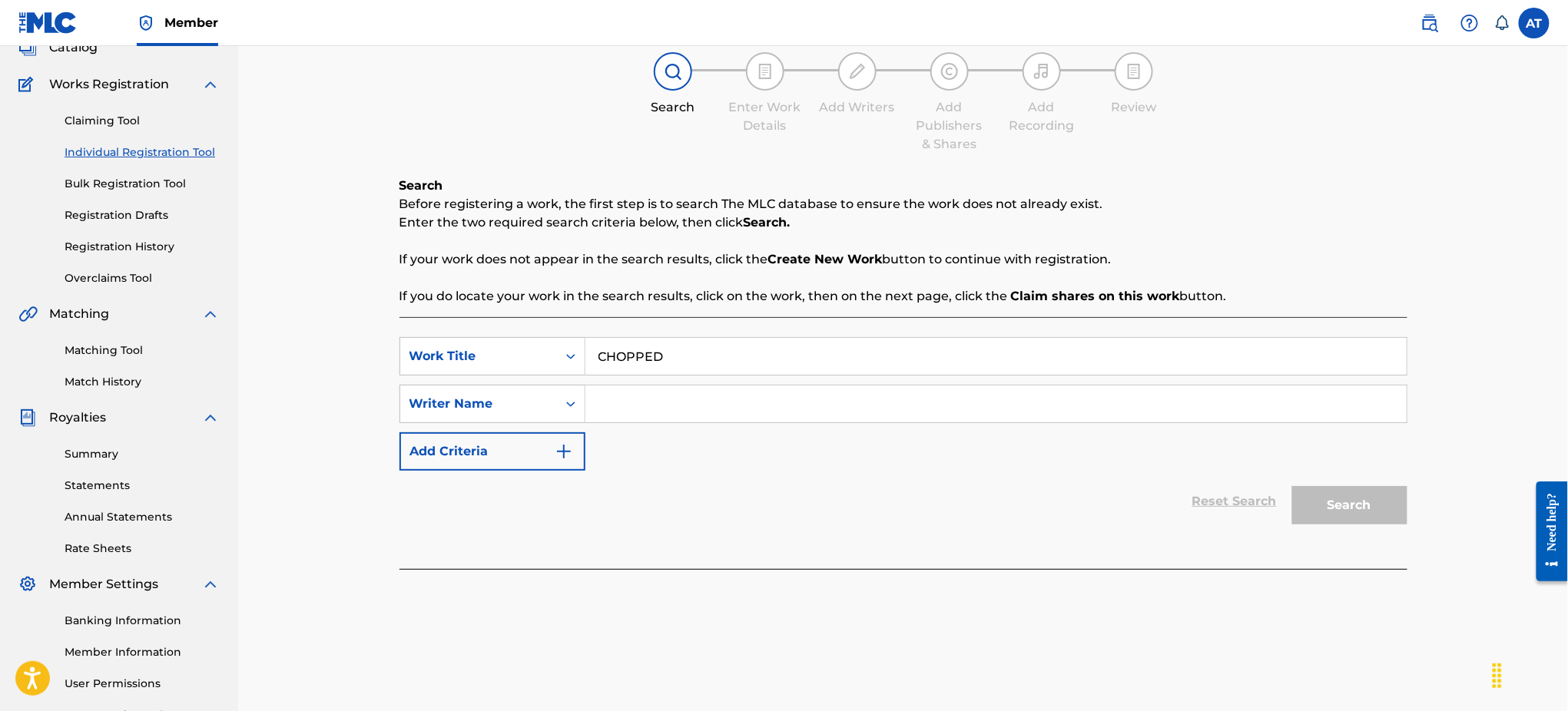
scroll to position [204, 0]
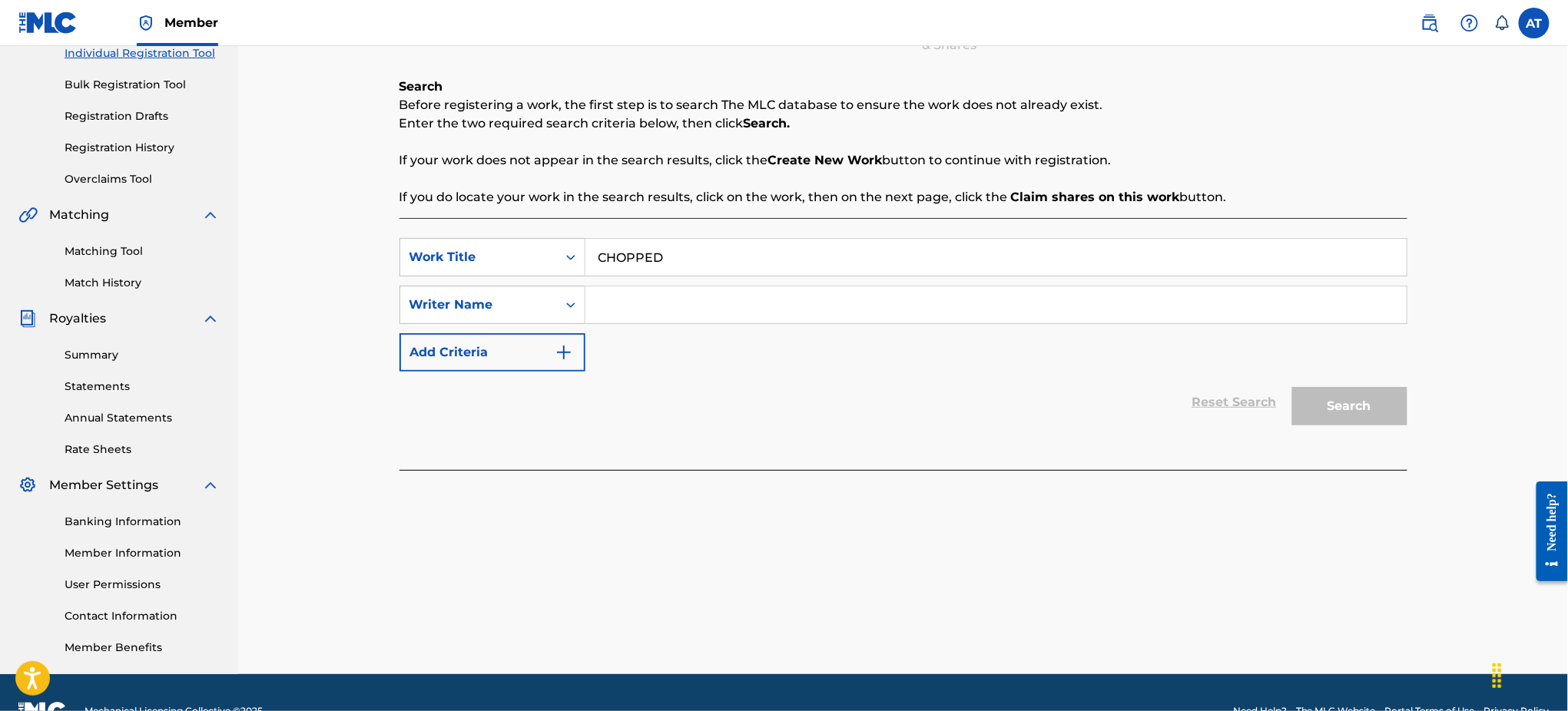
click at [654, 311] on input "Search Form" at bounding box center [995, 305] width 821 height 37
drag, startPoint x: 1176, startPoint y: 403, endPoint x: 1208, endPoint y: 415, distance: 34.2
click at [1176, 403] on div "Reset Search Search" at bounding box center [903, 402] width 1008 height 61
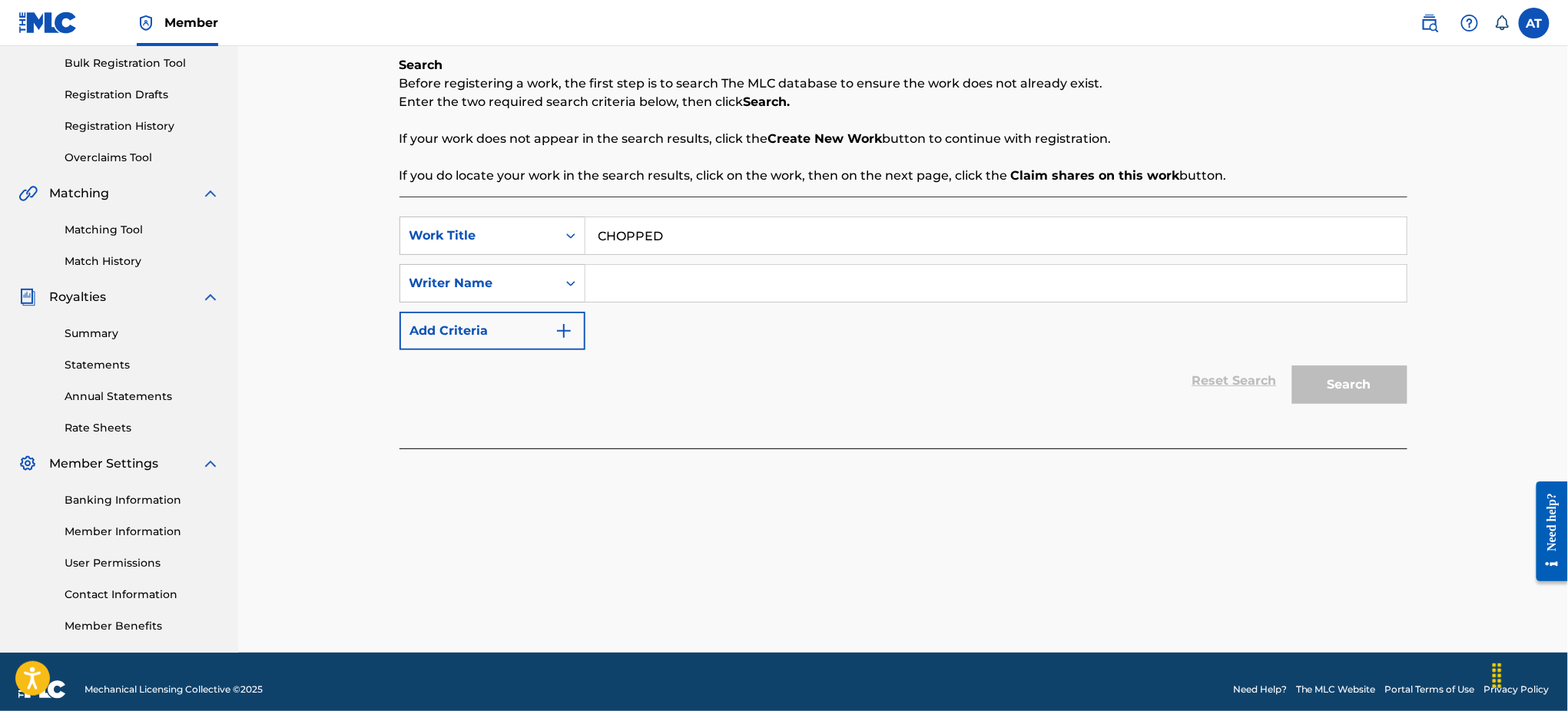
scroll to position [240, 0]
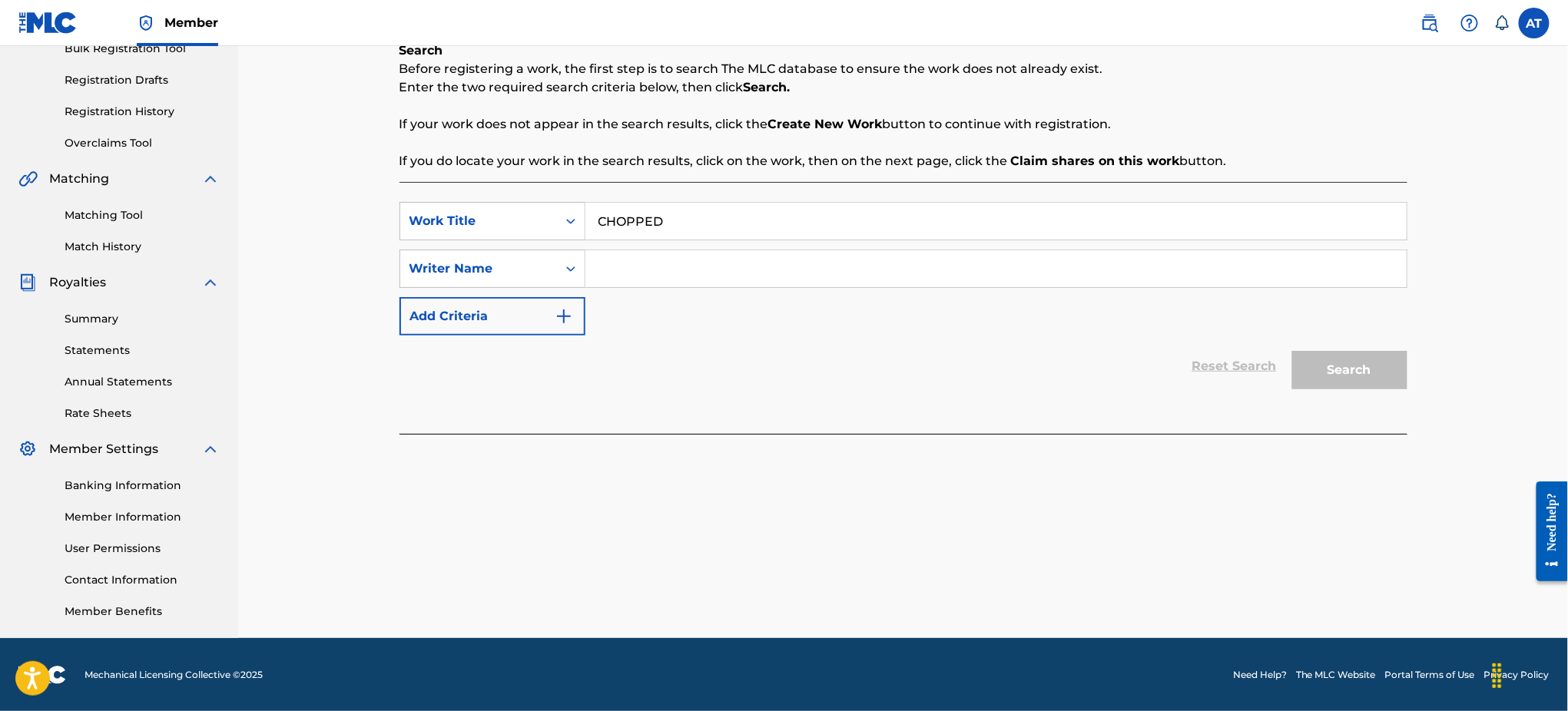
click at [653, 275] on input "Search Form" at bounding box center [995, 268] width 821 height 37
type input "THE ONLY AB"
click at [571, 323] on img "Search Form" at bounding box center [563, 316] width 18 height 18
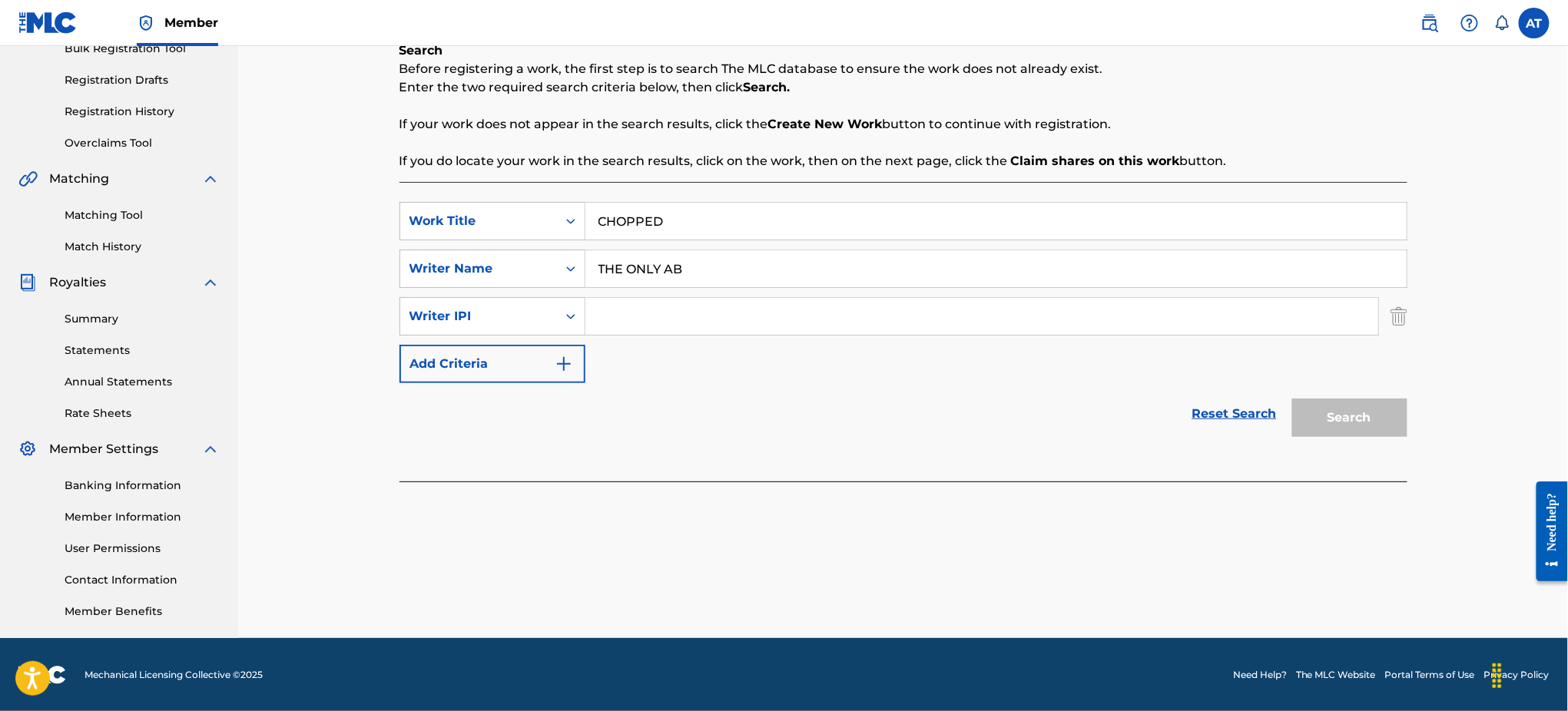
click at [1396, 316] on img "Search Form" at bounding box center [1399, 316] width 17 height 38
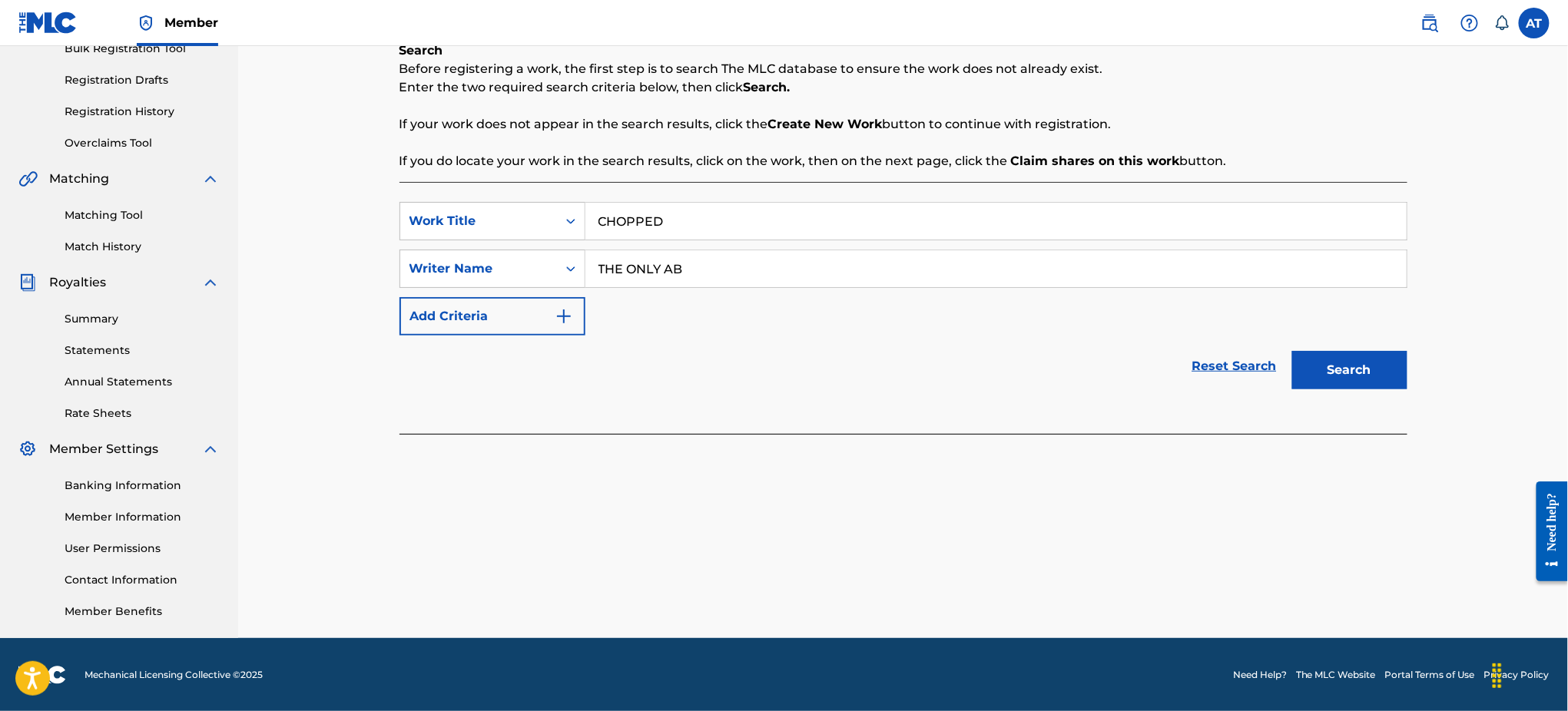
click at [1348, 363] on button "Search" at bounding box center [1349, 370] width 115 height 38
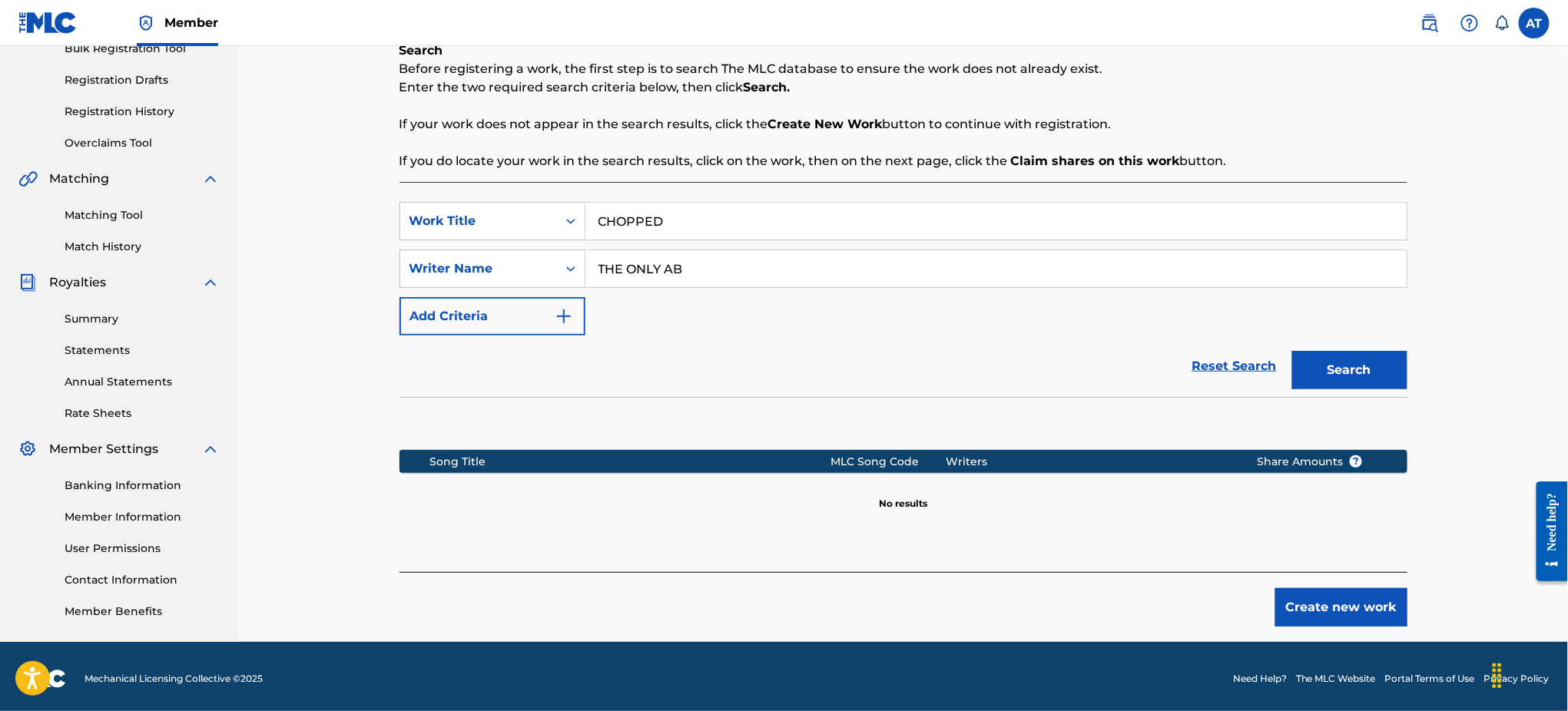
click at [1325, 614] on button "Create new work" at bounding box center [1341, 607] width 132 height 38
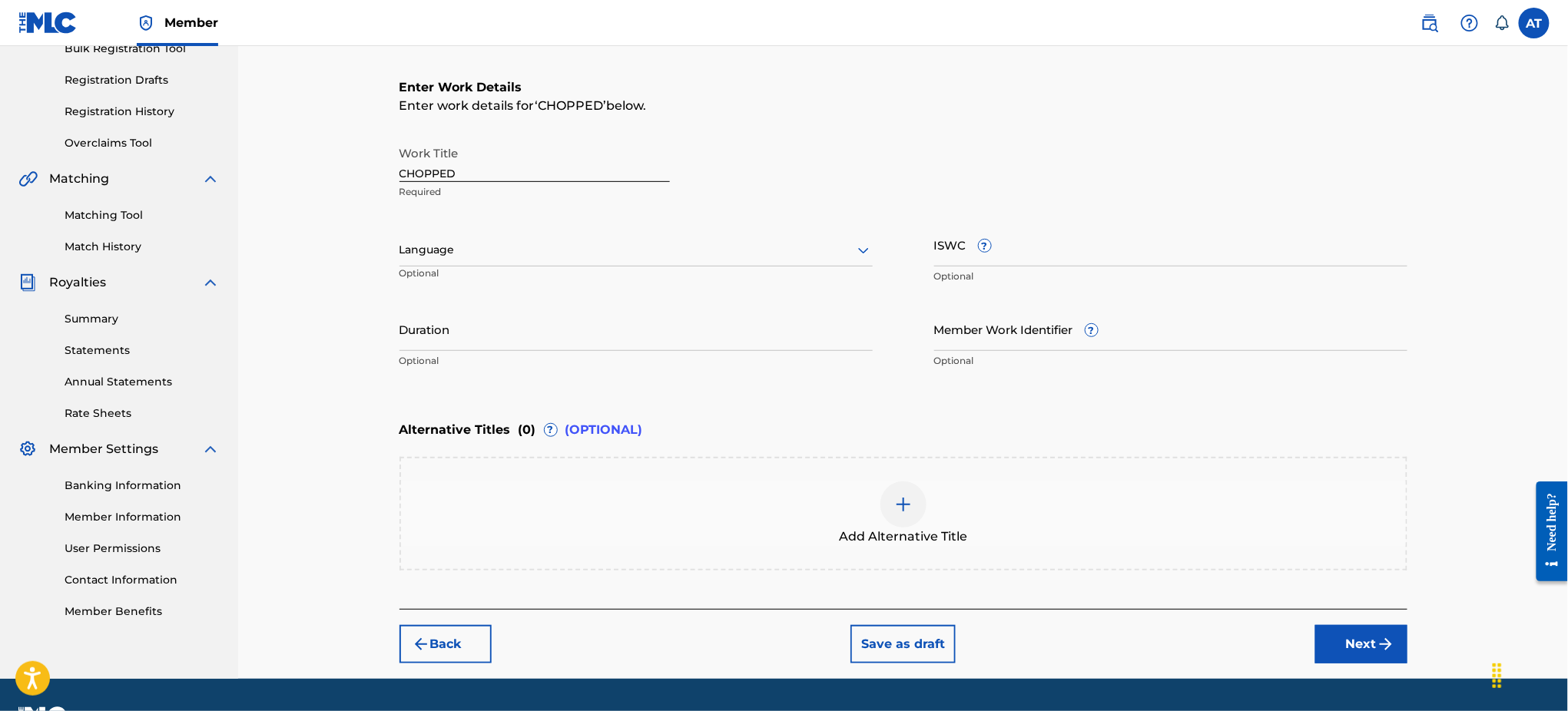
click at [1338, 645] on button "Next" at bounding box center [1361, 644] width 93 height 38
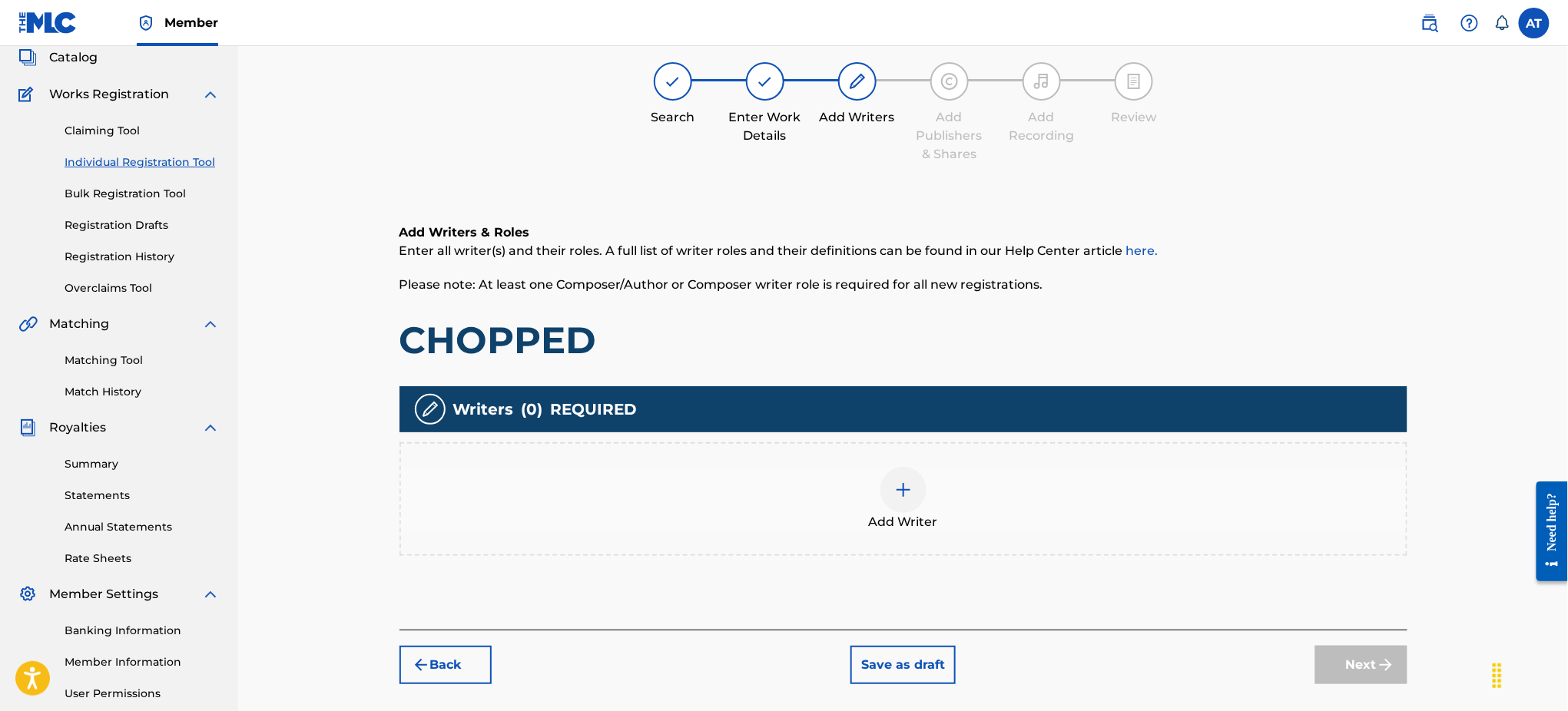
scroll to position [69, 0]
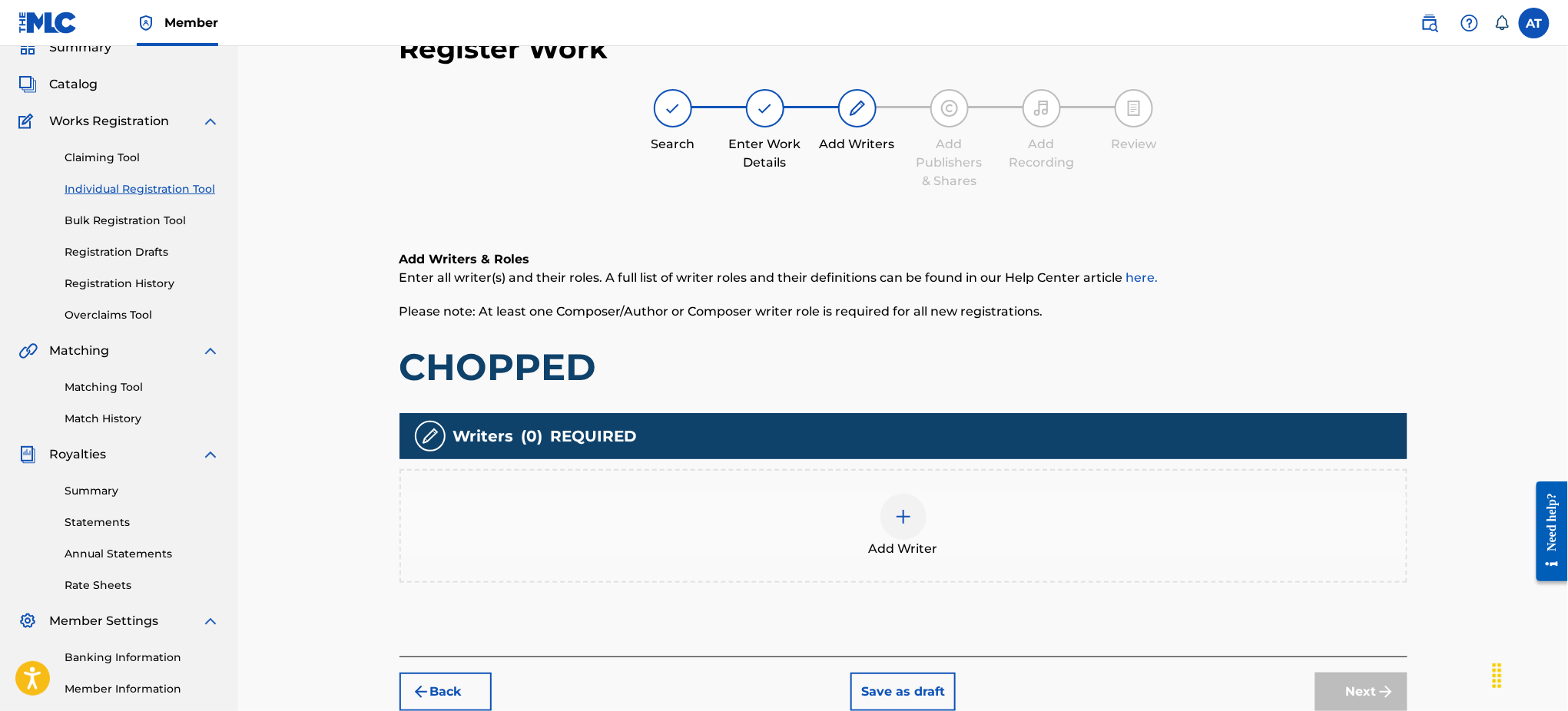
click at [915, 524] on div at bounding box center [903, 517] width 46 height 46
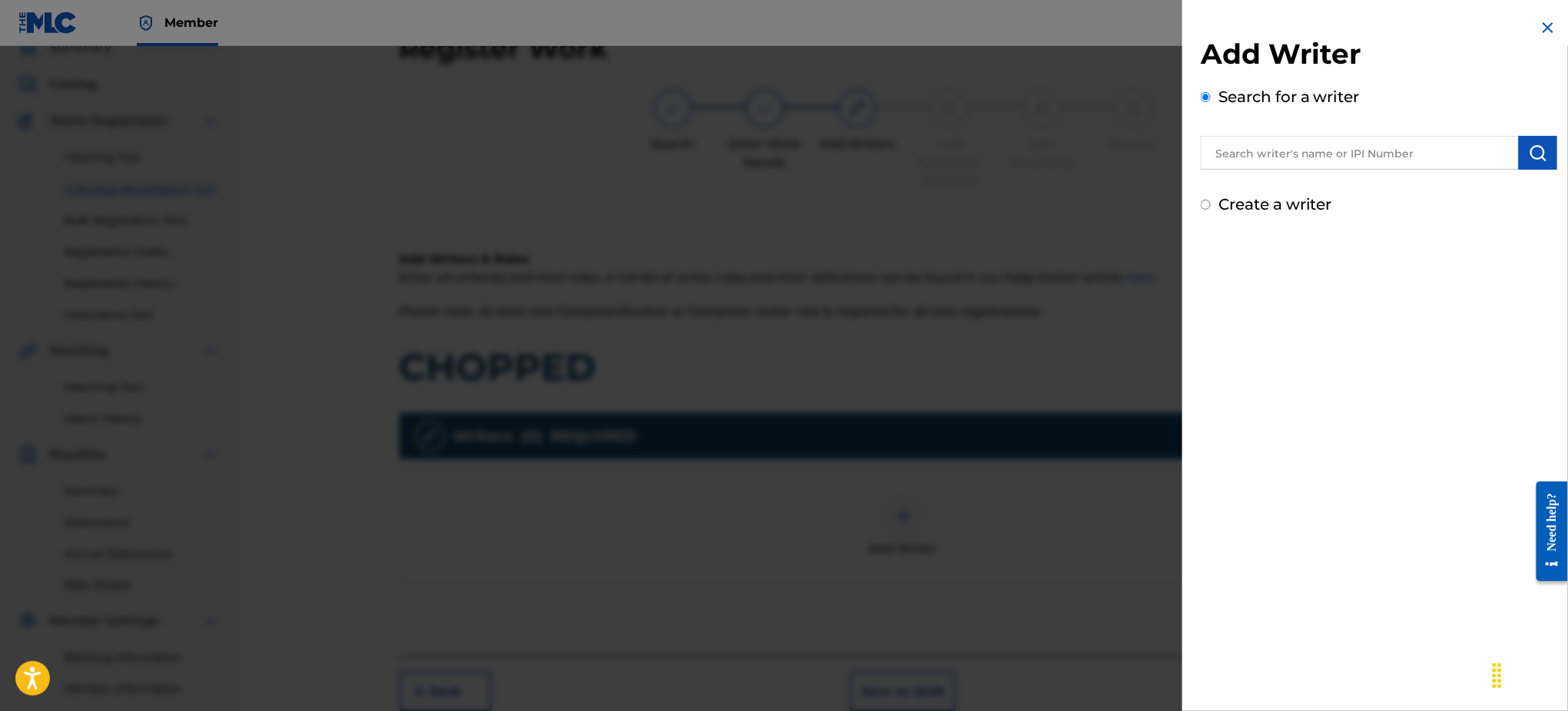
click at [1371, 157] on input "text" at bounding box center [1359, 153] width 318 height 34
click at [1434, 106] on div "Search for a writer" at bounding box center [1378, 127] width 356 height 84
click at [1340, 153] on input "text" at bounding box center [1359, 153] width 318 height 34
click at [1394, 112] on div "Search for a writer" at bounding box center [1378, 127] width 356 height 84
click at [1375, 158] on input "text" at bounding box center [1359, 153] width 318 height 34
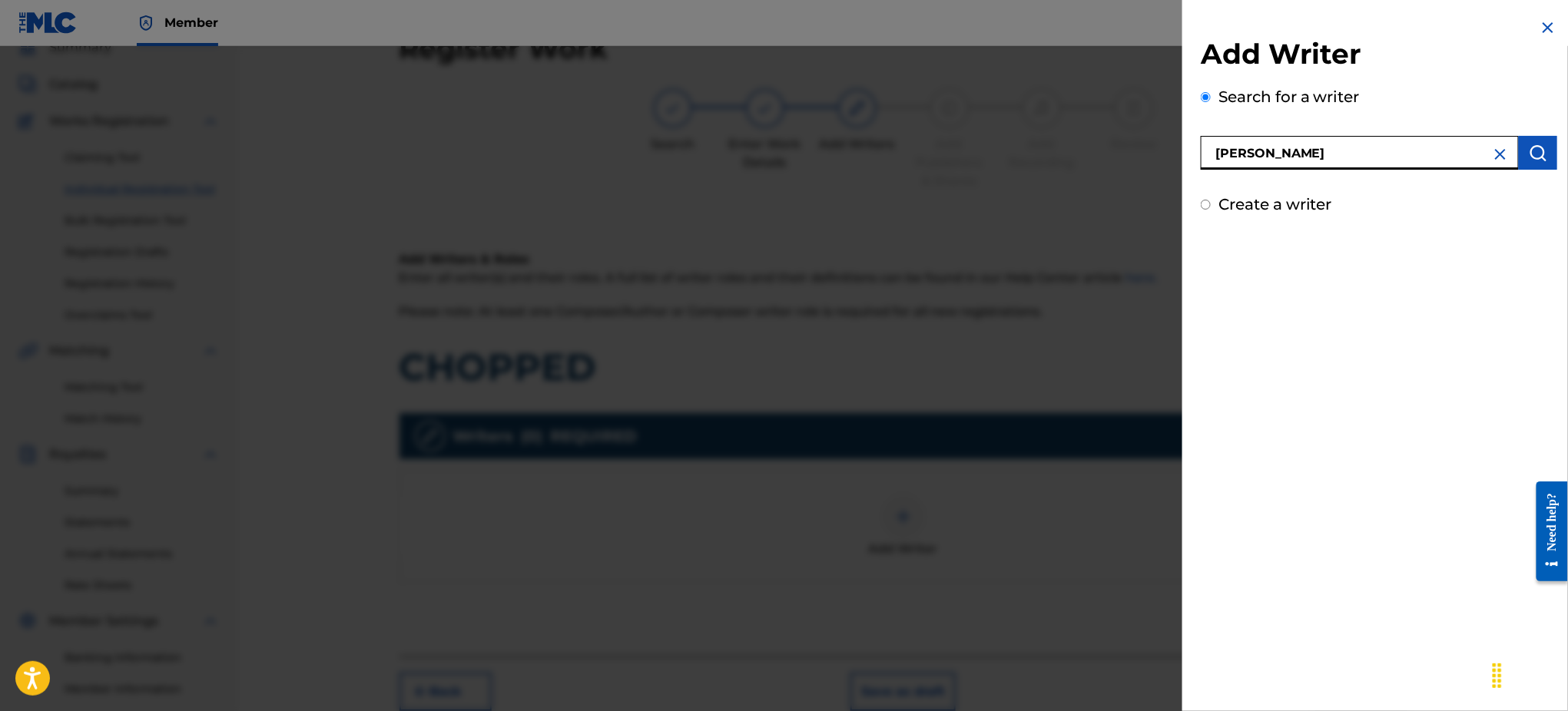
type input "AMBER TOOLE"
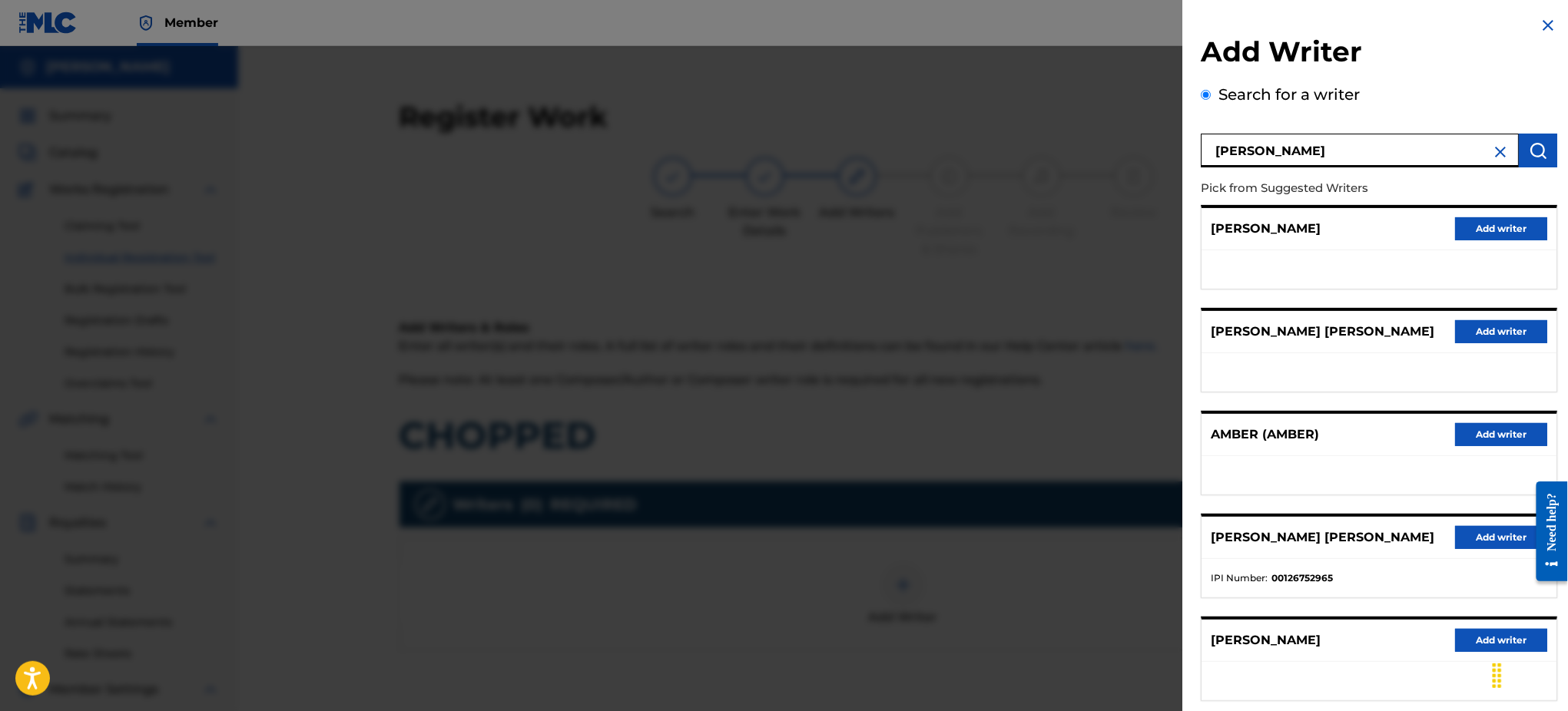
scroll to position [0, 0]
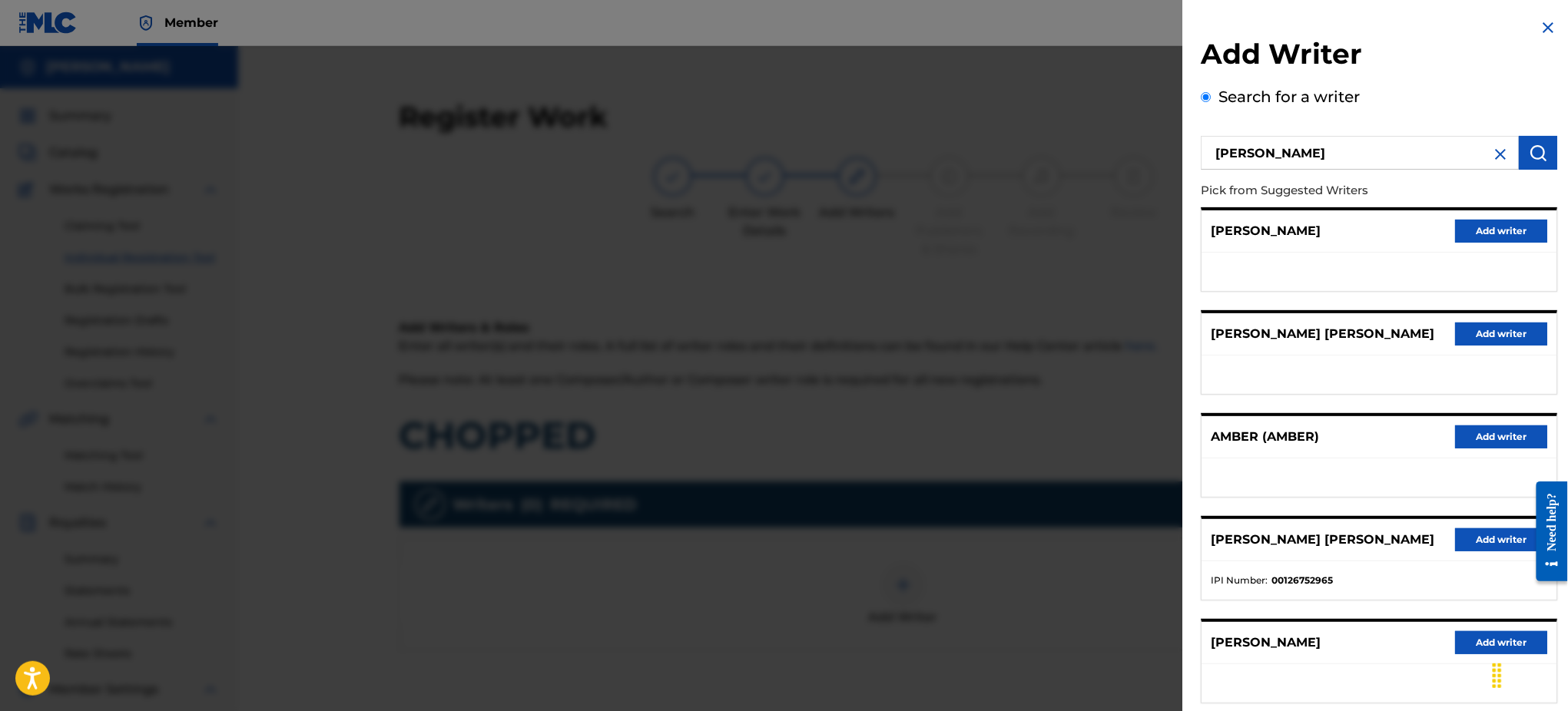
click at [1500, 152] on img at bounding box center [1500, 154] width 18 height 18
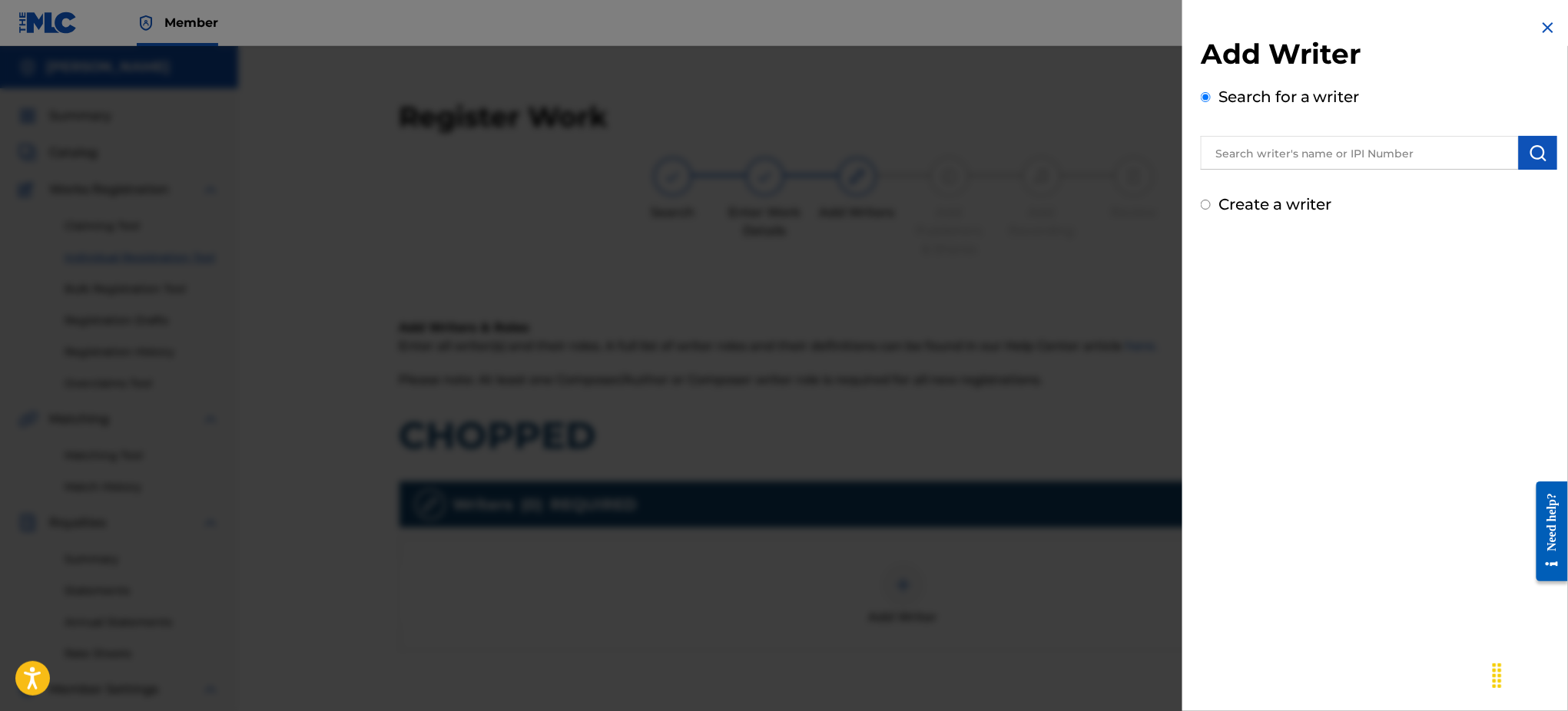
click at [1223, 202] on label "Create a writer" at bounding box center [1275, 204] width 114 height 18
radio input "true"
click at [1210, 202] on input "Create a writer" at bounding box center [1205, 205] width 10 height 10
radio input "false"
radio input "true"
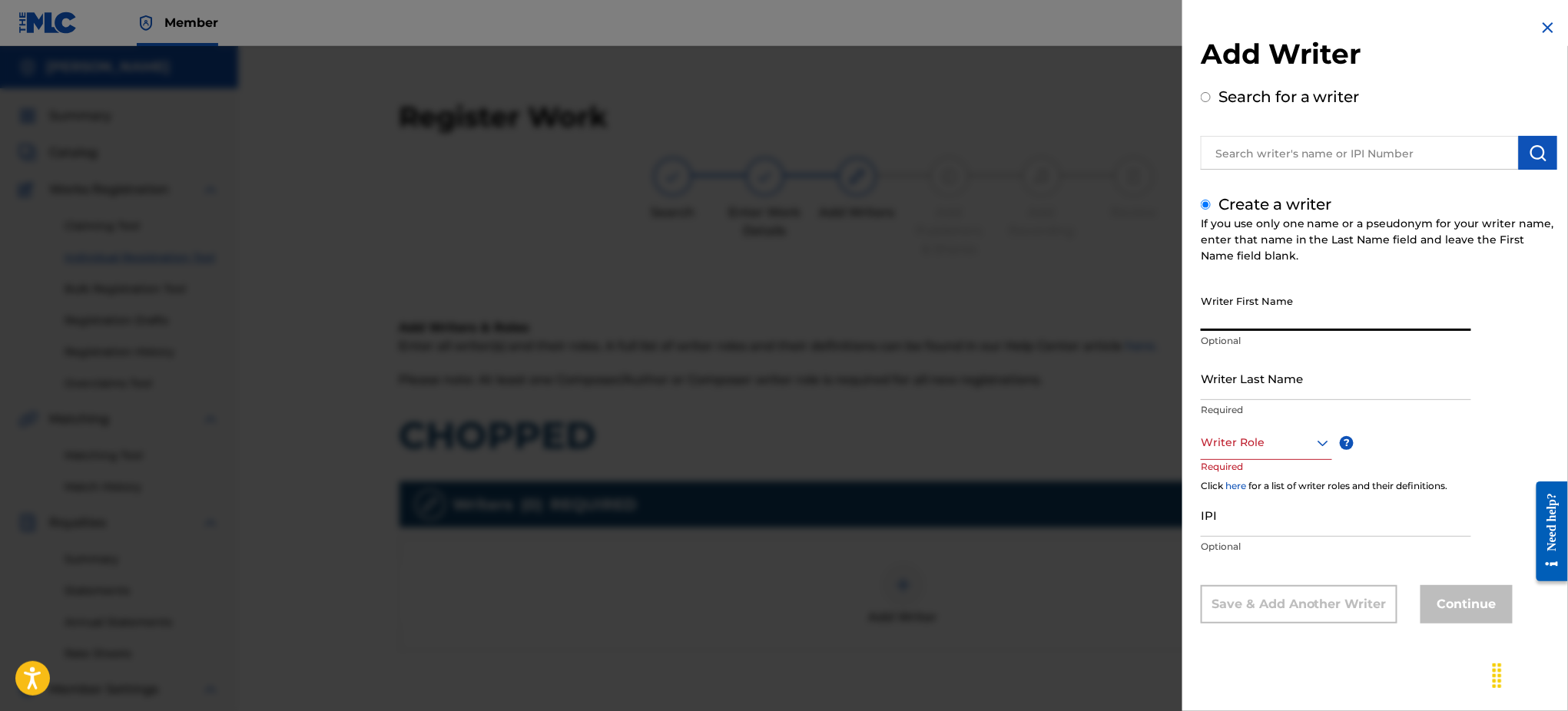
click at [1291, 313] on input "Writer First Name" at bounding box center [1335, 309] width 270 height 44
type input "AMBER"
type input "TOOLE"
click at [1270, 443] on div at bounding box center [1266, 442] width 131 height 19
click at [1547, 26] on img at bounding box center [1547, 27] width 18 height 18
